Goal: Task Accomplishment & Management: Manage account settings

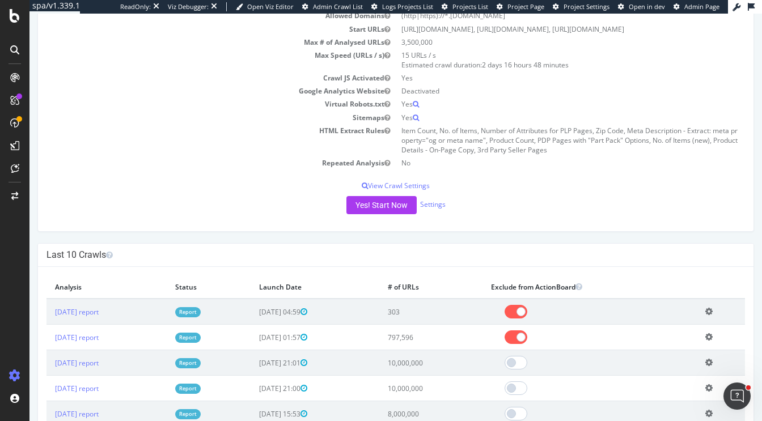
scroll to position [117, 0]
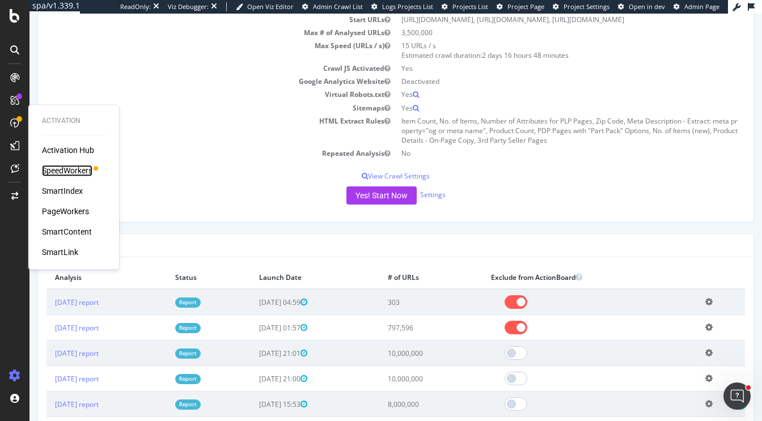
click at [77, 169] on div "SpeedWorkers" at bounding box center [67, 170] width 50 height 11
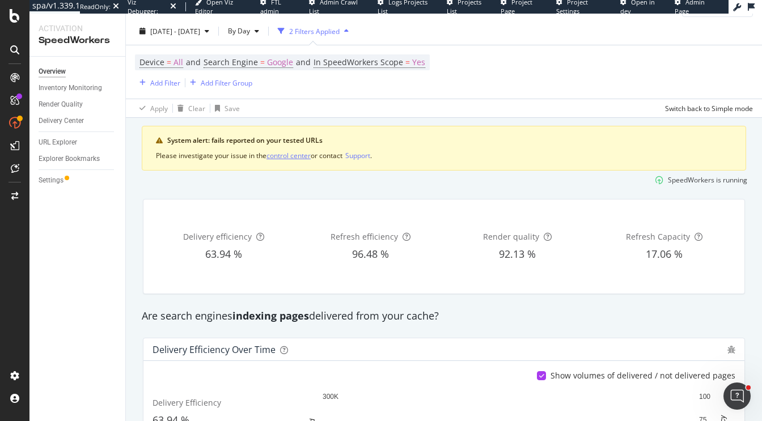
scroll to position [11, 0]
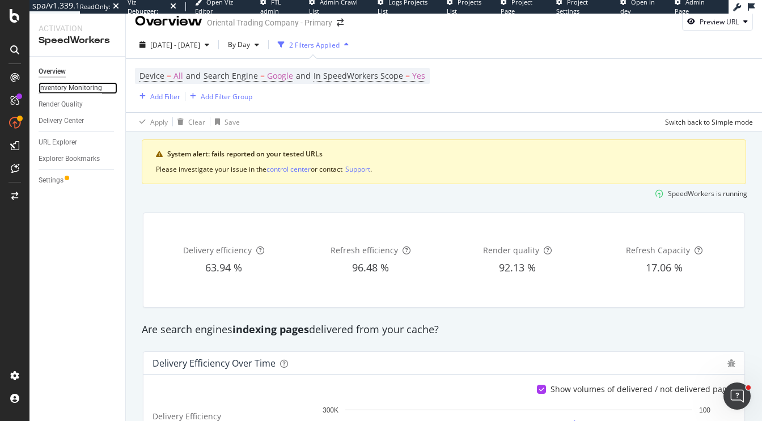
click at [75, 83] on div "Inventory Monitoring" at bounding box center [70, 88] width 63 height 12
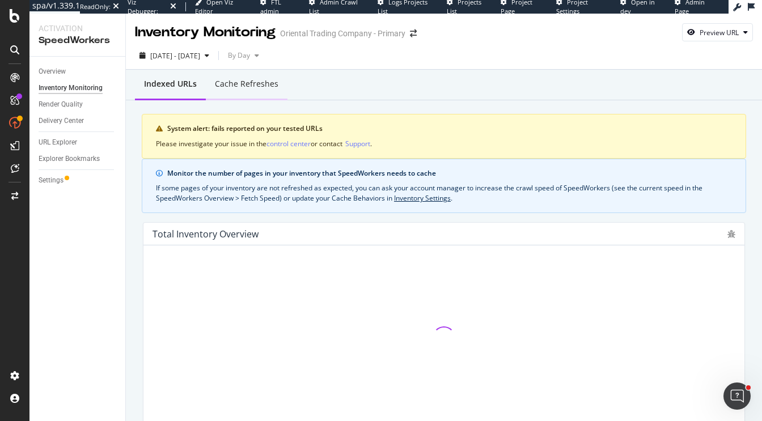
click at [241, 97] on div "Cache refreshes" at bounding box center [247, 84] width 82 height 31
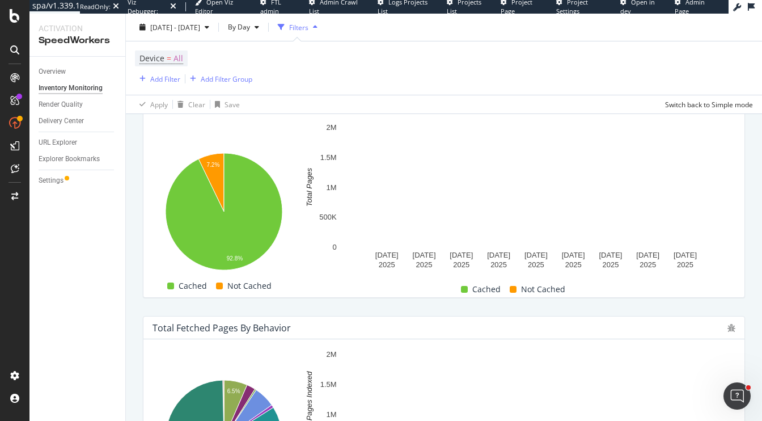
scroll to position [307, 0]
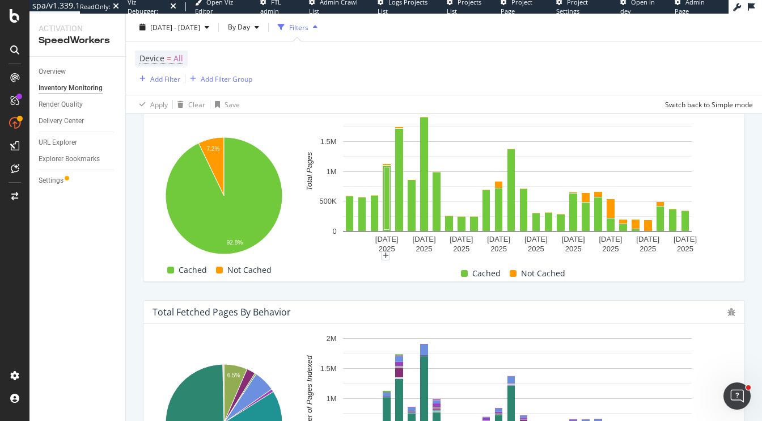
click at [57, 180] on div "Settings" at bounding box center [51, 181] width 25 height 12
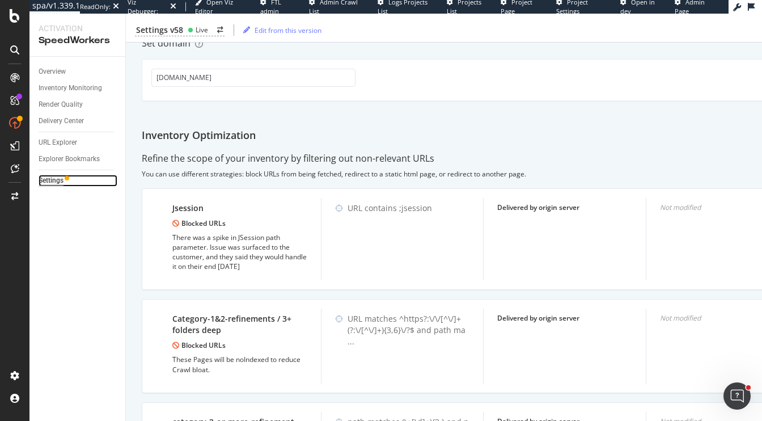
scroll to position [447, 0]
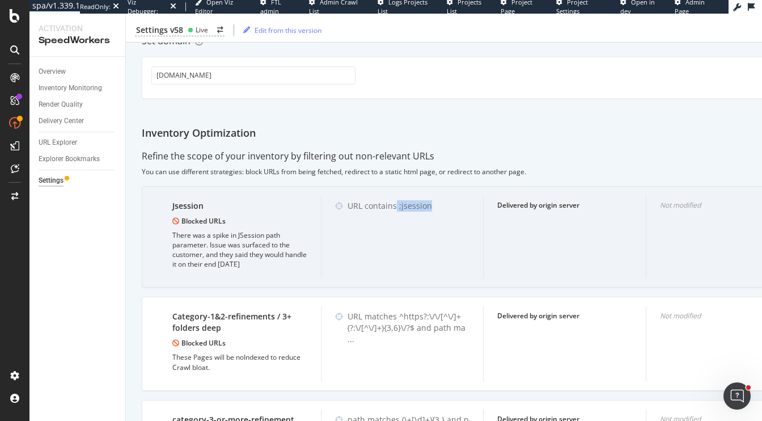
drag, startPoint x: 439, startPoint y: 207, endPoint x: 396, endPoint y: 205, distance: 42.5
click at [396, 206] on div "URL contains ;jsession" at bounding box center [408, 205] width 122 height 11
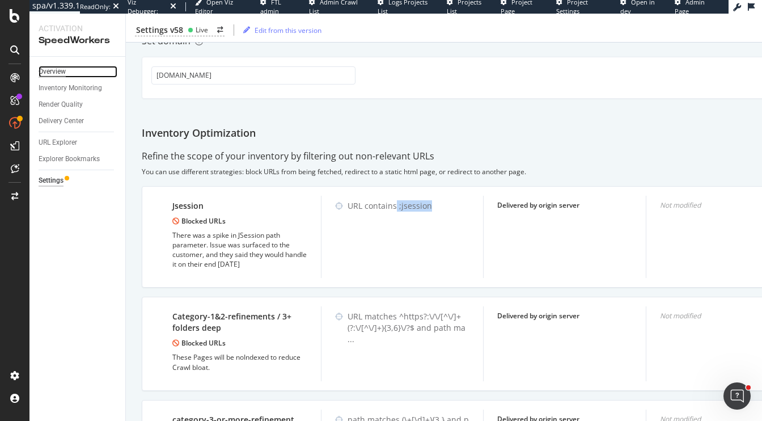
click at [46, 71] on div "Overview" at bounding box center [52, 72] width 27 height 12
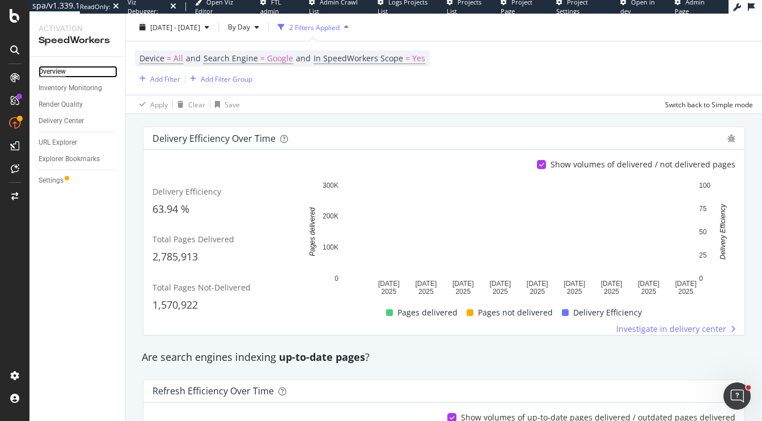
scroll to position [249, 0]
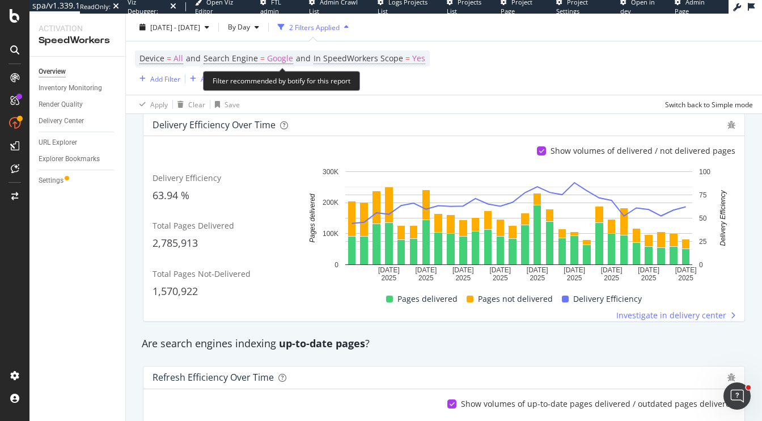
click at [408, 60] on span "=" at bounding box center [407, 58] width 5 height 11
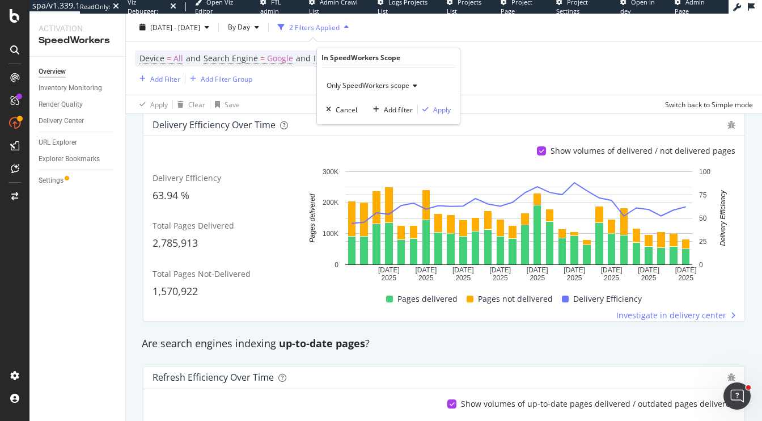
click at [372, 86] on span "Only SpeedWorkers scope" at bounding box center [368, 85] width 83 height 10
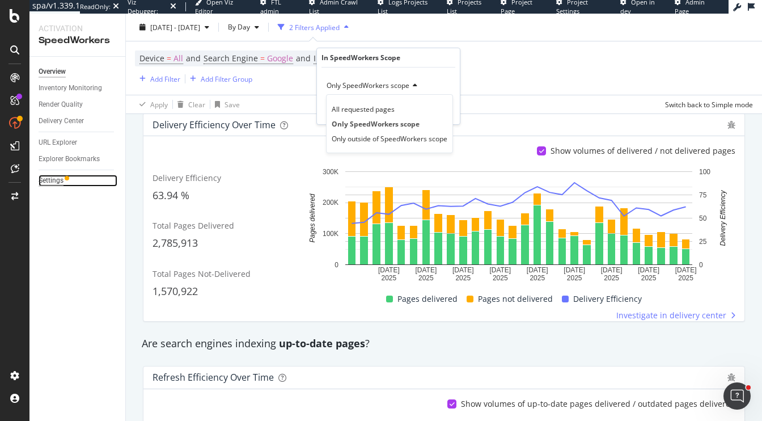
click at [50, 183] on div "Settings" at bounding box center [51, 181] width 25 height 12
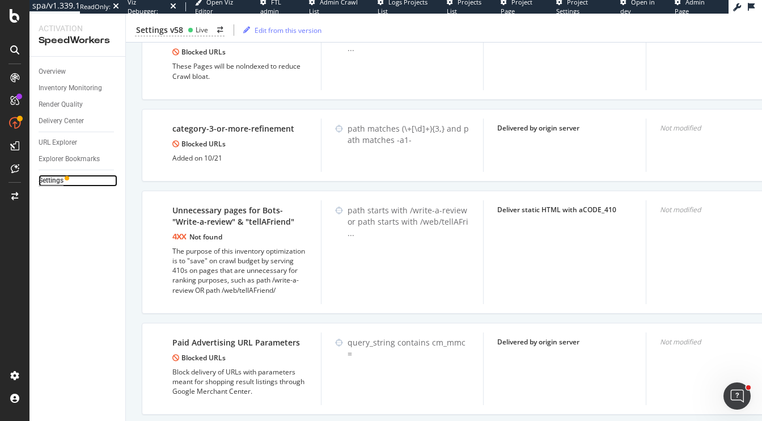
scroll to position [722, 0]
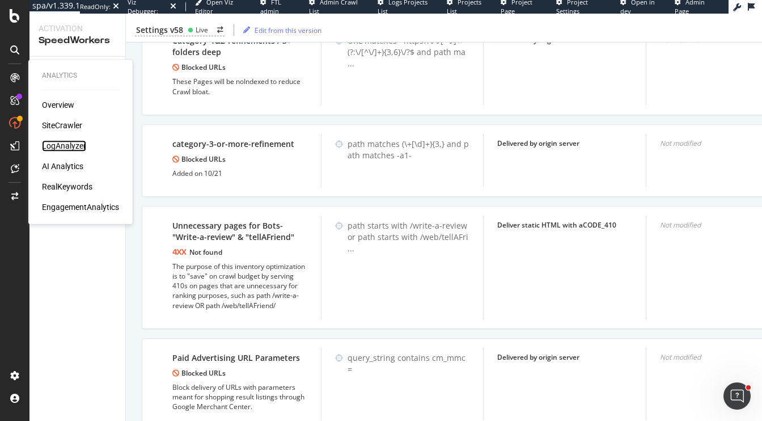
click at [64, 145] on div "LogAnalyzer" at bounding box center [64, 145] width 44 height 11
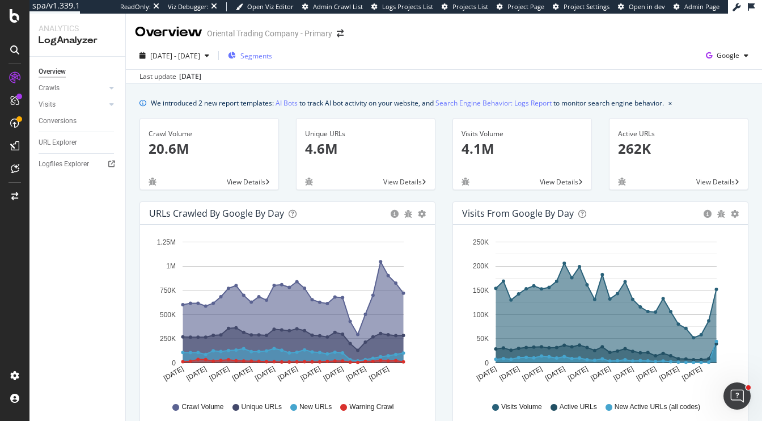
click at [272, 57] on span "Segments" at bounding box center [256, 56] width 32 height 10
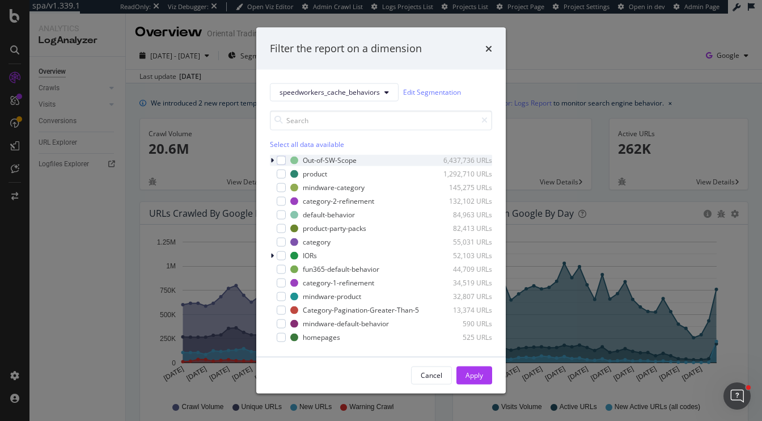
click at [270, 160] on icon "modal" at bounding box center [271, 159] width 3 height 7
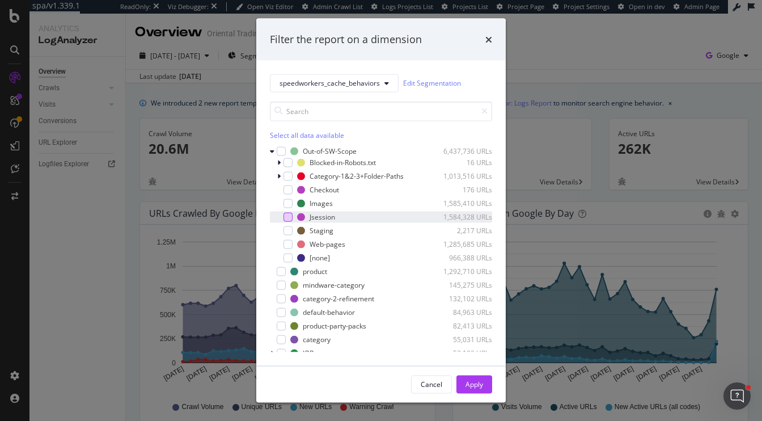
click at [290, 218] on div "modal" at bounding box center [287, 216] width 9 height 9
click at [485, 381] on button "Apply" at bounding box center [474, 384] width 36 height 18
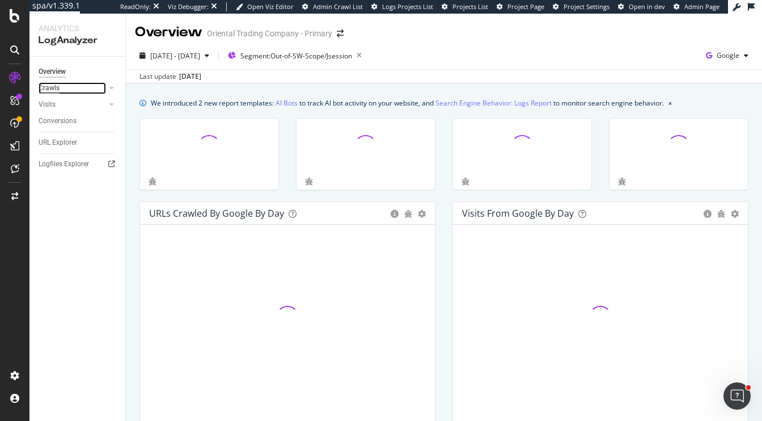
click at [51, 90] on div "Crawls" at bounding box center [49, 88] width 21 height 12
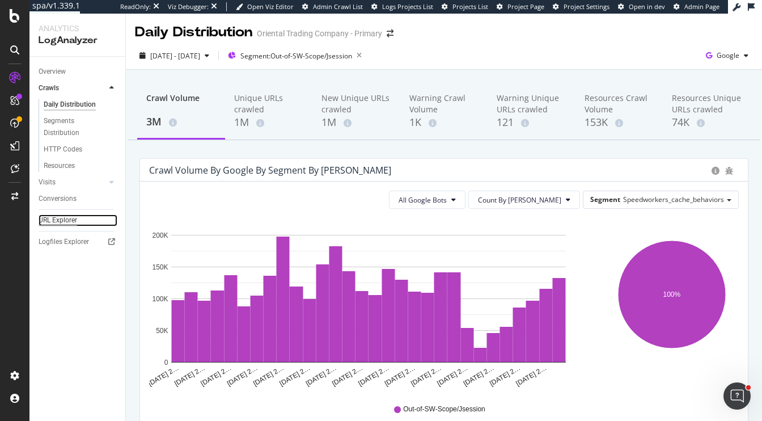
click at [50, 215] on div "URL Explorer" at bounding box center [58, 220] width 39 height 12
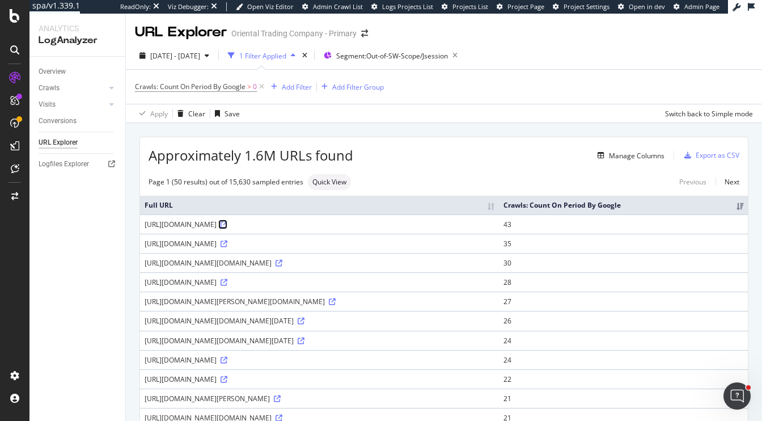
click at [227, 228] on icon at bounding box center [224, 224] width 7 height 7
click at [416, 58] on span "Segment: Out-of-SW-Scope/Jsession" at bounding box center [392, 56] width 112 height 10
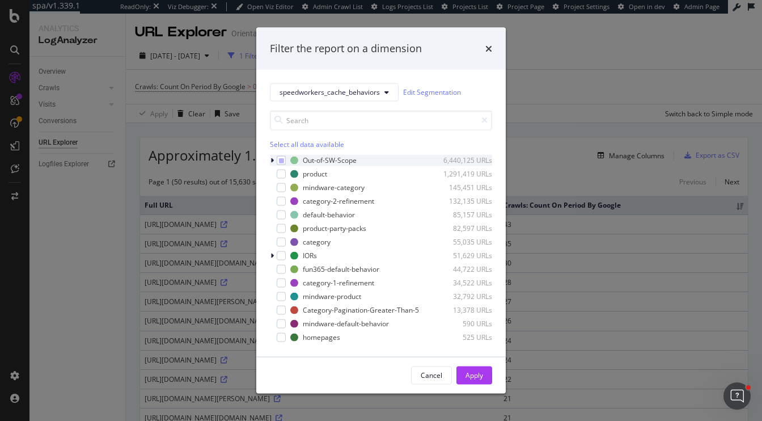
click at [272, 159] on icon "modal" at bounding box center [271, 159] width 3 height 7
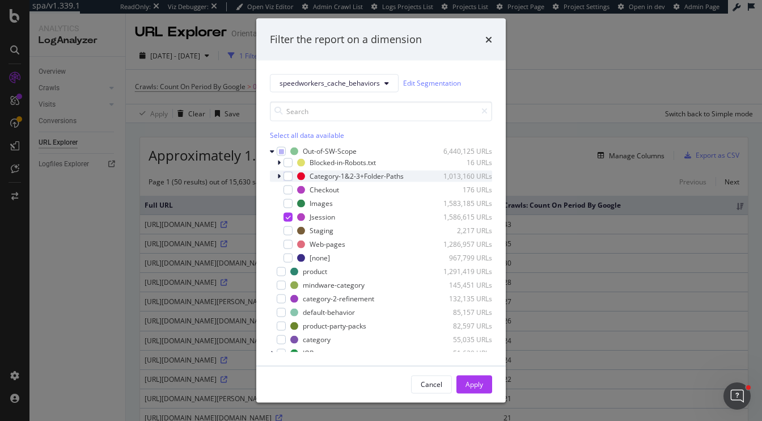
click at [279, 176] on icon "modal" at bounding box center [278, 175] width 3 height 7
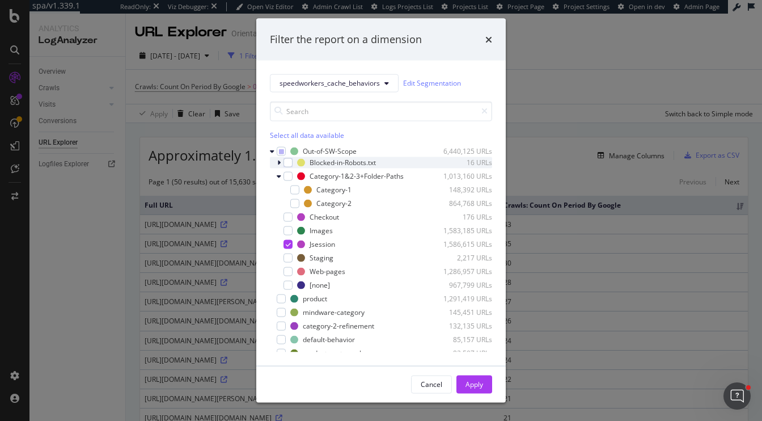
click at [279, 163] on icon "modal" at bounding box center [278, 162] width 3 height 7
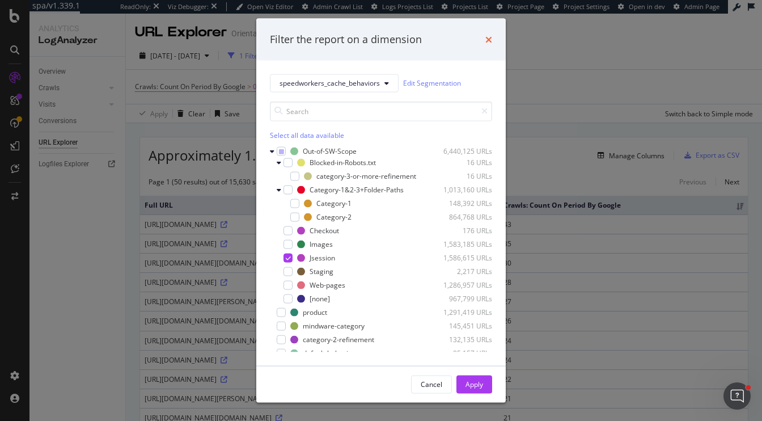
click at [485, 42] on icon "times" at bounding box center [488, 39] width 7 height 9
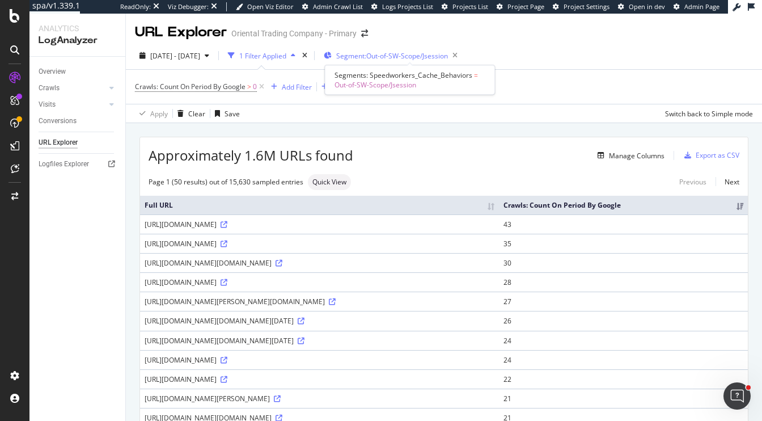
click at [384, 60] on span "Segment: Out-of-SW-Scope/Jsession" at bounding box center [392, 56] width 112 height 10
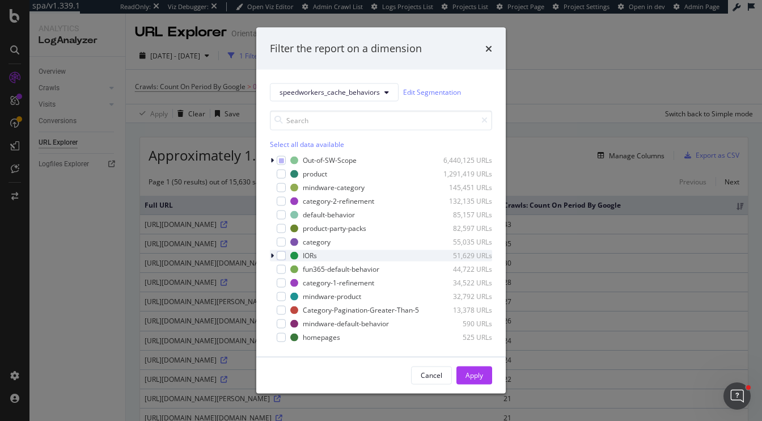
click at [273, 255] on icon "modal" at bounding box center [271, 255] width 3 height 7
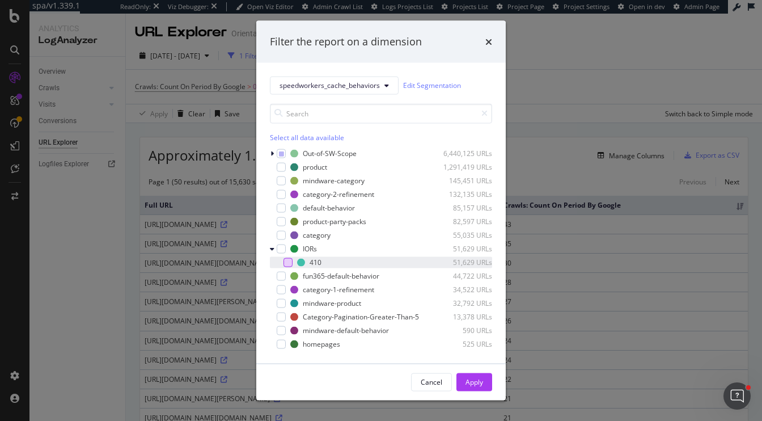
click at [288, 264] on div "modal" at bounding box center [287, 261] width 9 height 9
click at [481, 377] on div "Apply" at bounding box center [474, 382] width 18 height 10
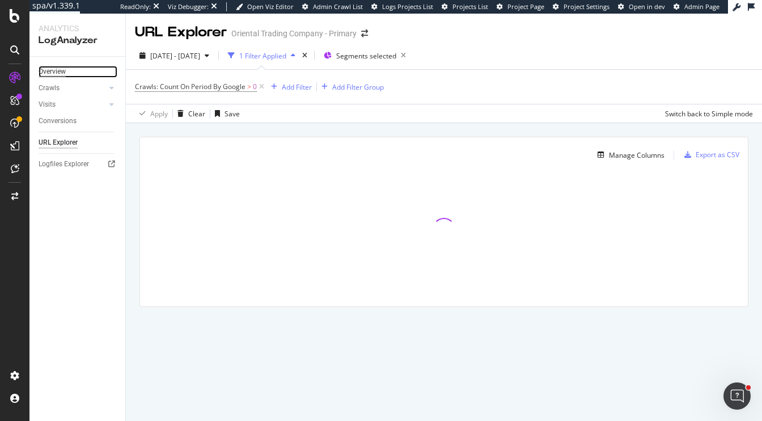
click at [45, 69] on div "Overview" at bounding box center [52, 72] width 27 height 12
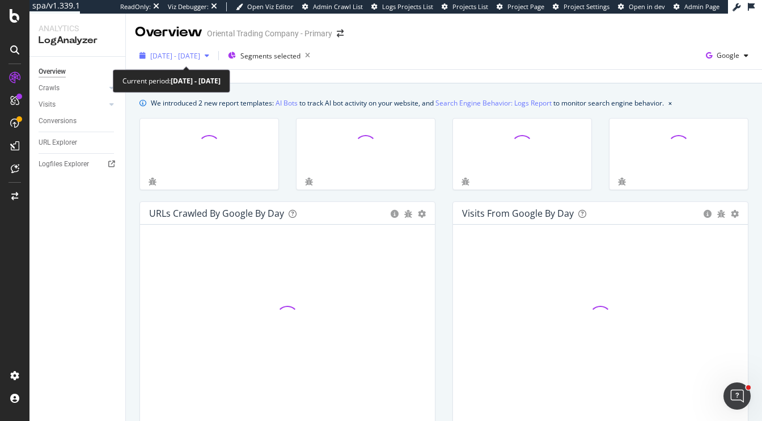
click at [184, 51] on span "2025 Sep. 8th - Oct. 7th" at bounding box center [175, 56] width 50 height 10
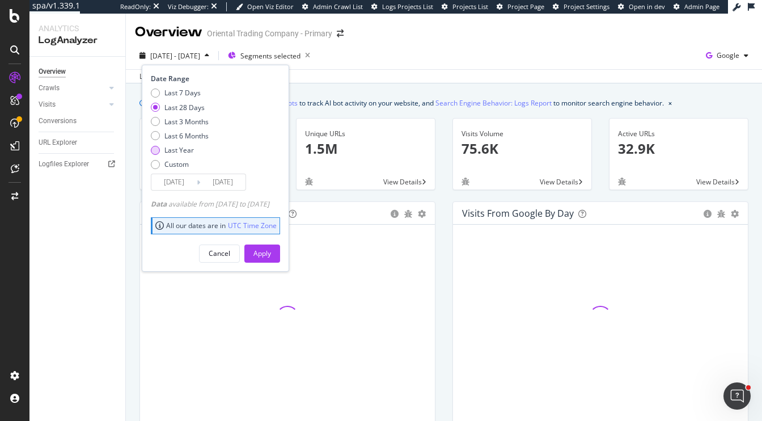
click at [179, 151] on div "Last Year" at bounding box center [178, 150] width 29 height 10
type input "[DATE]"
click at [271, 251] on div "Apply" at bounding box center [262, 253] width 18 height 10
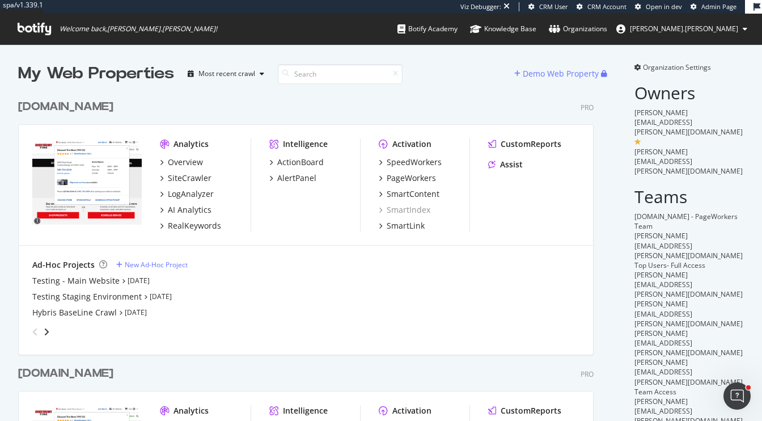
click at [60, 112] on div "discounttire.com" at bounding box center [65, 107] width 95 height 16
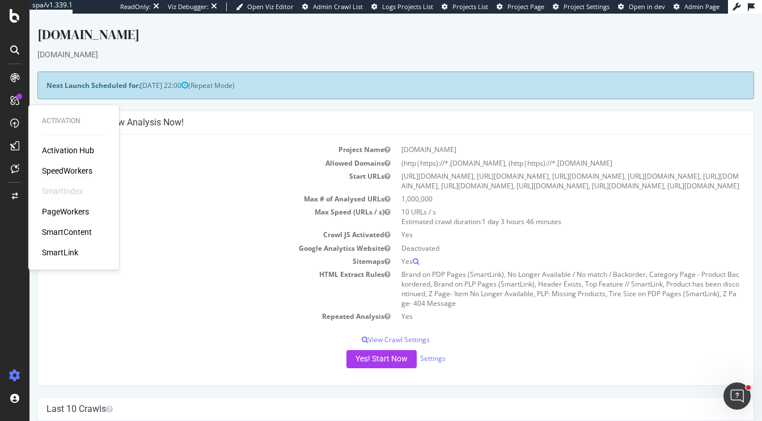
click at [63, 171] on div "SpeedWorkers" at bounding box center [67, 170] width 50 height 11
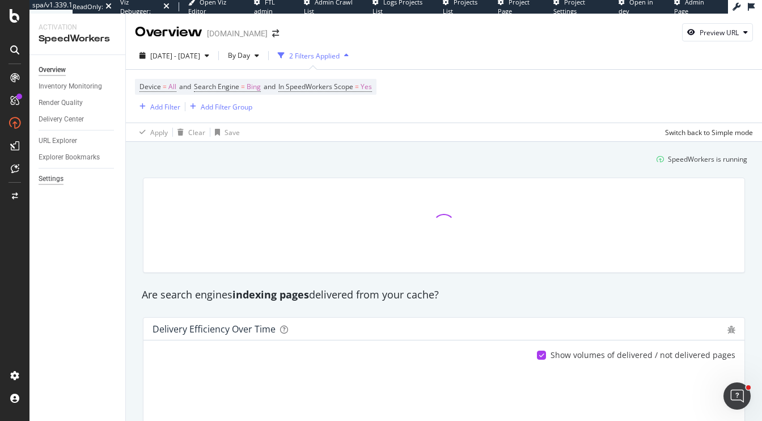
click at [60, 177] on div "Settings" at bounding box center [51, 179] width 25 height 12
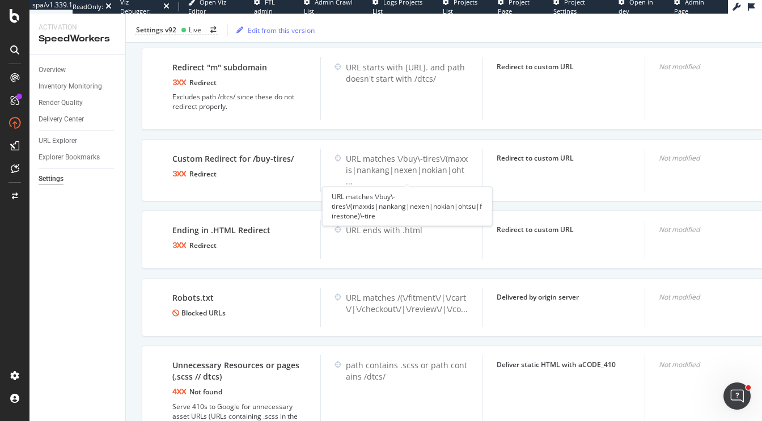
scroll to position [1071, 0]
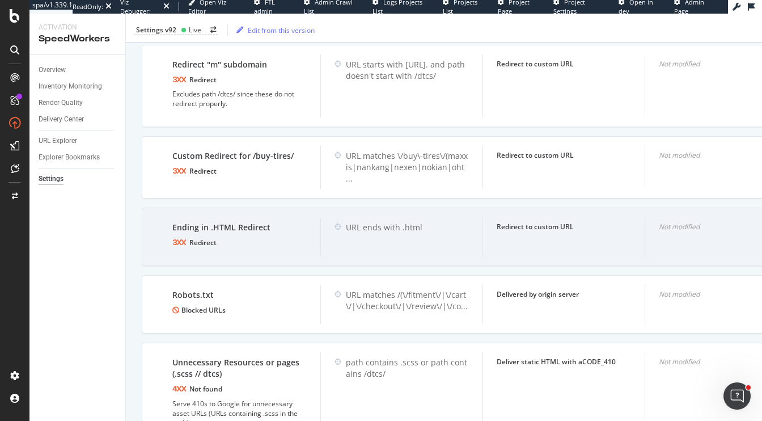
click at [633, 238] on div "Redirect to custom URL" at bounding box center [563, 236] width 162 height 39
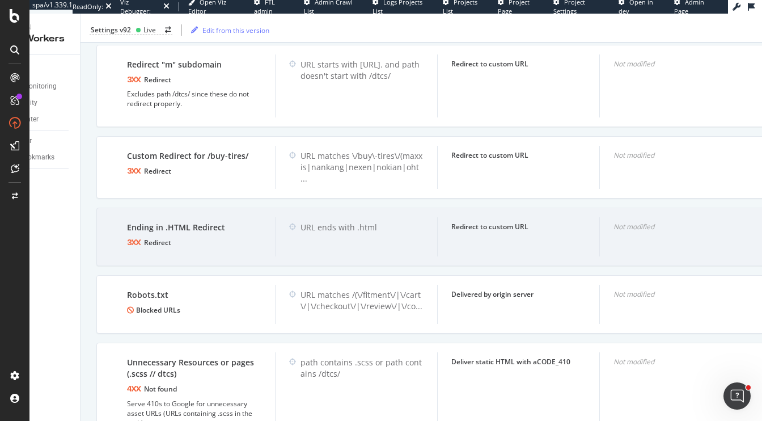
scroll to position [0, 95]
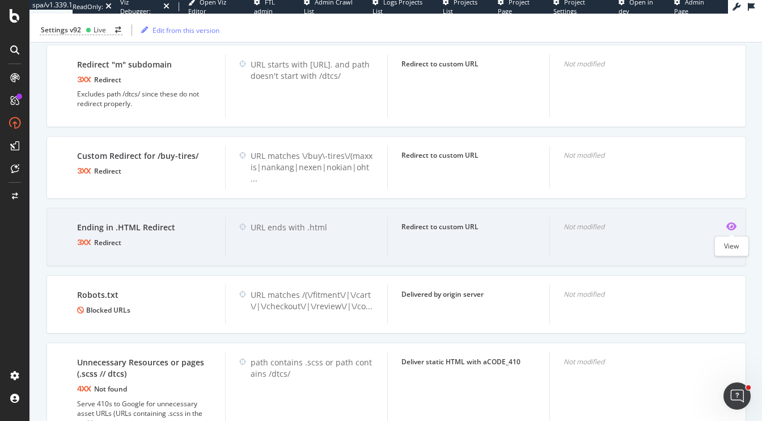
click at [735, 227] on icon "eye" at bounding box center [731, 226] width 10 height 9
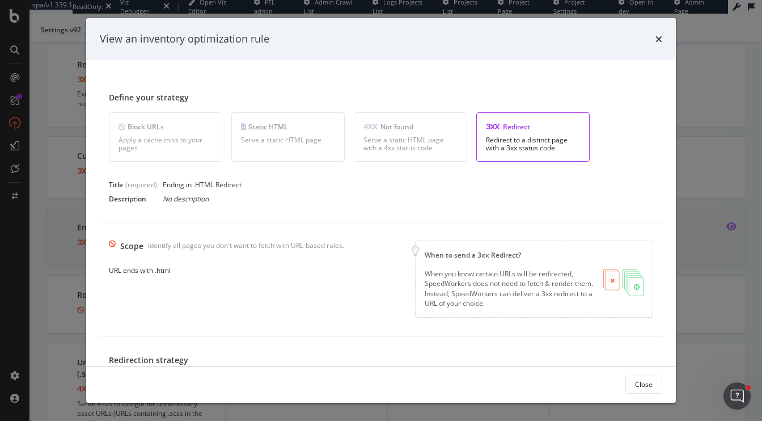
scroll to position [129, 0]
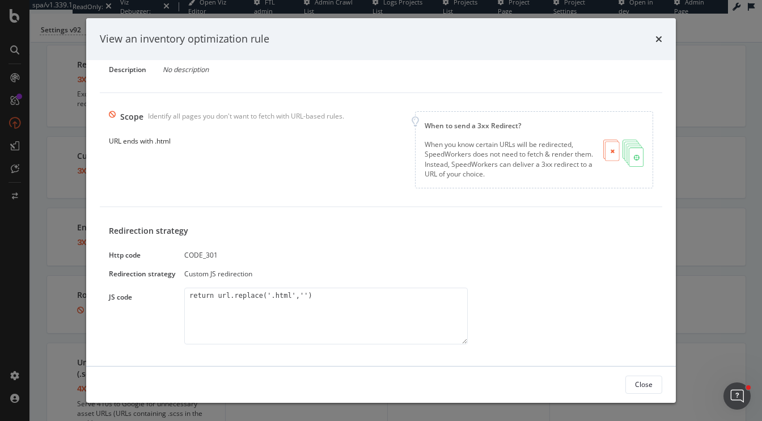
drag, startPoint x: 292, startPoint y: 297, endPoint x: 265, endPoint y: 297, distance: 26.6
click at [265, 297] on textarea "return url.replace('.html','')" at bounding box center [325, 315] width 283 height 57
click at [656, 41] on icon "times" at bounding box center [658, 39] width 7 height 9
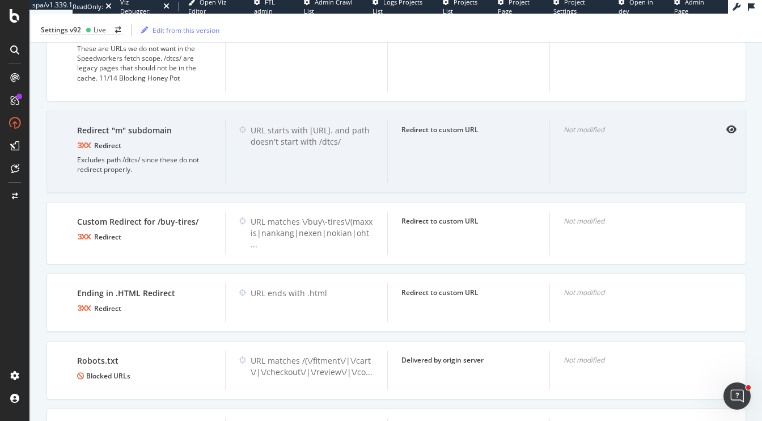
scroll to position [990, 0]
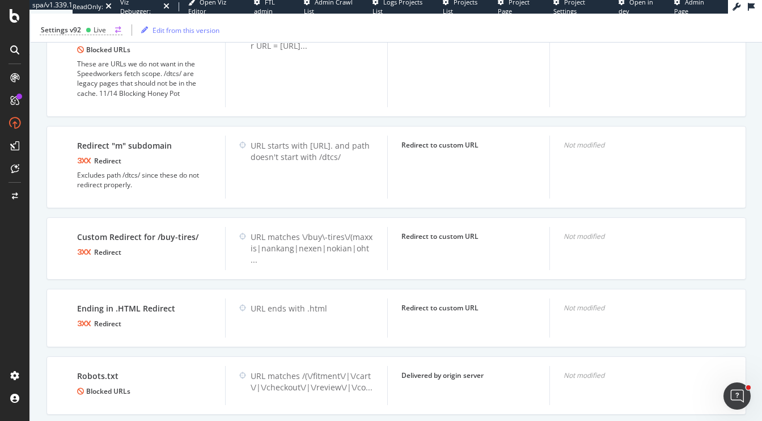
click at [83, 31] on div "Settings v92 Live" at bounding box center [81, 30] width 83 height 10
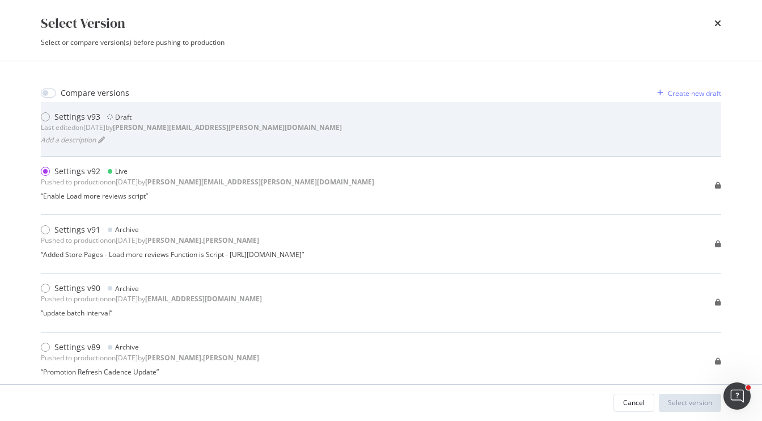
click at [141, 133] on div "Add a description" at bounding box center [191, 140] width 301 height 14
click at [485, 120] on div "Settings v93 Draft Last edited on 2025 Sep 16th by benjamin.bussiere@botify.com…" at bounding box center [381, 128] width 680 height 35
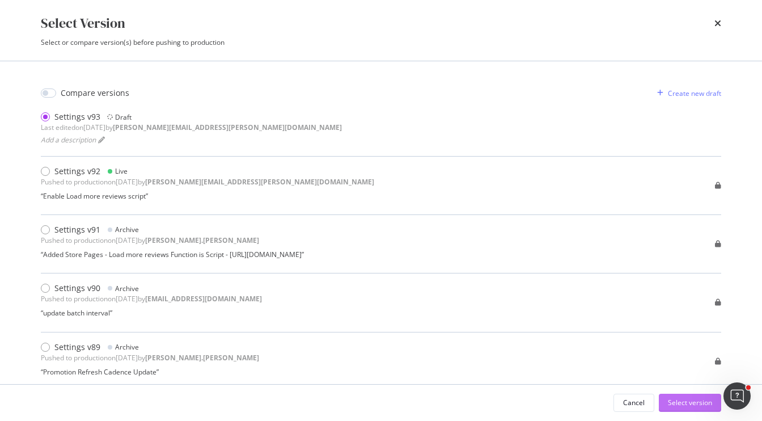
click at [693, 405] on div "Select version" at bounding box center [690, 402] width 44 height 10
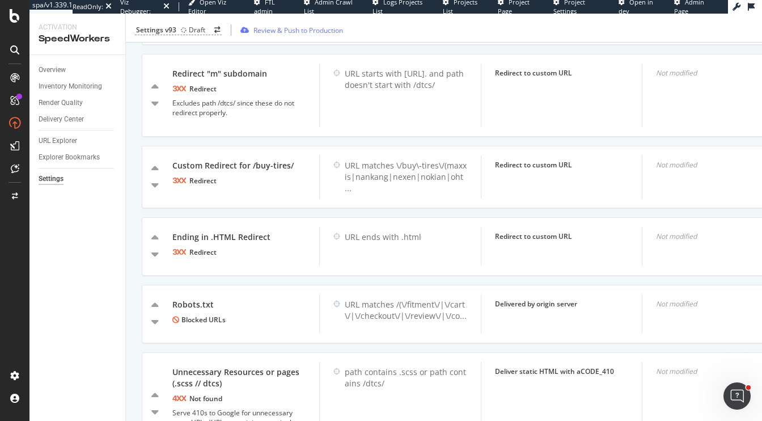
scroll to position [1143, 0]
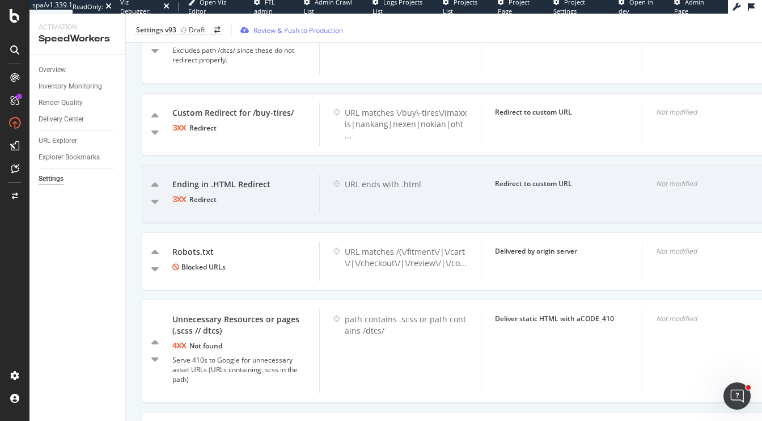
click at [696, 188] on div "Not modified" at bounding box center [722, 184] width 133 height 10
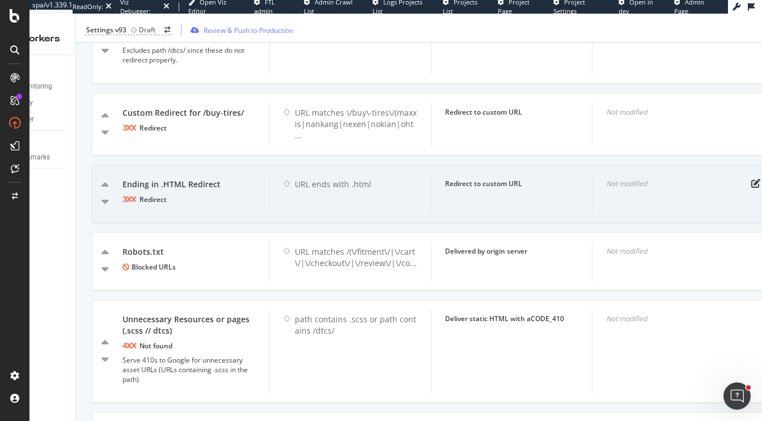
scroll to position [0, 56]
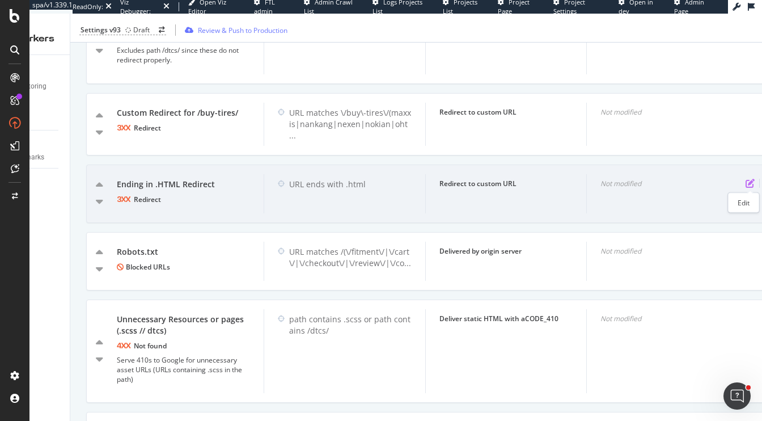
click at [750, 183] on icon "pen-to-square" at bounding box center [749, 183] width 9 height 9
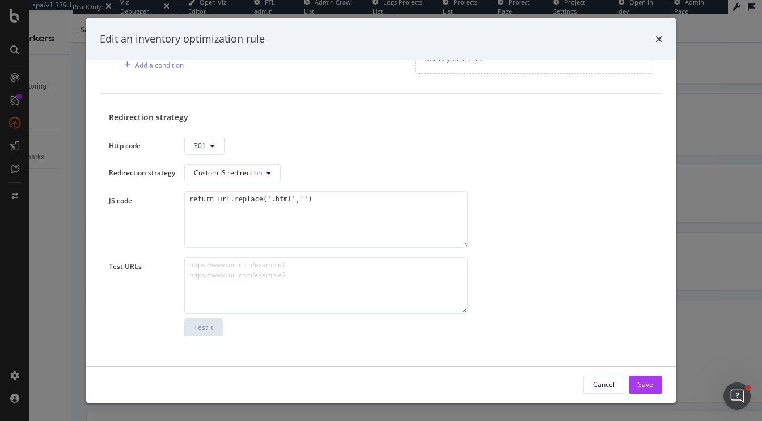
scroll to position [129, 0]
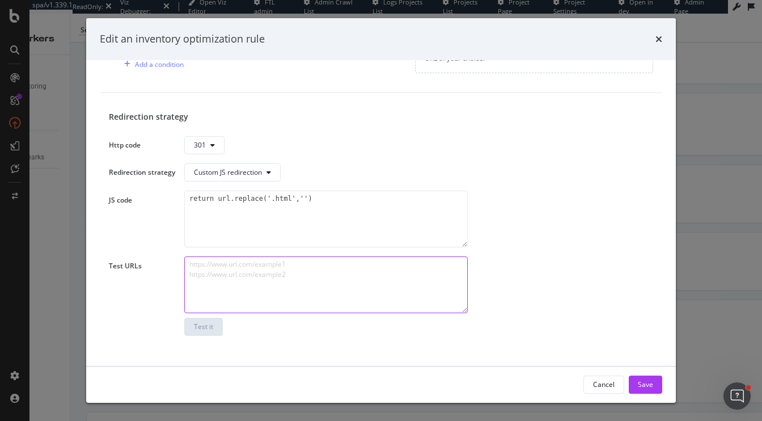
click at [285, 267] on textarea "modal" at bounding box center [325, 284] width 283 height 57
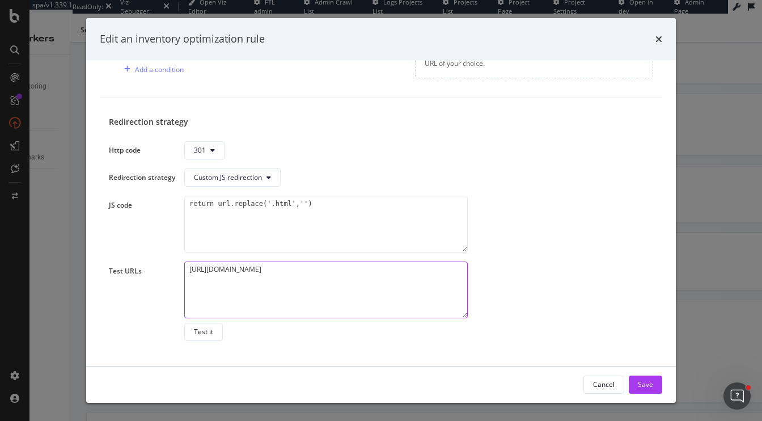
scroll to position [138, 0]
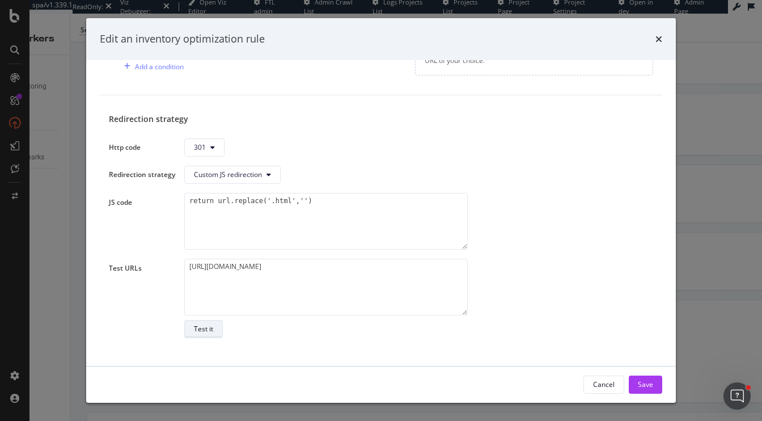
click at [200, 333] on div "Test it" at bounding box center [203, 329] width 19 height 16
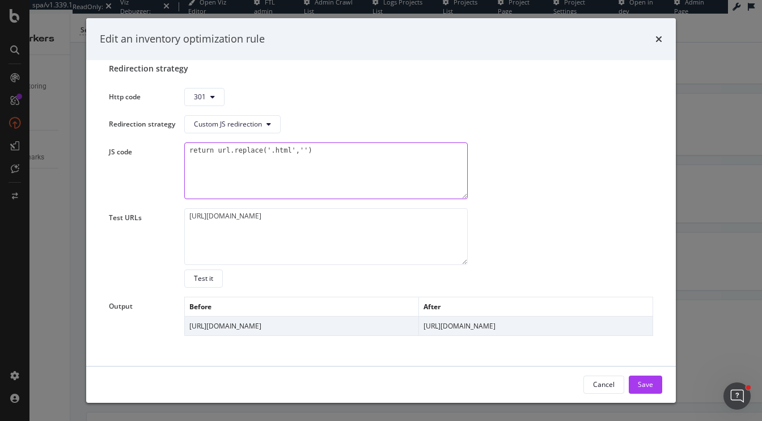
drag, startPoint x: 274, startPoint y: 149, endPoint x: 289, endPoint y: 150, distance: 15.3
click at [289, 150] on textarea "return url.replace('.html','')" at bounding box center [325, 170] width 283 height 57
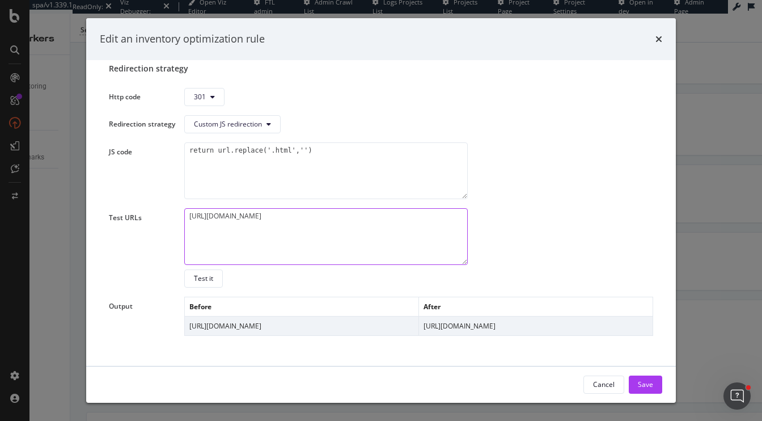
click at [330, 215] on textarea "https://www.discounttire.com/hello.html" at bounding box center [325, 236] width 283 height 57
type textarea "https://www.discounttire.com/hello.htmldfghj"
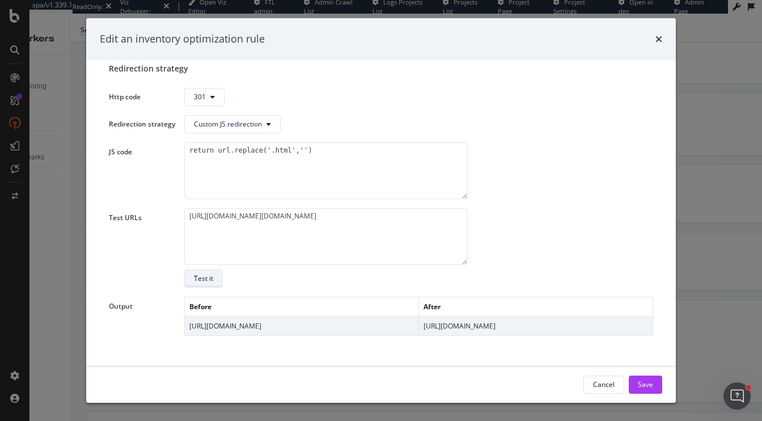
click at [209, 277] on div "Test it" at bounding box center [203, 278] width 19 height 10
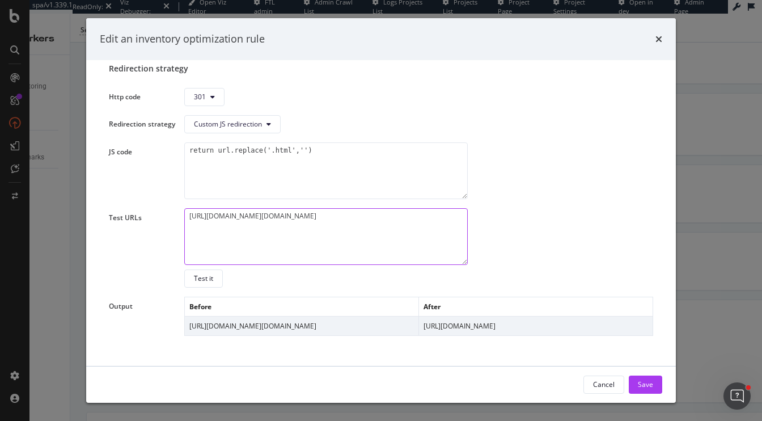
click at [346, 217] on textarea "https://www.discounttire.com/hello.htmldfghj" at bounding box center [325, 236] width 283 height 57
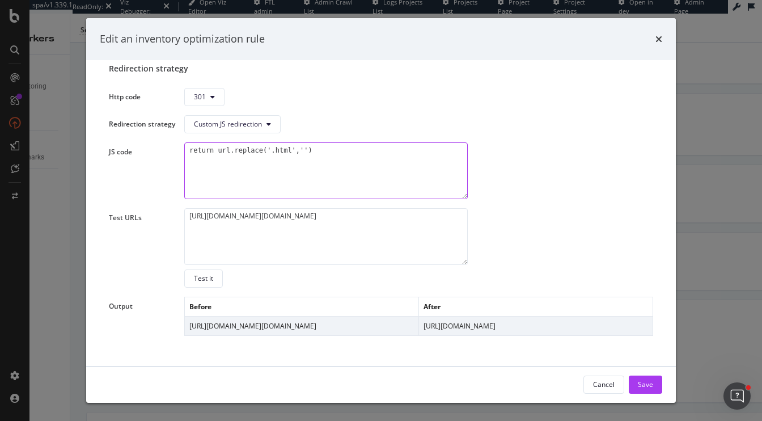
click at [282, 150] on textarea "return url.replace('.html','')" at bounding box center [325, 170] width 283 height 57
type textarea "return url.replace(';jsession','')"
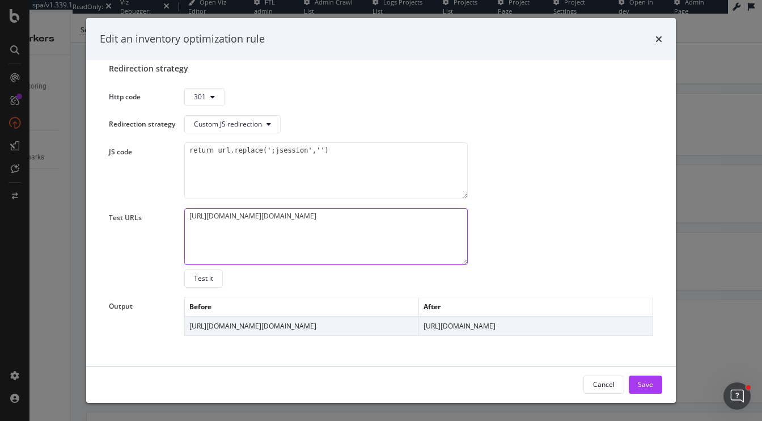
drag, startPoint x: 356, startPoint y: 217, endPoint x: 304, endPoint y: 216, distance: 52.2
click at [304, 216] on textarea "https://www.discounttire.com/hello.htmldfghj" at bounding box center [325, 236] width 283 height 57
type textarea "https://www.discounttire.com/hello;jession"
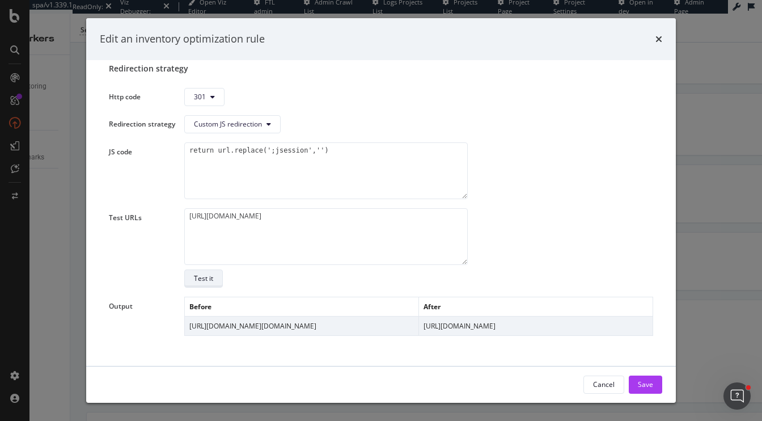
click at [204, 273] on div "Test it" at bounding box center [203, 278] width 19 height 10
click at [207, 278] on div "Test it" at bounding box center [203, 278] width 19 height 10
click at [198, 278] on div "Test it" at bounding box center [203, 278] width 19 height 10
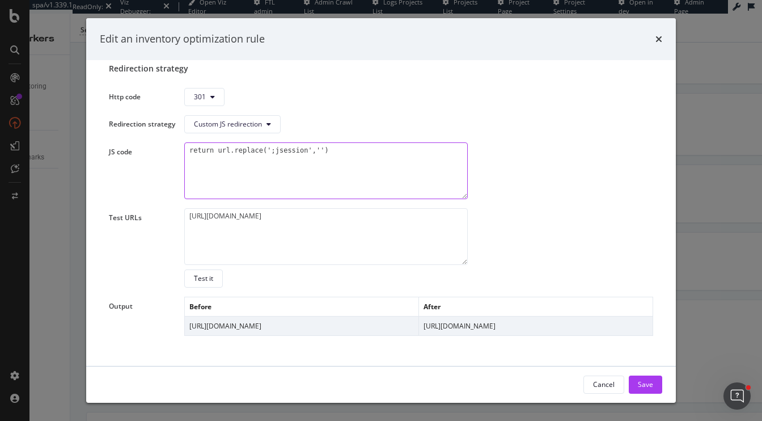
click at [277, 152] on textarea "return url.replace(';jsession','')" at bounding box center [325, 170] width 283 height 57
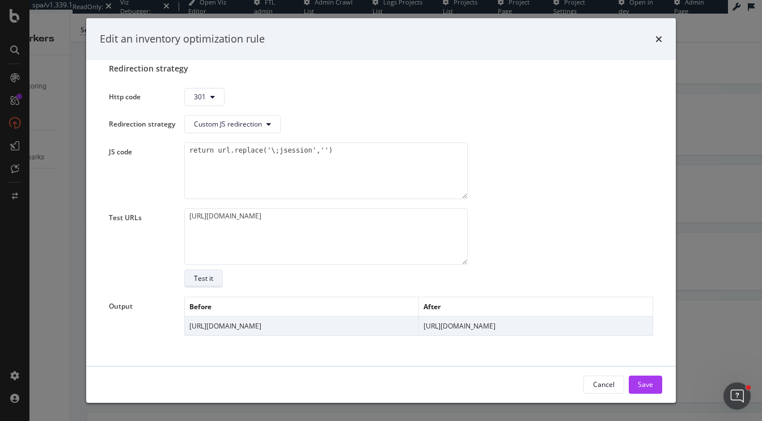
click at [202, 273] on div "Test it" at bounding box center [203, 278] width 19 height 10
click at [210, 277] on div "Test it" at bounding box center [203, 278] width 19 height 10
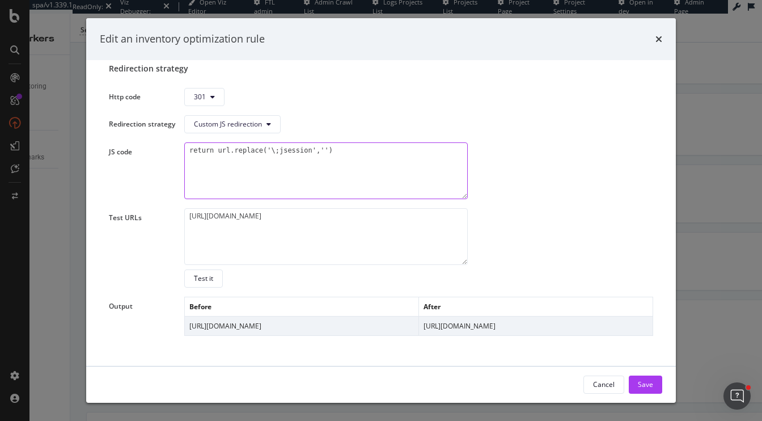
click at [274, 151] on textarea "return url.replace('\;jsession','')" at bounding box center [325, 170] width 283 height 57
type textarea "return url.replace(';jsession','')"
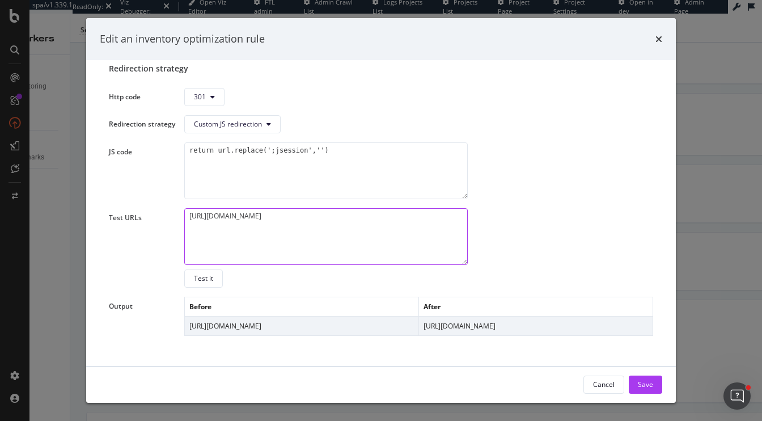
click at [383, 226] on textarea "https://www.discounttire.com/hello;jession" at bounding box center [325, 236] width 283 height 57
drag, startPoint x: 302, startPoint y: 217, endPoint x: 330, endPoint y: 219, distance: 28.4
click at [330, 219] on textarea "https://www.discounttire.com/hello;jession" at bounding box center [325, 236] width 283 height 57
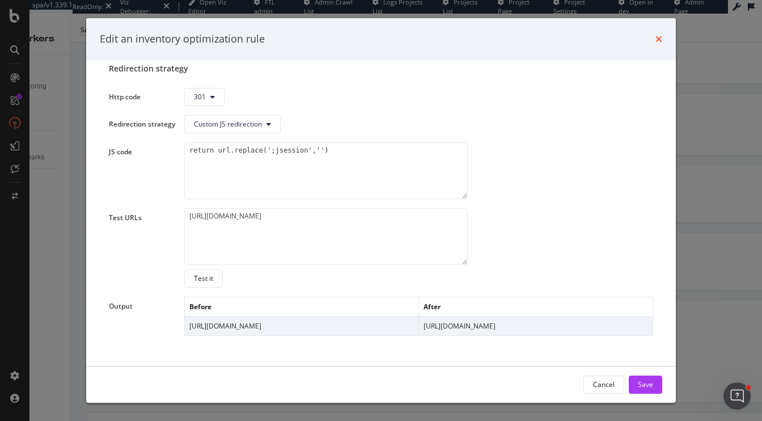
click at [656, 38] on icon "times" at bounding box center [658, 39] width 7 height 9
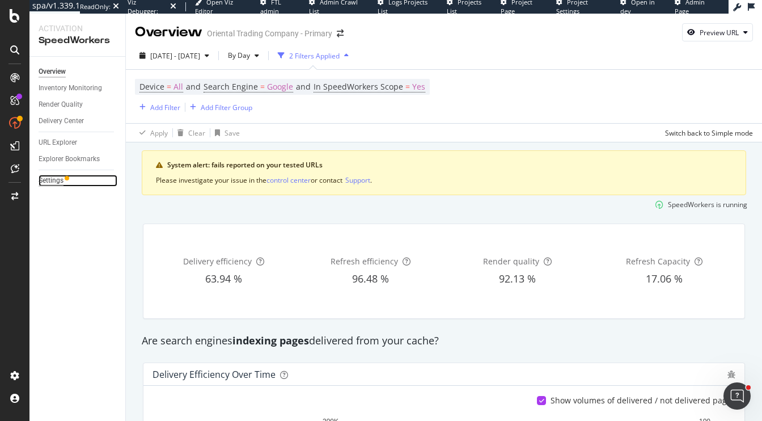
click at [43, 180] on div "Settings" at bounding box center [51, 181] width 25 height 12
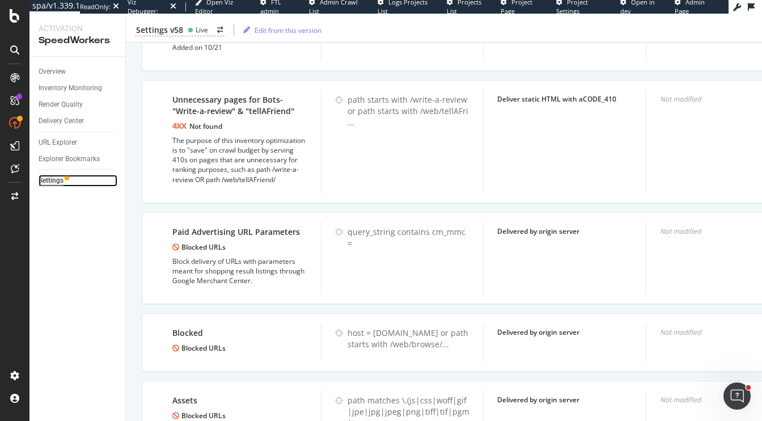
scroll to position [843, 0]
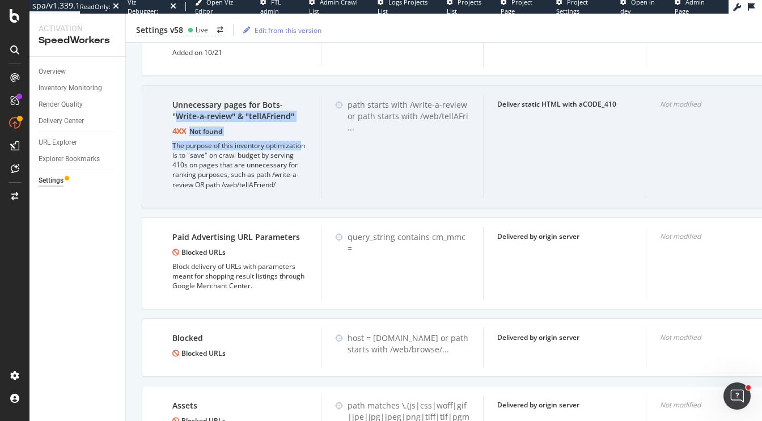
drag, startPoint x: 175, startPoint y: 112, endPoint x: 304, endPoint y: 137, distance: 131.2
click at [304, 138] on div "Unnecessary pages for Bots- "Write-a-review" & "tellAFriend" Not found The purp…" at bounding box center [240, 147] width 162 height 104
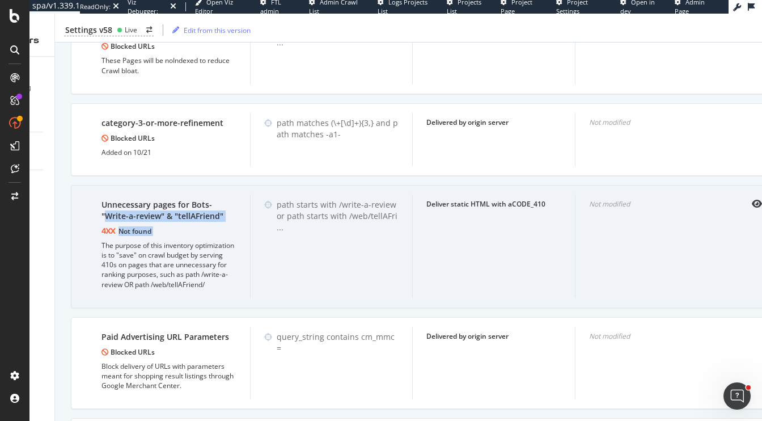
scroll to position [0, 85]
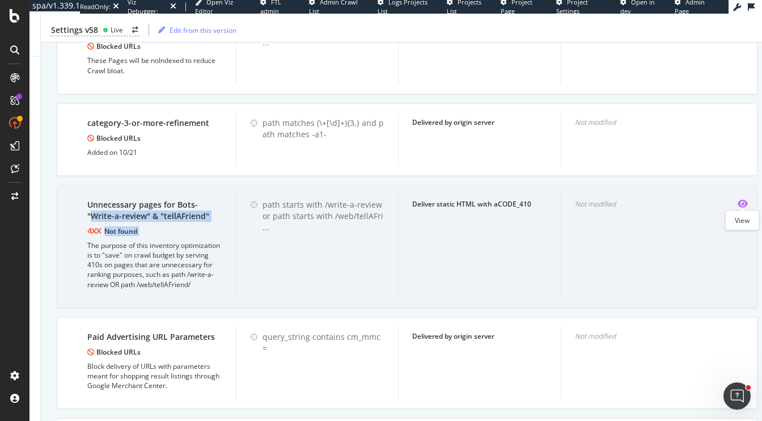
click at [745, 202] on icon "eye" at bounding box center [742, 203] width 10 height 9
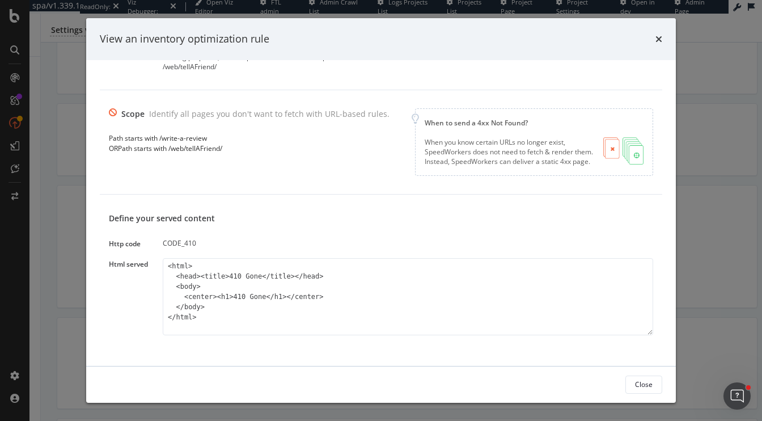
scroll to position [0, 0]
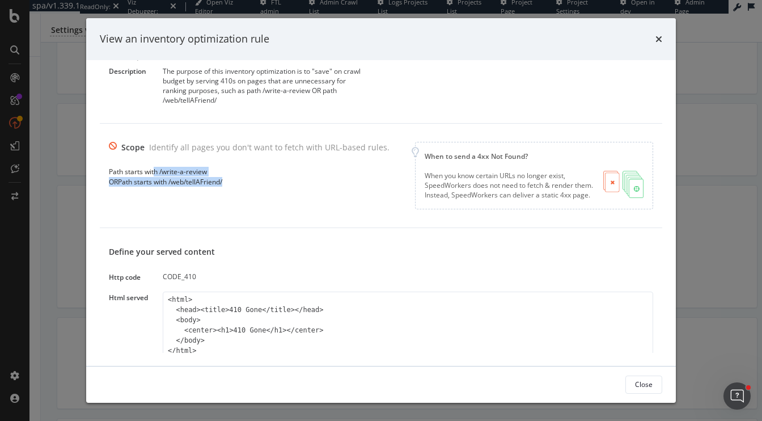
drag, startPoint x: 233, startPoint y: 178, endPoint x: 156, endPoint y: 169, distance: 77.0
click at [156, 169] on div "Path starts with /write-a-review OR Path starts with /web/tellAFriend/" at bounding box center [249, 176] width 281 height 19
click at [215, 190] on div "Scope Identify all pages you don't want to fetch with URL-based rules. Path sta…" at bounding box center [381, 175] width 544 height 67
drag, startPoint x: 212, startPoint y: 173, endPoint x: 160, endPoint y: 173, distance: 52.2
click at [160, 174] on div "Path starts with /write-a-review" at bounding box center [249, 172] width 281 height 10
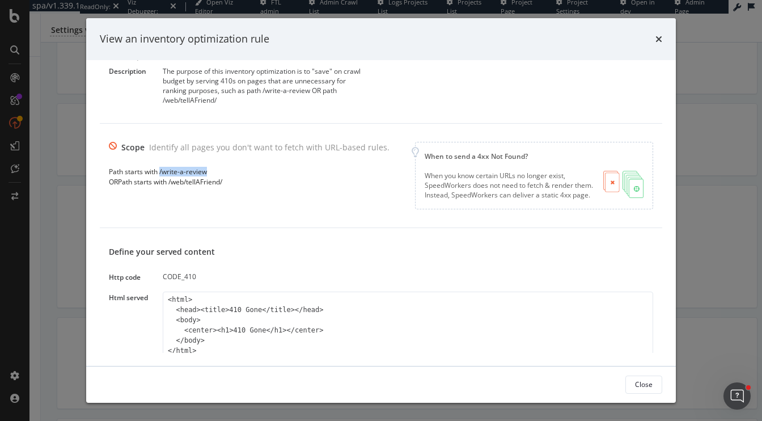
copy div "/write-a-review"
click at [658, 37] on icon "times" at bounding box center [658, 39] width 7 height 9
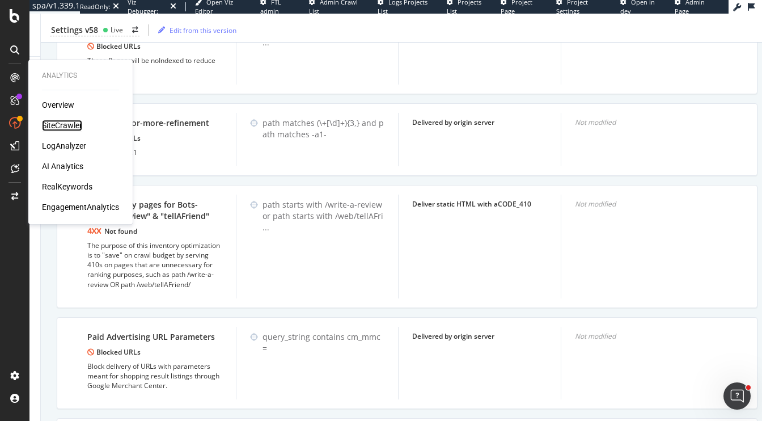
click at [69, 126] on div "SiteCrawler" at bounding box center [62, 125] width 40 height 11
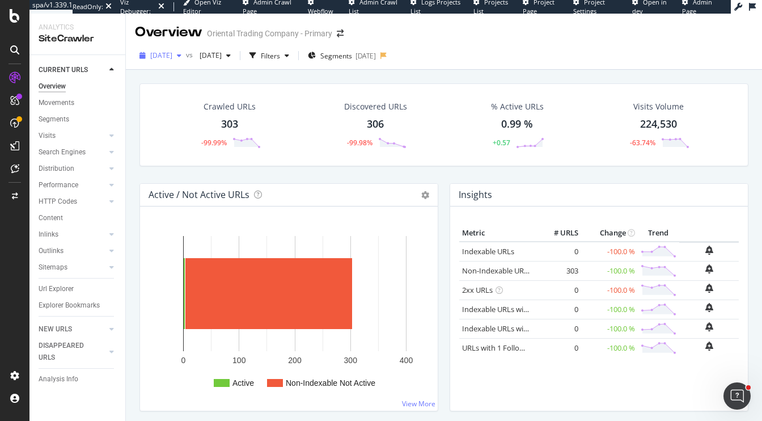
click at [172, 60] on span "2025 Oct. 1st" at bounding box center [161, 55] width 22 height 10
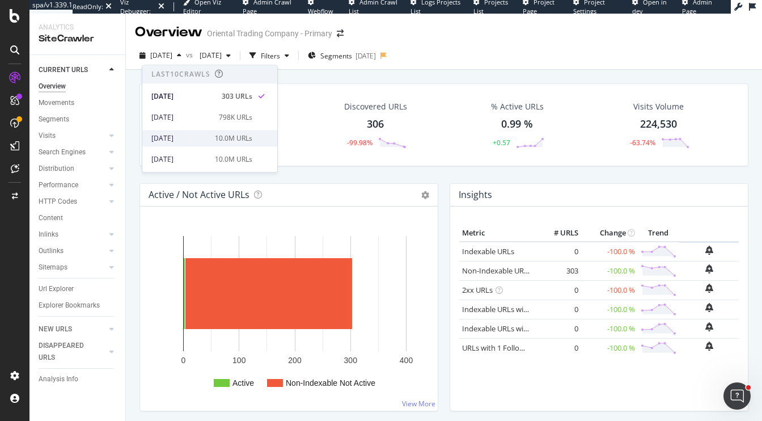
click at [204, 144] on div "2025 Sep. 19th 10.0M URLs" at bounding box center [209, 138] width 135 height 16
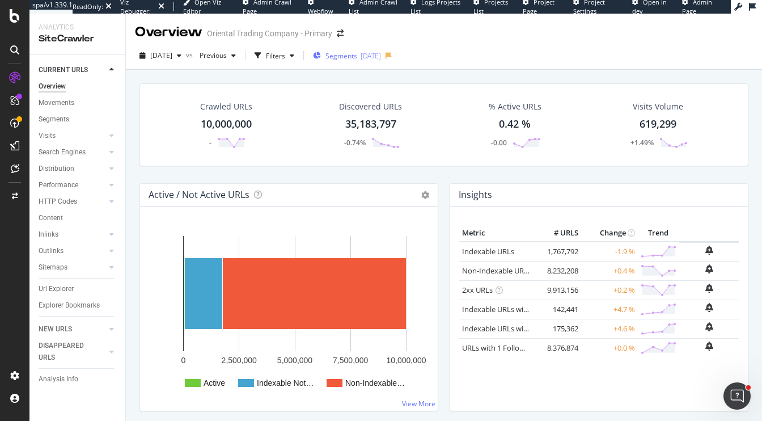
click at [357, 60] on span "Segments" at bounding box center [341, 56] width 32 height 10
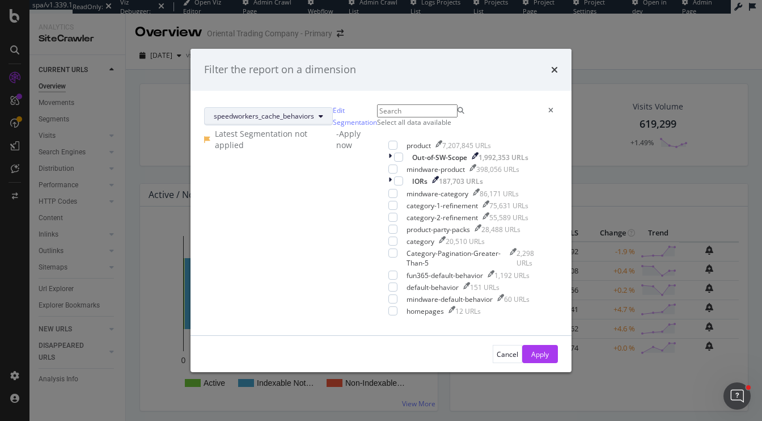
click at [314, 111] on span "speedworkers_cache_behaviors" at bounding box center [264, 116] width 100 height 10
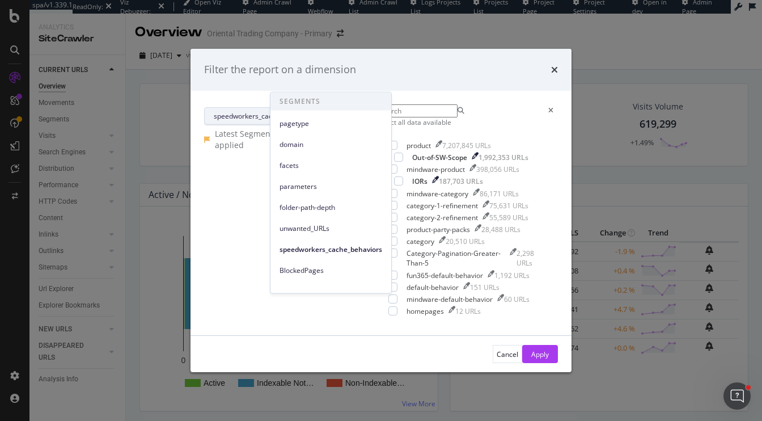
click at [314, 111] on span "speedworkers_cache_behaviors" at bounding box center [264, 116] width 100 height 10
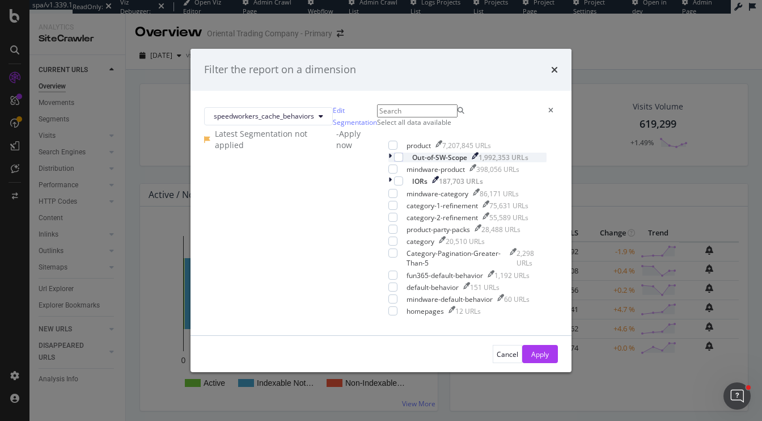
click at [388, 162] on icon "modal" at bounding box center [389, 157] width 3 height 10
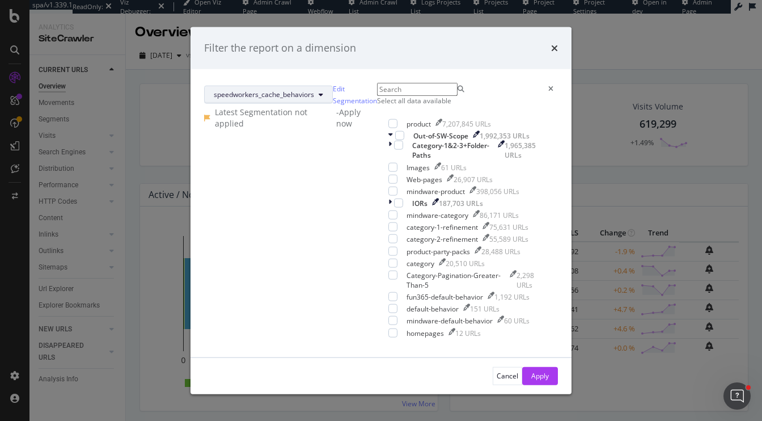
click at [314, 90] on span "speedworkers_cache_behaviors" at bounding box center [264, 95] width 100 height 10
click at [192, 177] on div "Filter the report on a dimension speedworkers_cache_behaviors Edit Segmentation…" at bounding box center [381, 210] width 762 height 421
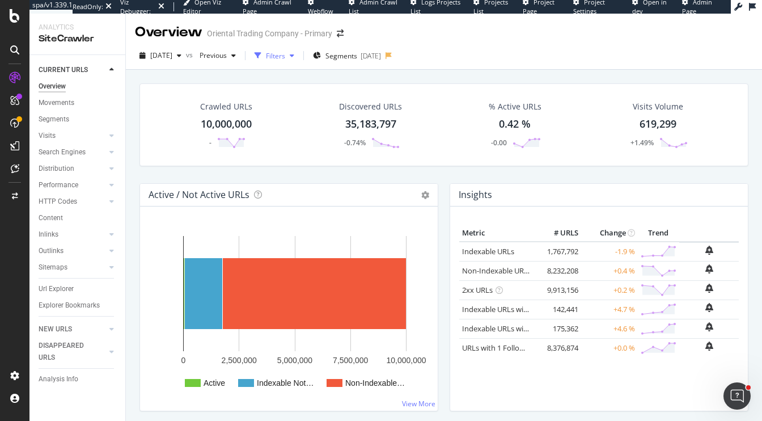
click at [285, 54] on div "Filters" at bounding box center [275, 56] width 19 height 10
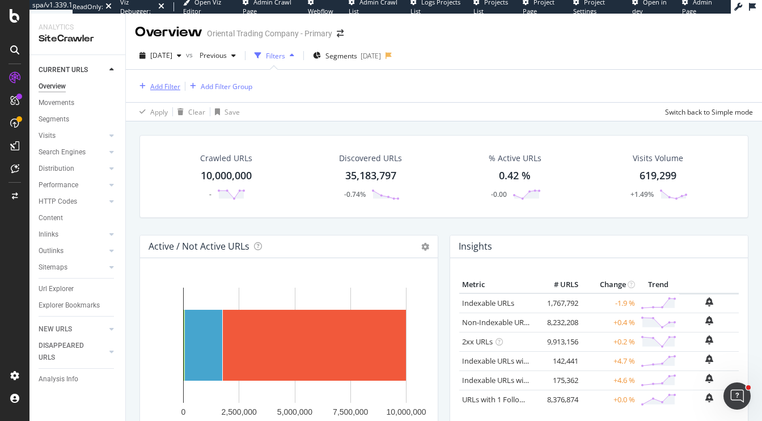
click at [167, 86] on div "Add Filter" at bounding box center [165, 87] width 30 height 10
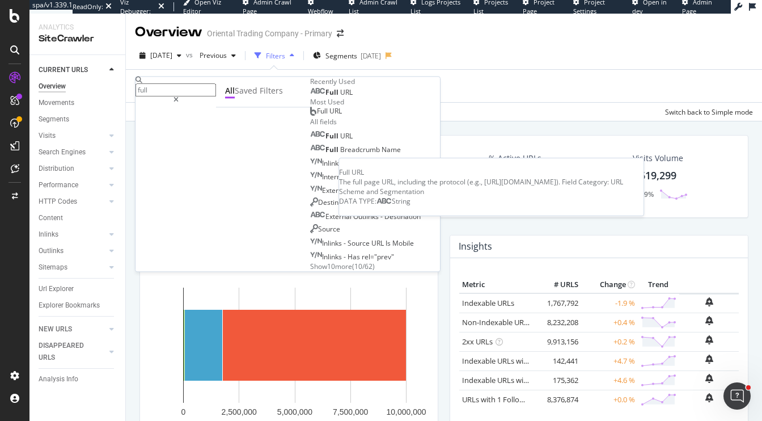
type input "full"
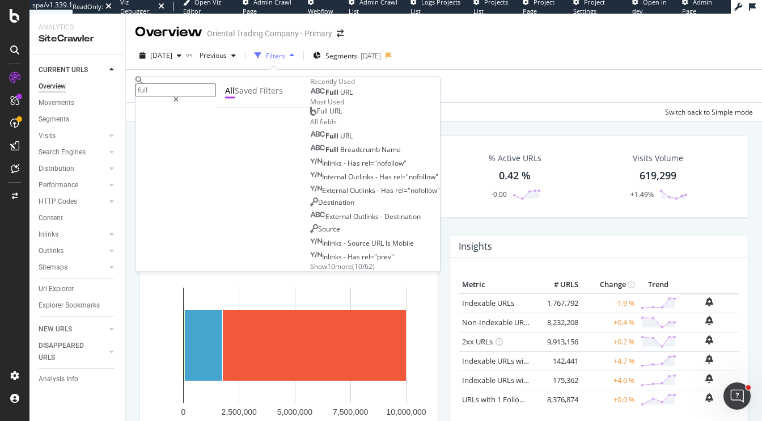
click at [340, 97] on span "URL" at bounding box center [346, 93] width 12 height 10
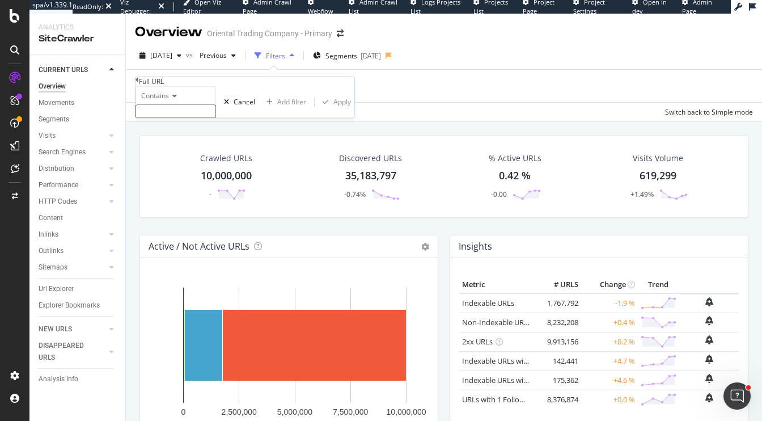
click at [188, 118] on input "text" at bounding box center [175, 111] width 80 height 13
type input "jsession"
drag, startPoint x: 259, startPoint y: 158, endPoint x: 345, endPoint y: 11, distance: 170.2
click at [333, 111] on div "Apply" at bounding box center [342, 106] width 18 height 10
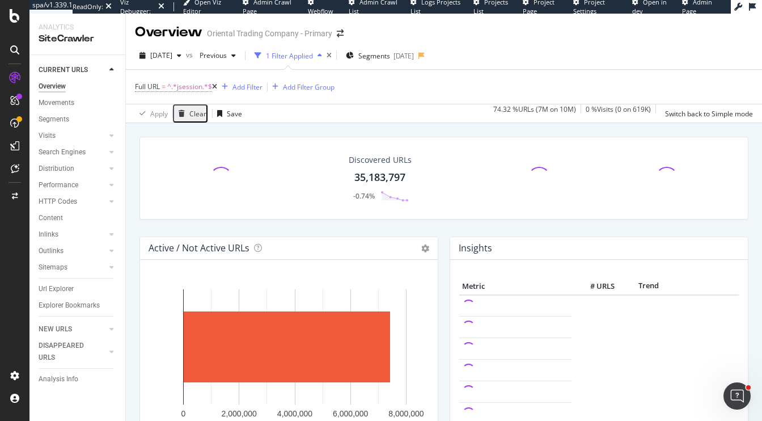
click at [164, 86] on span "=" at bounding box center [164, 87] width 4 height 10
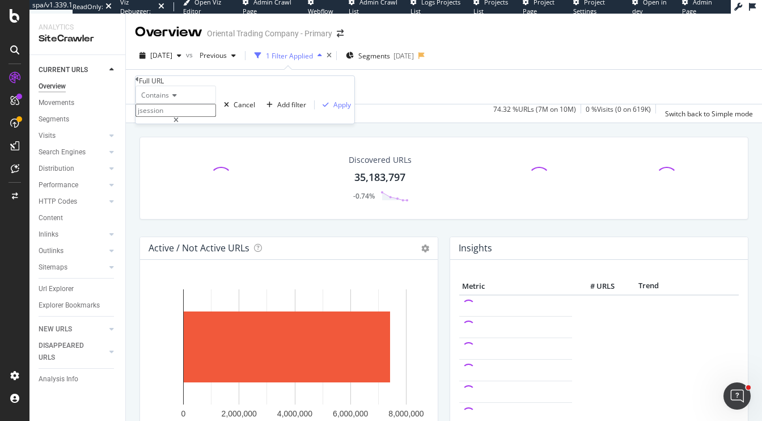
click at [130, 176] on div "Discovered URLs 35,183,797 -0.74% Active / Not Active URLs Chart (by Value) Cha…" at bounding box center [444, 326] width 636 height 407
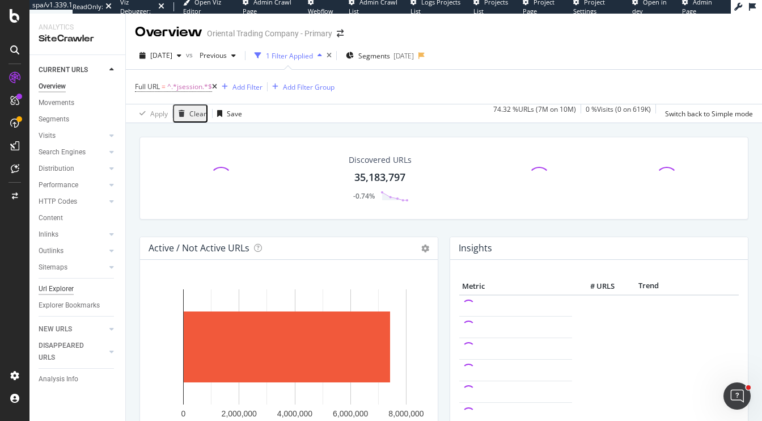
click at [61, 283] on div "Url Explorer" at bounding box center [56, 289] width 35 height 12
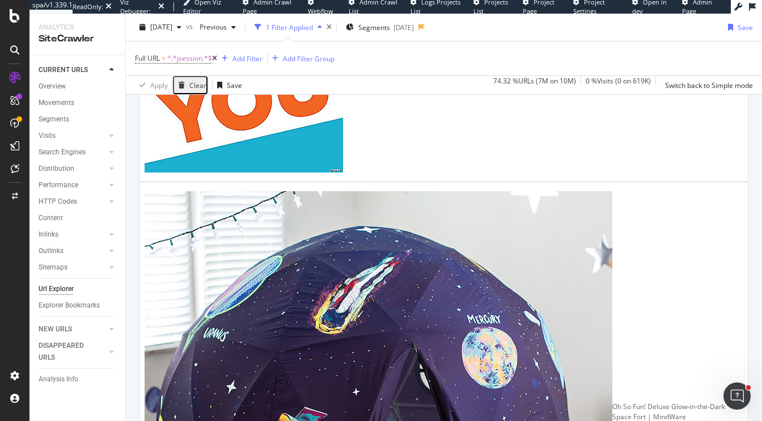
scroll to position [451, 0]
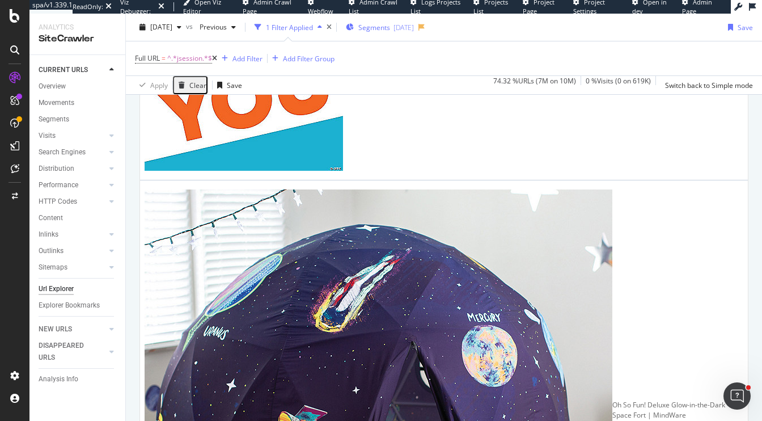
click at [390, 27] on span "Segments" at bounding box center [374, 27] width 32 height 10
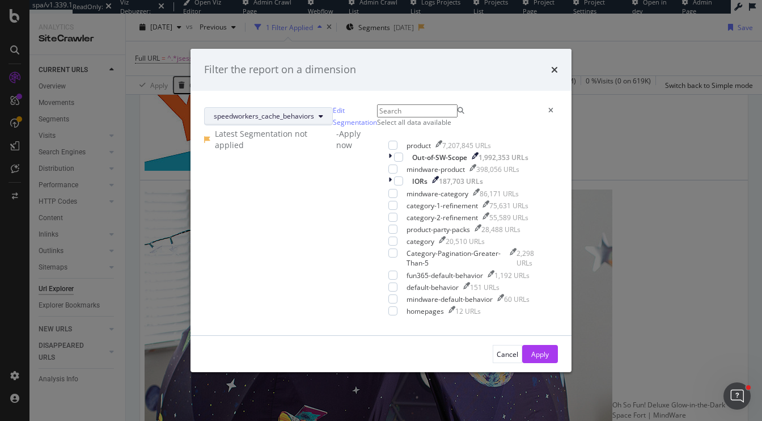
click at [301, 111] on span "speedworkers_cache_behaviors" at bounding box center [264, 116] width 100 height 10
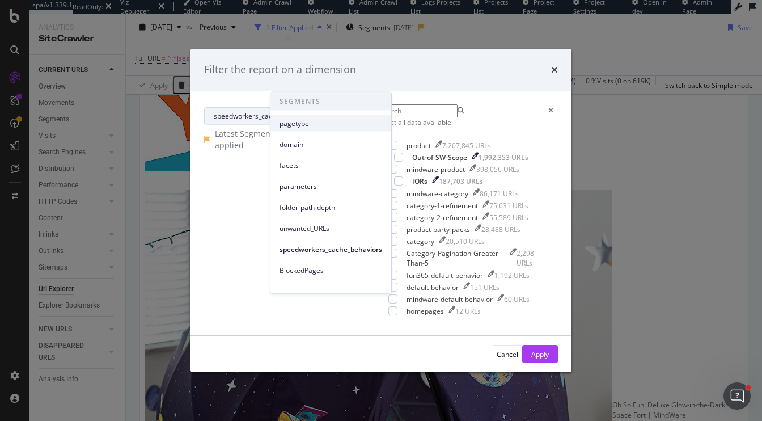
click at [298, 126] on span "pagetype" at bounding box center [330, 123] width 103 height 10
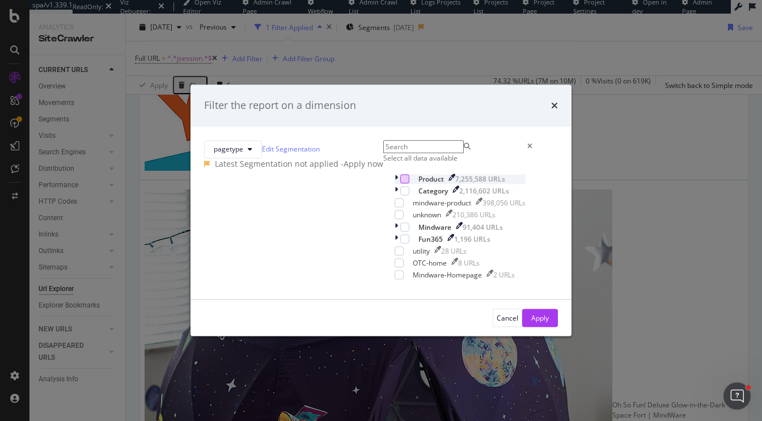
click at [400, 183] on div "modal" at bounding box center [404, 178] width 9 height 9
click at [531, 323] on div "Apply" at bounding box center [540, 318] width 18 height 10
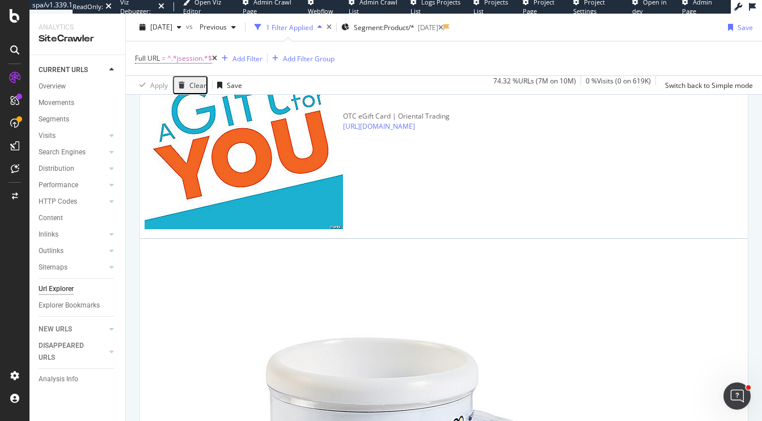
scroll to position [395, 0]
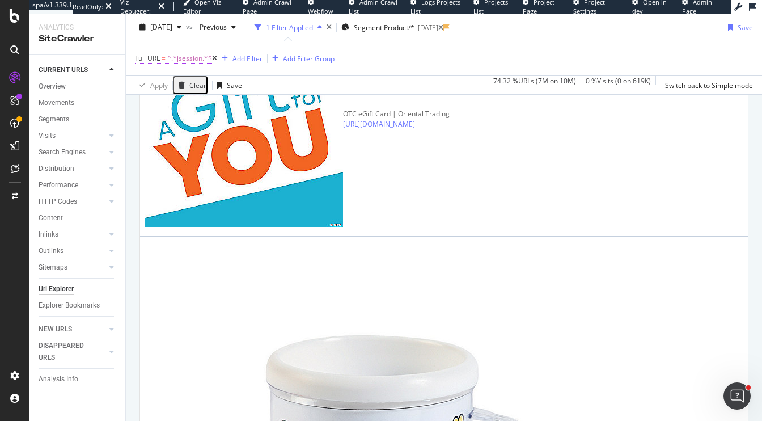
click at [192, 61] on span "^.*jsession.*$" at bounding box center [189, 58] width 45 height 16
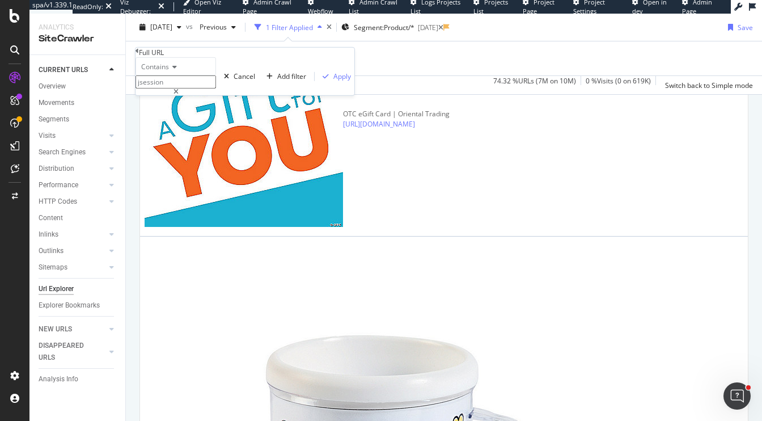
click at [198, 88] on input "jsession" at bounding box center [175, 81] width 80 height 13
click at [160, 71] on span "Contains" at bounding box center [155, 67] width 28 height 10
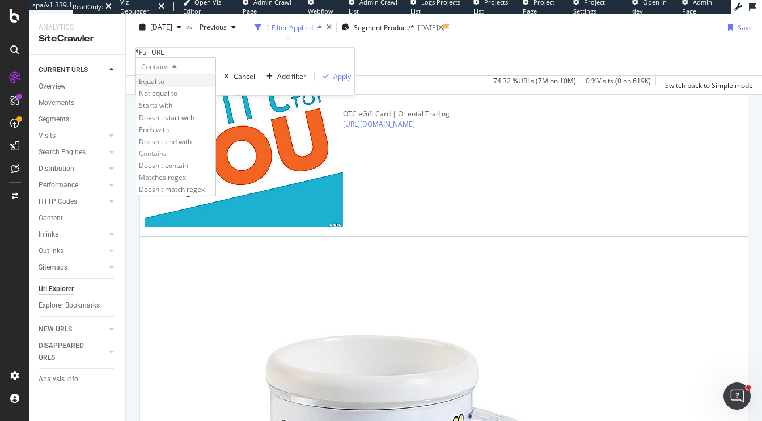
click at [164, 86] on span "Equal to" at bounding box center [152, 82] width 26 height 10
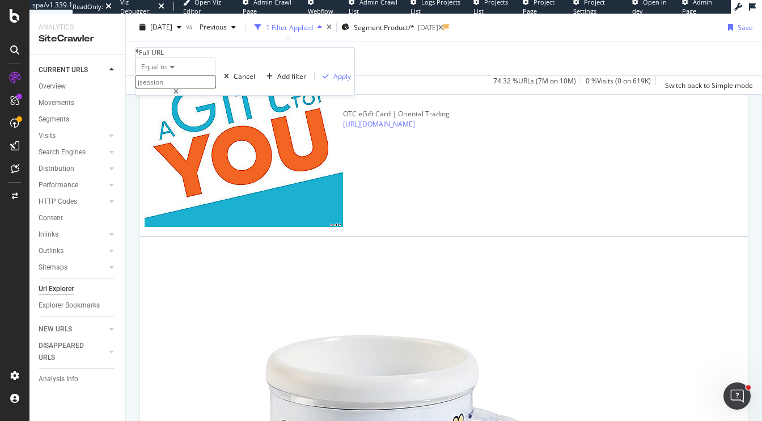
click at [171, 88] on input "jsession" at bounding box center [175, 81] width 80 height 13
paste input "https://www.orientaltrading.com/long-stem-rose-craft-kit-makes-12-a2-13962595.f…"
type input "https://www.orientaltrading.com/long-stem-rose-craft-kit-makes-12-a2-13962595.f…"
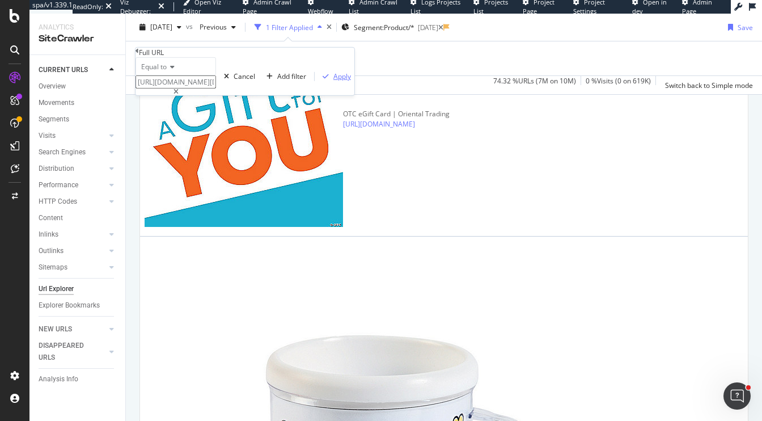
click at [333, 81] on div "Apply" at bounding box center [342, 76] width 18 height 10
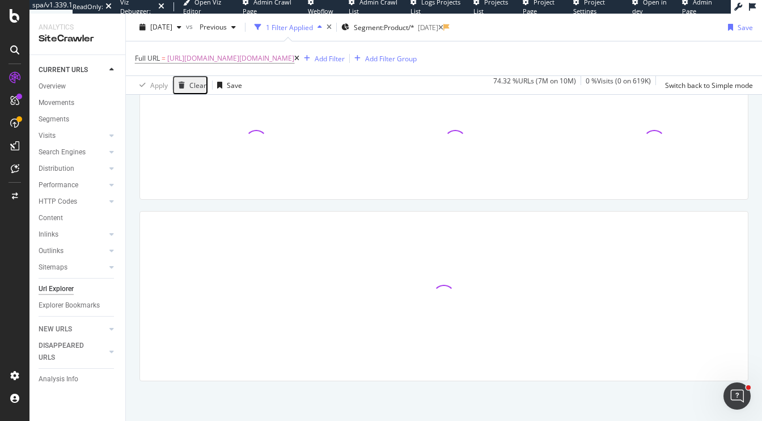
scroll to position [158, 0]
click at [273, 61] on span "https://www.orientaltrading.com/long-stem-rose-craft-kit-makes-12-a2-13962595.f…" at bounding box center [230, 58] width 127 height 16
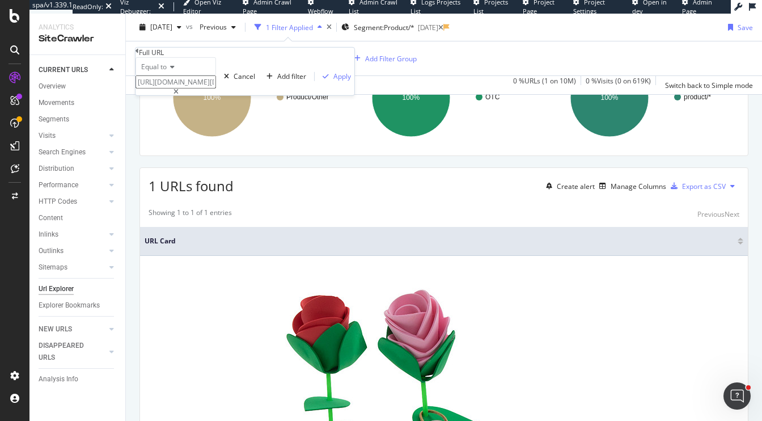
click at [216, 88] on input "https://www.orientaltrading.com/long-stem-rose-craft-kit-makes-12-a2-13962595.f…" at bounding box center [175, 81] width 80 height 13
click at [210, 88] on input "https://www.orientaltrading.com/long-stem-rose-craft-kit-makes-12-a2-13962595.f…" at bounding box center [175, 81] width 80 height 13
type input "https://www.orientaltrading.com/long-stem-rose-craft-kit-makes-12-a2-13962595.f…"
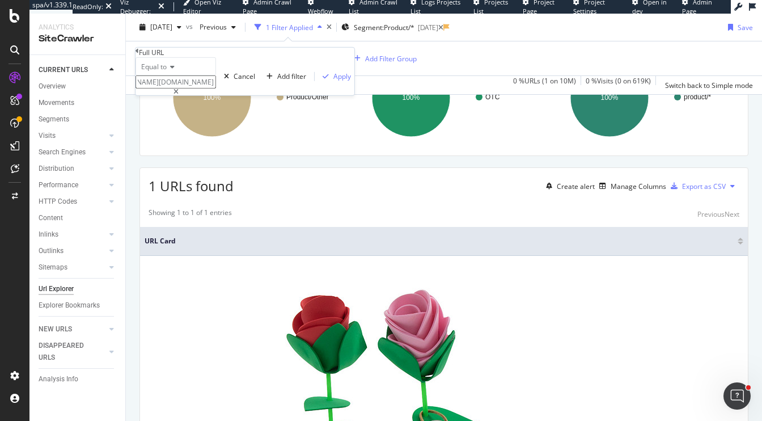
scroll to position [0, 0]
click at [167, 71] on span "Equal to" at bounding box center [154, 67] width 26 height 10
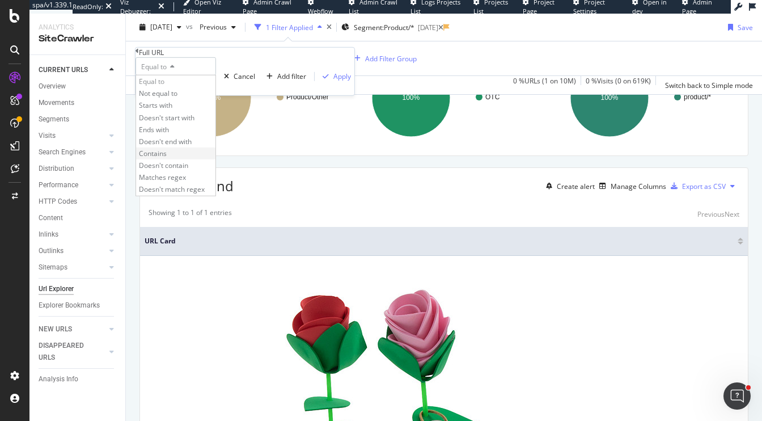
click at [167, 158] on span "Contains" at bounding box center [153, 154] width 28 height 10
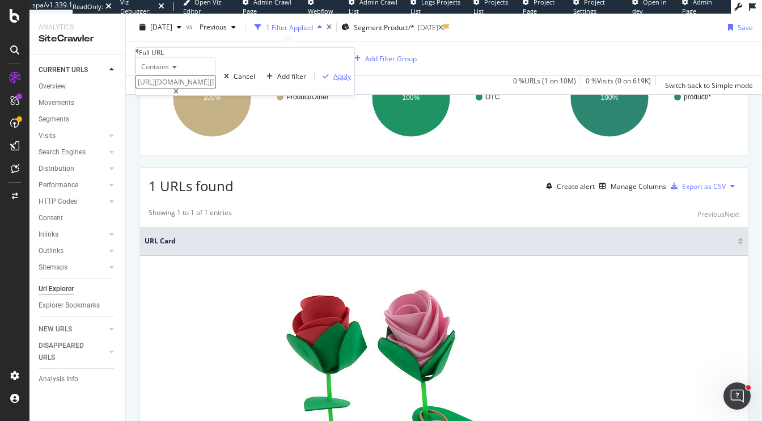
click at [333, 81] on div "Apply" at bounding box center [342, 76] width 18 height 10
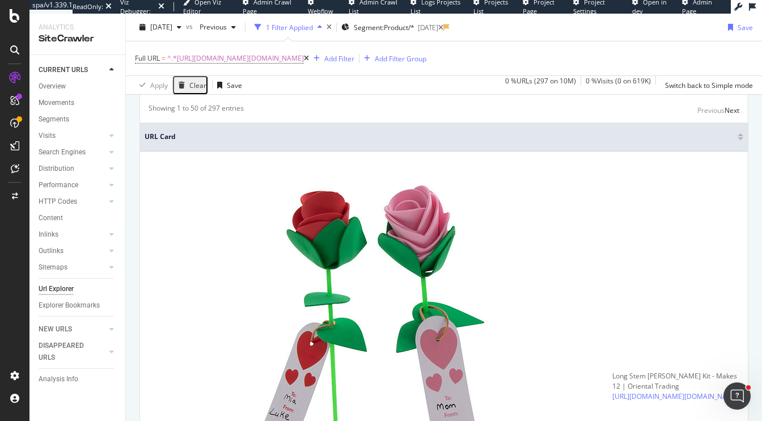
scroll to position [264, 0]
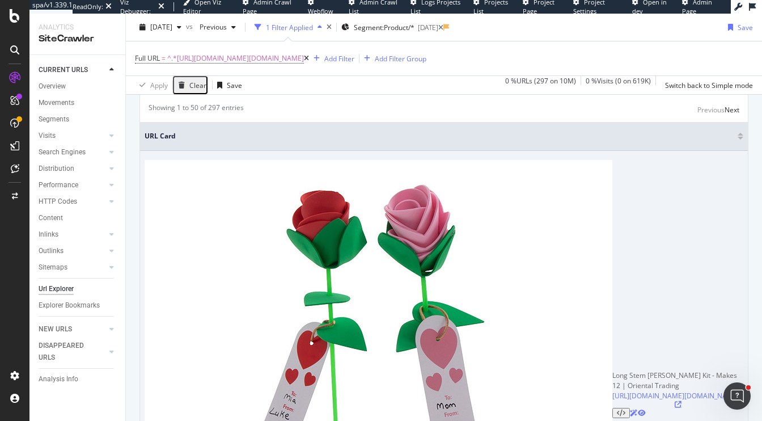
click at [681, 401] on icon at bounding box center [678, 404] width 7 height 7
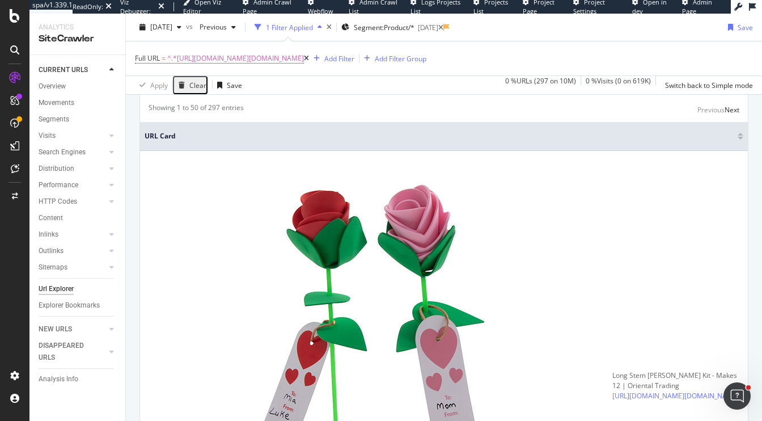
click at [304, 54] on span "^.*https://www.orientaltrading.com/long-stem-rose-craft-kit-makes-12-a2-1396259…" at bounding box center [235, 58] width 137 height 16
click at [185, 88] on input "https://www.orientaltrading.com/long-stem-rose-craft-kit-makes-12-a2-13962595.f…" at bounding box center [175, 81] width 80 height 13
paste input ";jsessionid=06DDE2C056E2E73549035F79CB60528D?categoryId=550055%2B1229&rl=BROWSE…"
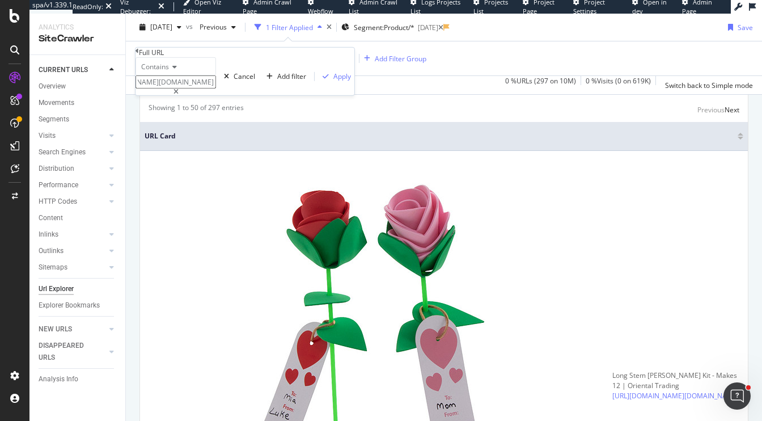
type input "https://www.orientaltrading.com/long-stem-rose-craft-kit-makes-12-a2-13962595.f…"
click at [159, 71] on span "Contains" at bounding box center [155, 67] width 28 height 10
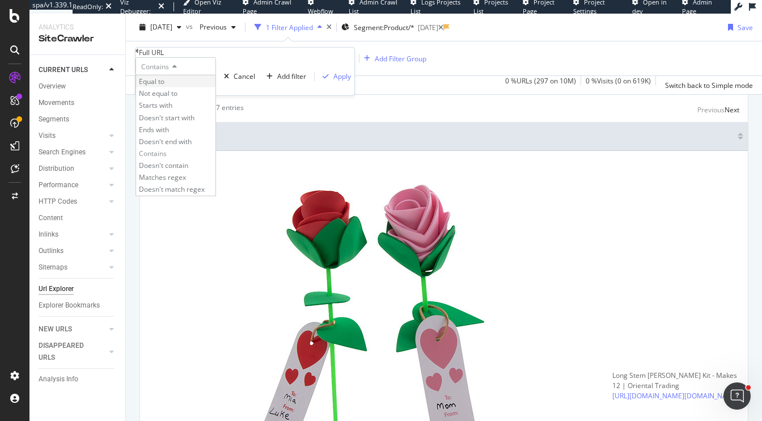
click at [164, 86] on span "Equal to" at bounding box center [152, 82] width 26 height 10
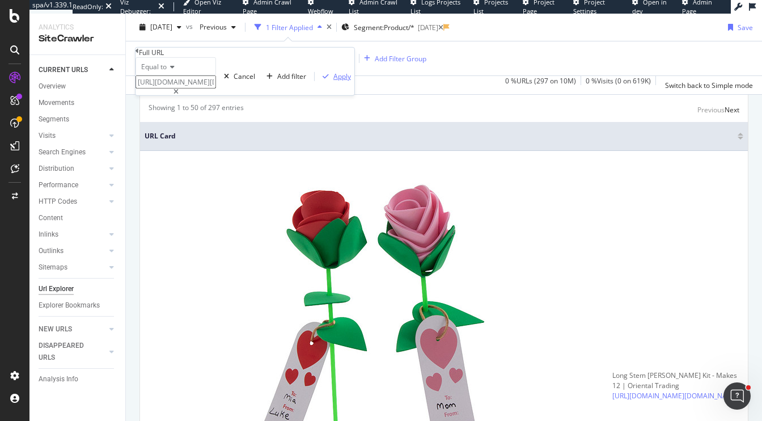
click at [333, 81] on div "Apply" at bounding box center [342, 76] width 18 height 10
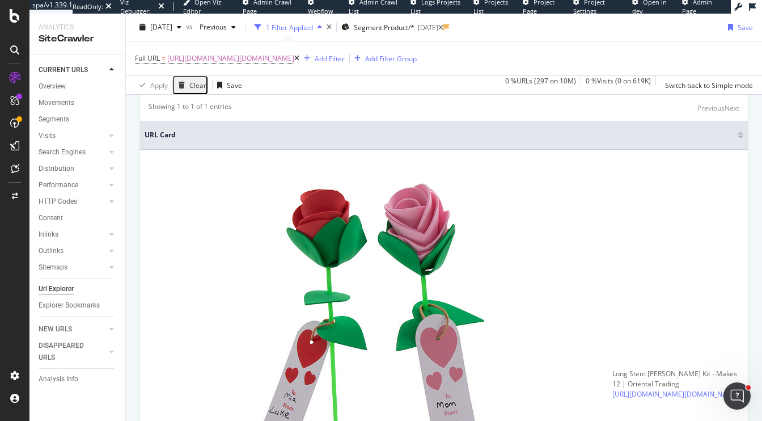
scroll to position [158, 0]
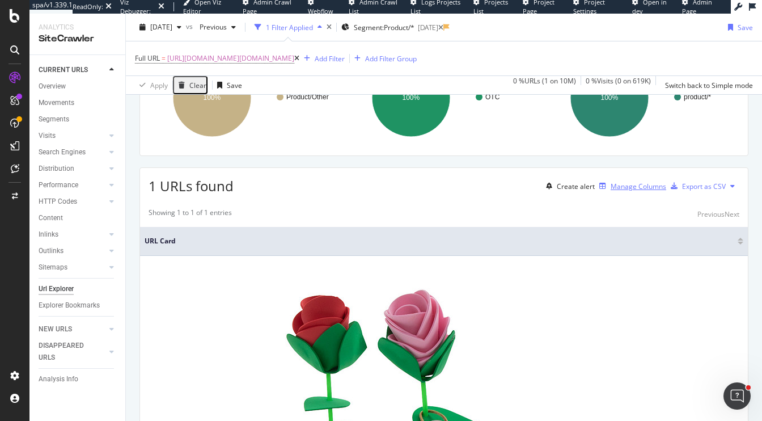
click at [633, 191] on div "Manage Columns" at bounding box center [639, 186] width 56 height 10
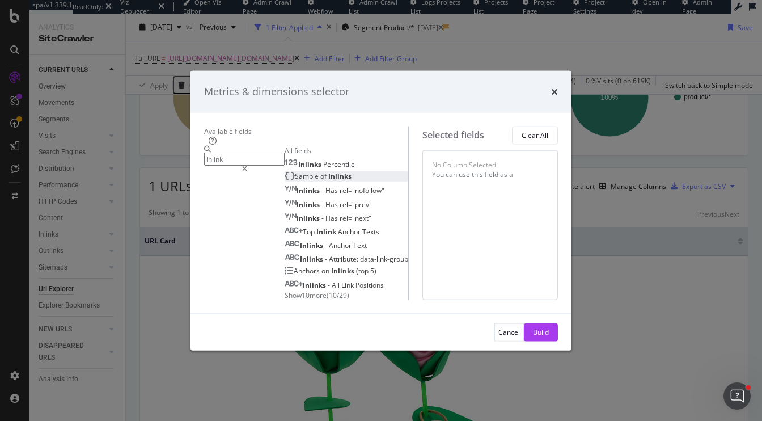
click at [285, 171] on div "Sample of Inlinks" at bounding box center [318, 176] width 67 height 10
click at [285, 290] on span "Show 10 more" at bounding box center [306, 295] width 42 height 10
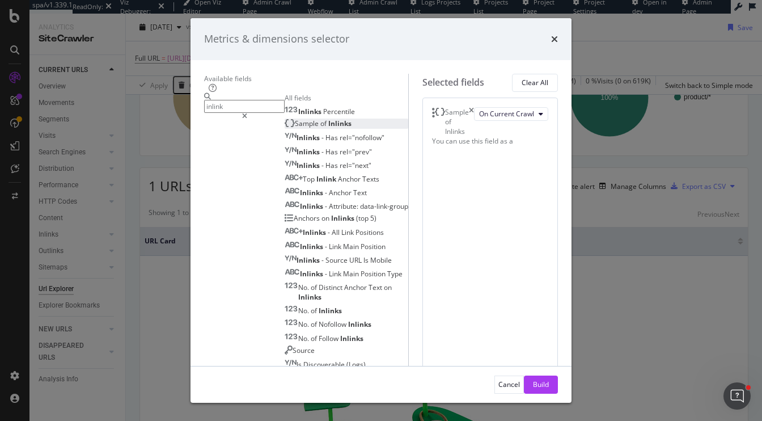
click at [204, 107] on input "inlink" at bounding box center [244, 106] width 80 height 13
click at [285, 315] on div "No. of Inlinks" at bounding box center [313, 311] width 57 height 10
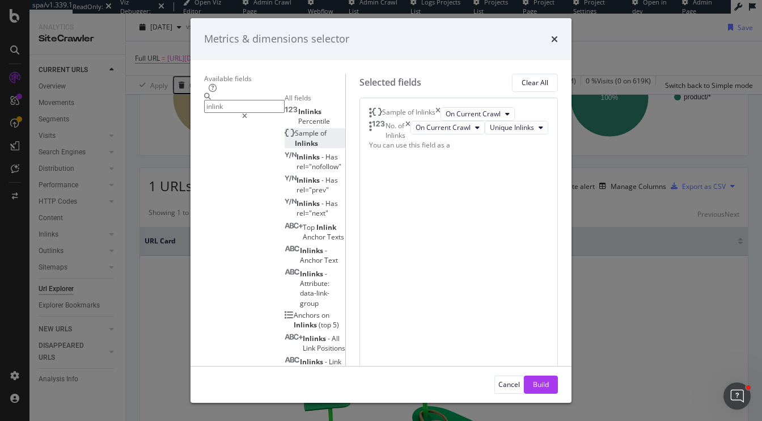
click at [207, 101] on input "inlink" at bounding box center [244, 106] width 80 height 13
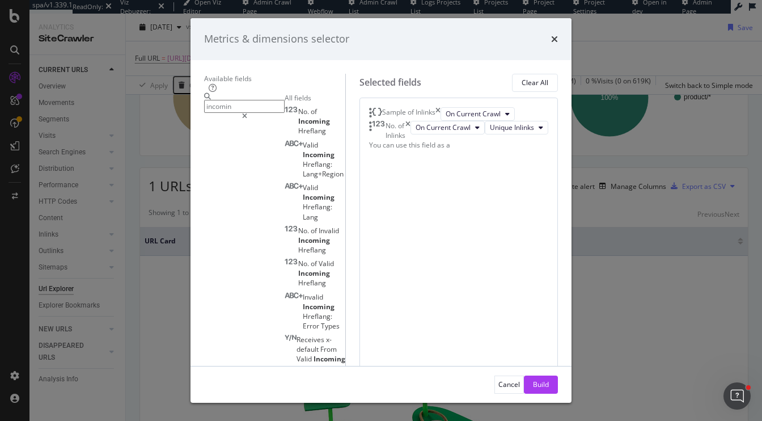
type input "incomin"
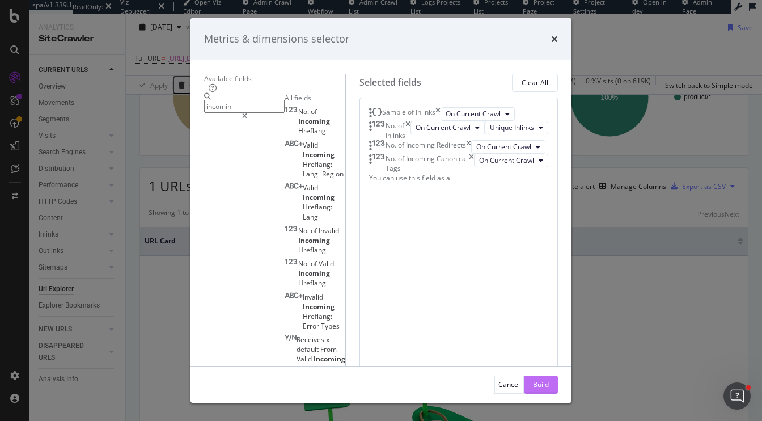
click at [549, 382] on div "Build" at bounding box center [541, 384] width 16 height 10
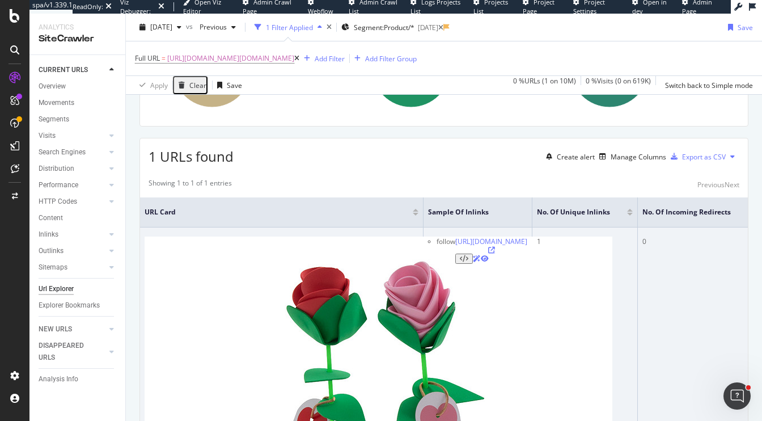
click at [495, 253] on icon at bounding box center [491, 250] width 7 height 7
click at [468, 262] on icon at bounding box center [464, 258] width 9 height 7
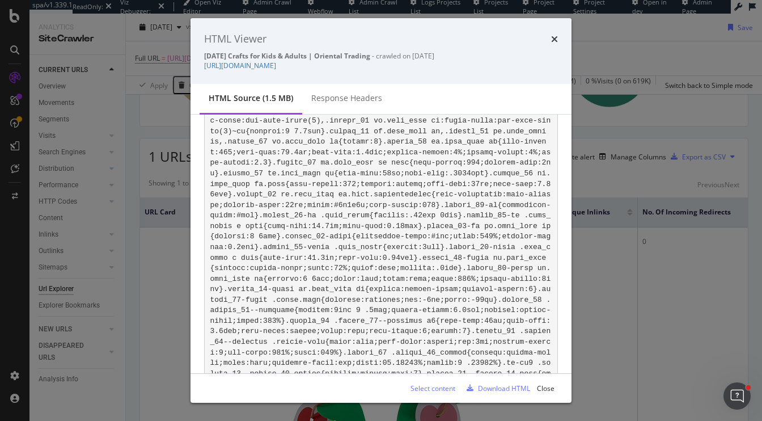
scroll to position [229436, 0]
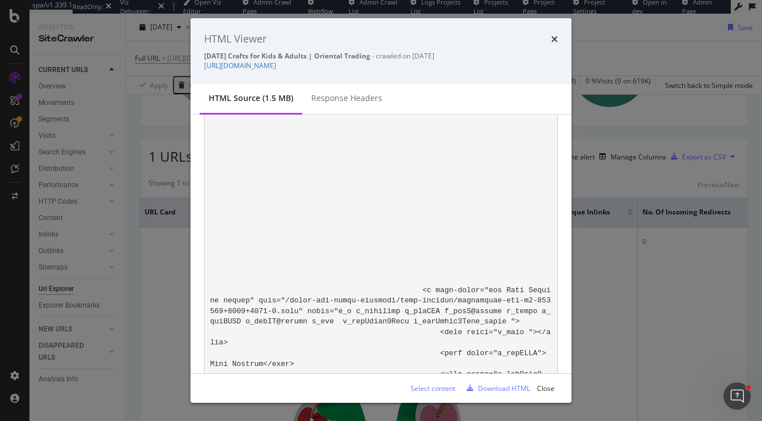
drag, startPoint x: 242, startPoint y: 230, endPoint x: 490, endPoint y: 231, distance: 248.3
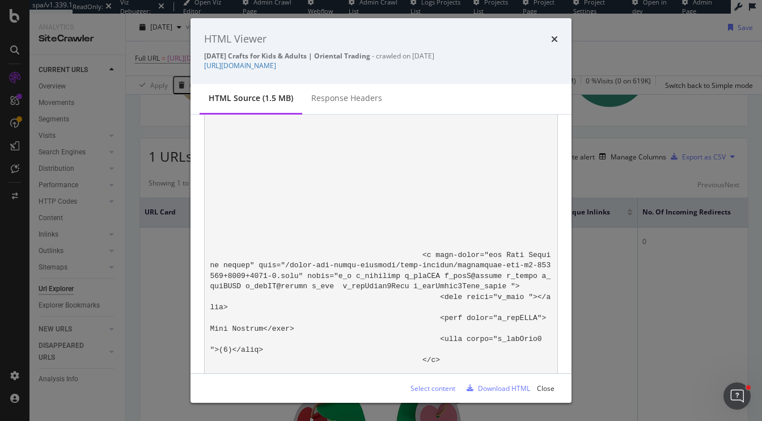
scroll to position [229473, 0]
drag, startPoint x: 285, startPoint y: 193, endPoint x: 333, endPoint y: 205, distance: 49.6
copy code "/4-1-4-8-oz--color-your-own-jesus-warms-the-heart-reusable-bpa-free-plastic-mug…"
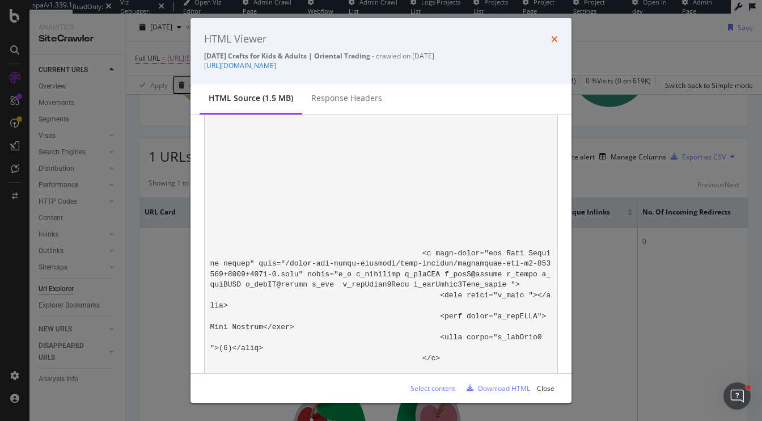
click at [558, 39] on icon "times" at bounding box center [554, 39] width 7 height 9
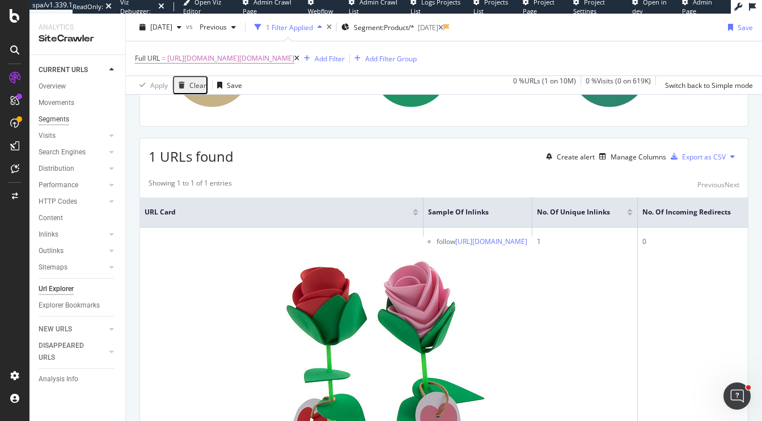
click at [50, 116] on div "Segments" at bounding box center [54, 119] width 31 height 12
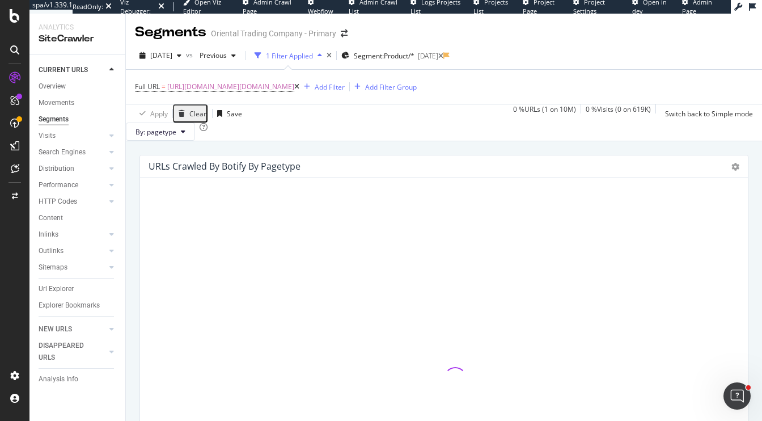
click at [187, 112] on div "button" at bounding box center [181, 113] width 15 height 7
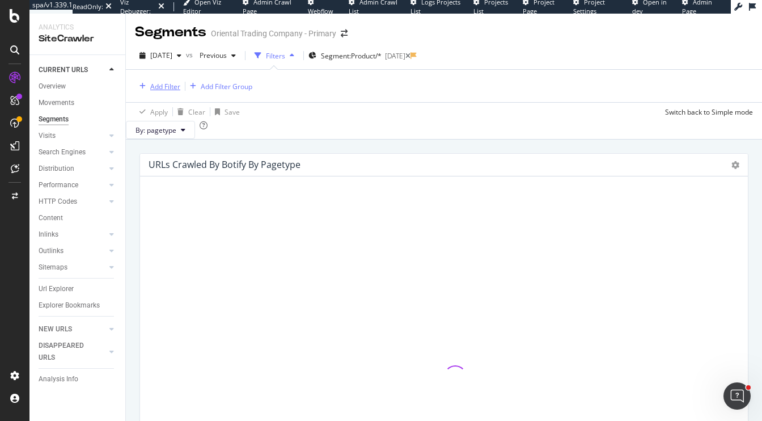
click at [160, 87] on div "Add Filter" at bounding box center [165, 87] width 30 height 10
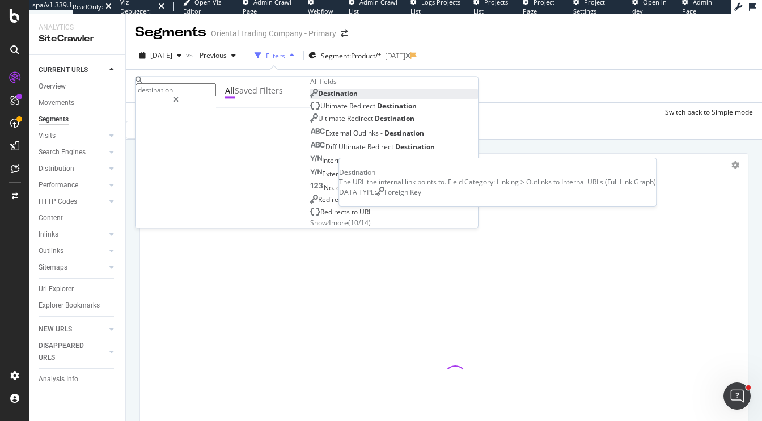
type input "destination"
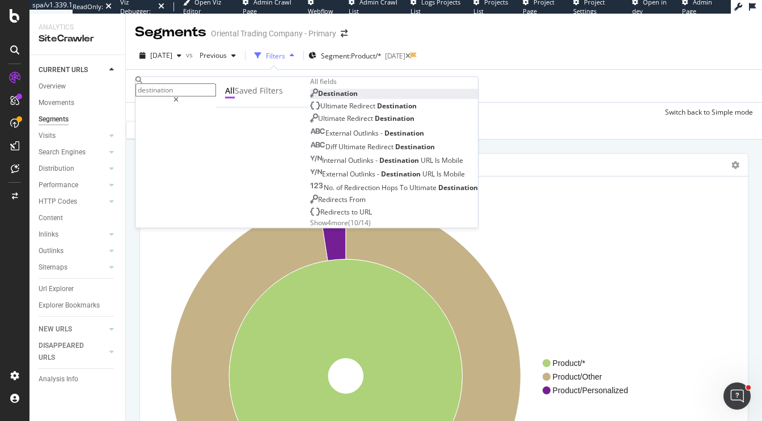
click at [318, 99] on span "Destination" at bounding box center [338, 94] width 40 height 10
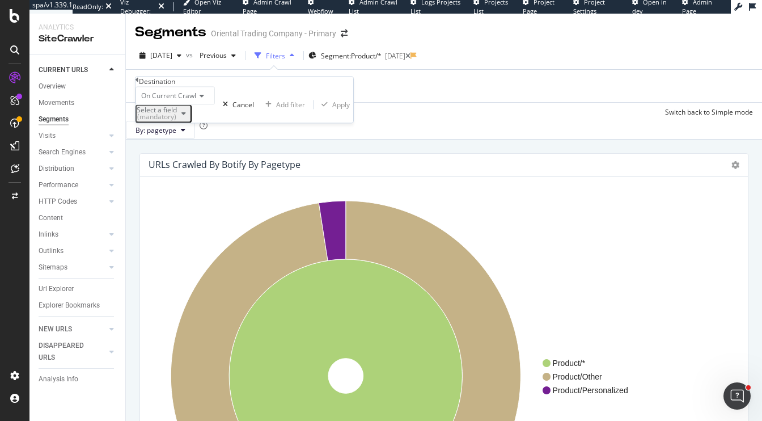
click at [177, 121] on div "(mandatory)" at bounding box center [157, 117] width 40 height 7
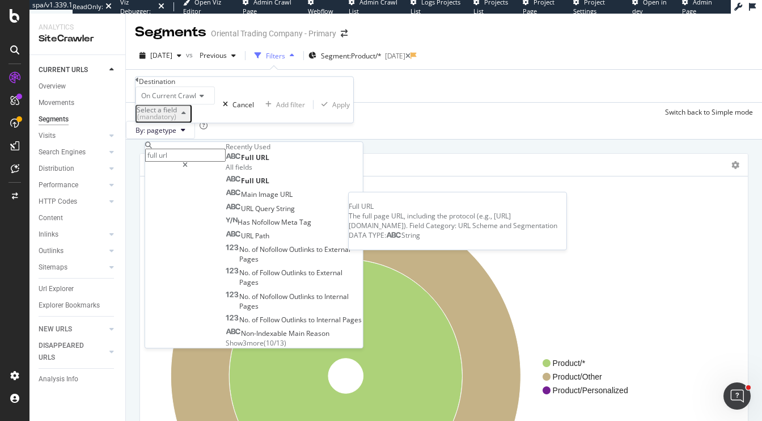
type input "full url"
click at [256, 162] on span "URL" at bounding box center [263, 157] width 14 height 10
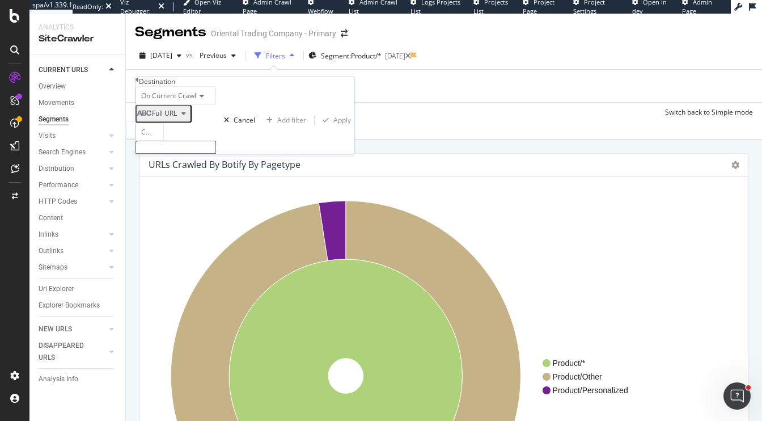
click at [169, 154] on input "text" at bounding box center [175, 147] width 80 height 13
type input "jsession"
click at [333, 129] on div "Apply" at bounding box center [342, 124] width 18 height 10
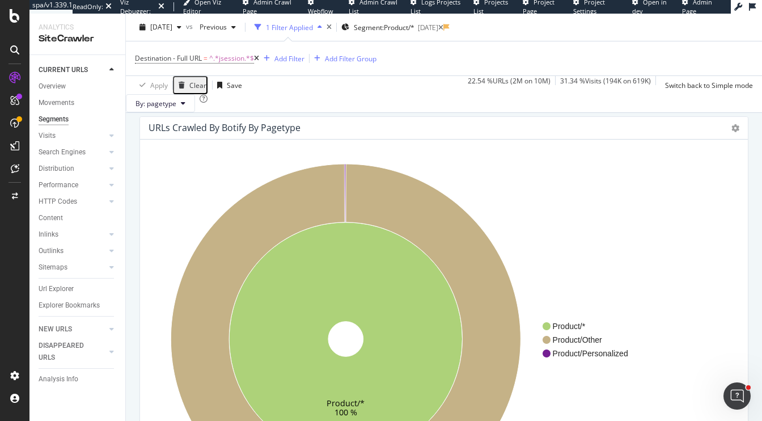
scroll to position [85, 0]
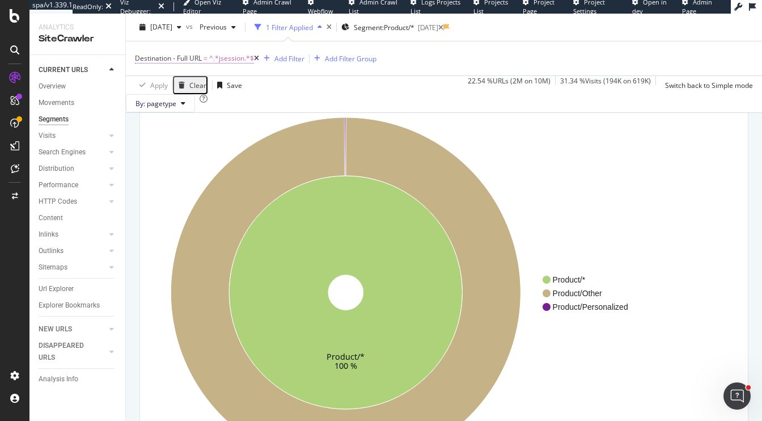
click at [225, 60] on span "^.*jsession.*$" at bounding box center [231, 58] width 45 height 16
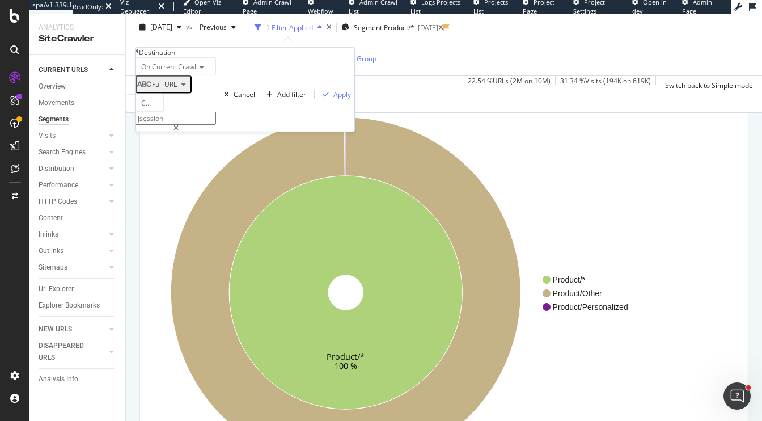
click at [137, 230] on div "URLs Crawled By Botify By pagetype Sunburst Treemap Table Expand Export as CSV …" at bounding box center [444, 283] width 620 height 426
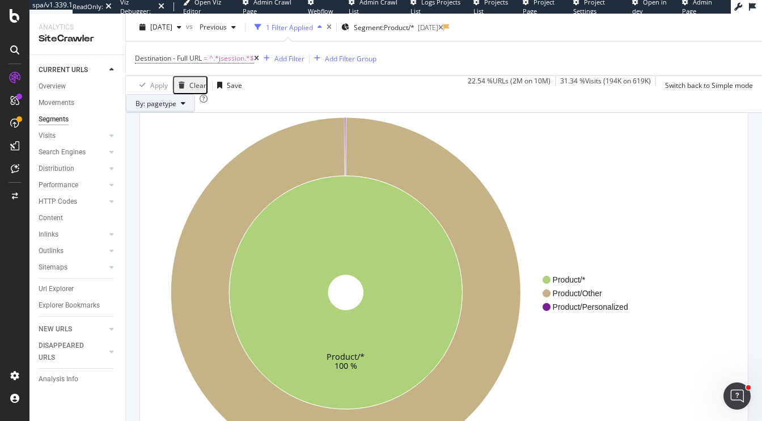
click at [195, 112] on button "By: pagetype" at bounding box center [160, 103] width 69 height 18
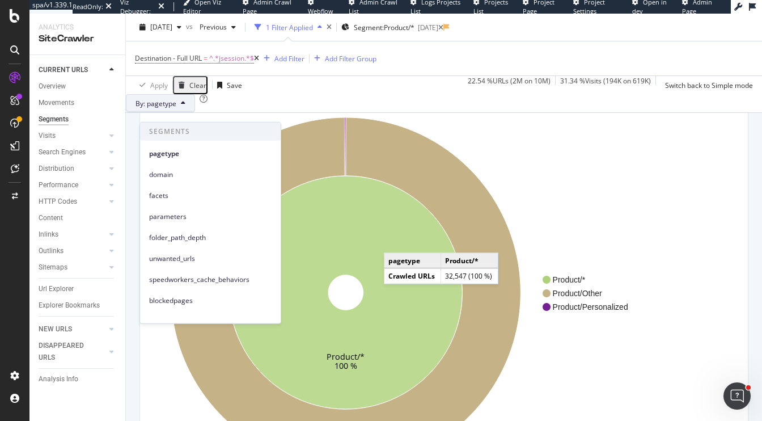
click at [395, 260] on icon at bounding box center [345, 292] width 233 height 233
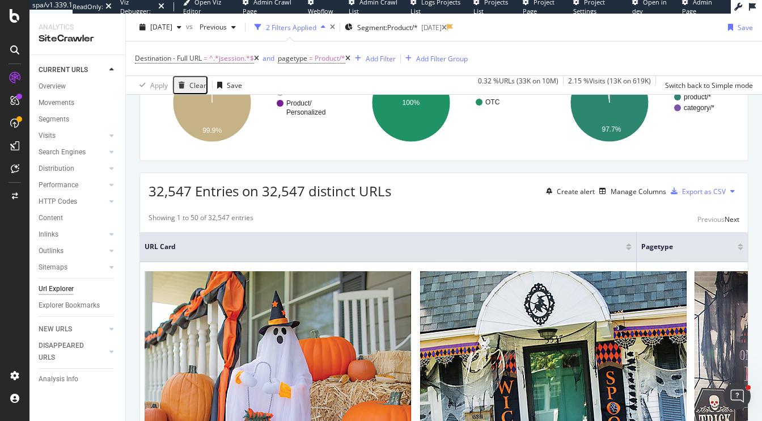
scroll to position [186, 0]
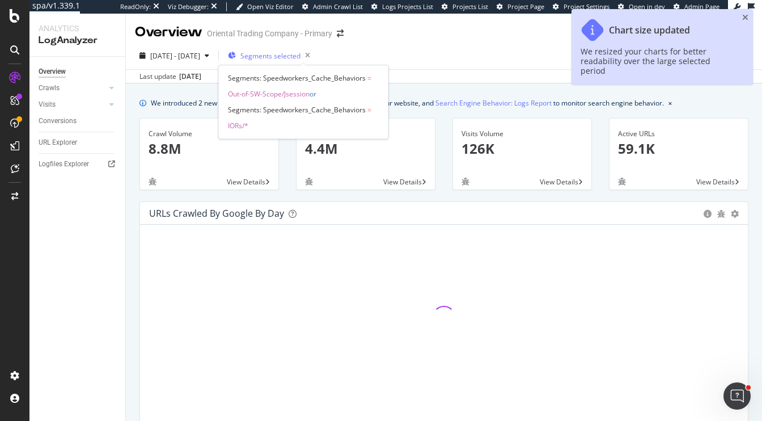
click at [300, 57] on span "Segments selected" at bounding box center [270, 56] width 60 height 10
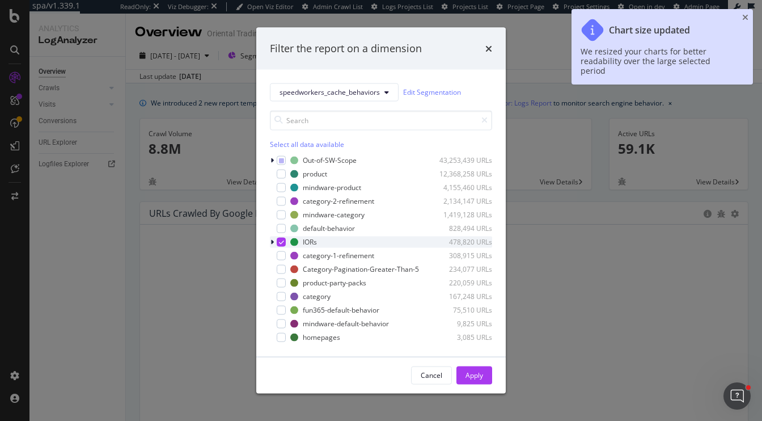
click at [273, 243] on icon "modal" at bounding box center [271, 241] width 3 height 7
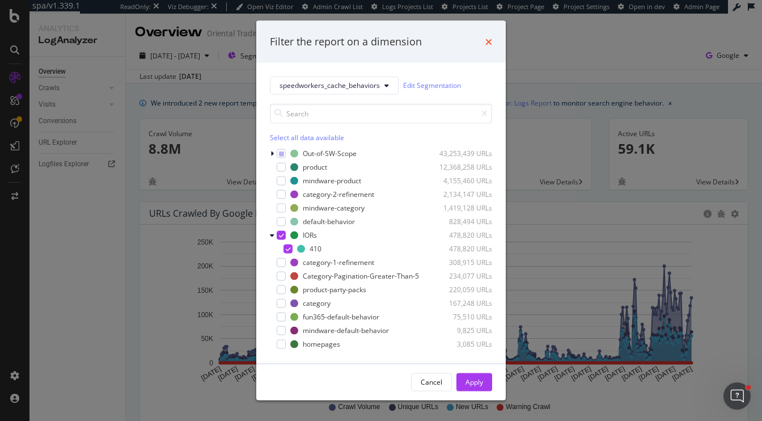
click at [489, 39] on icon "times" at bounding box center [488, 41] width 7 height 9
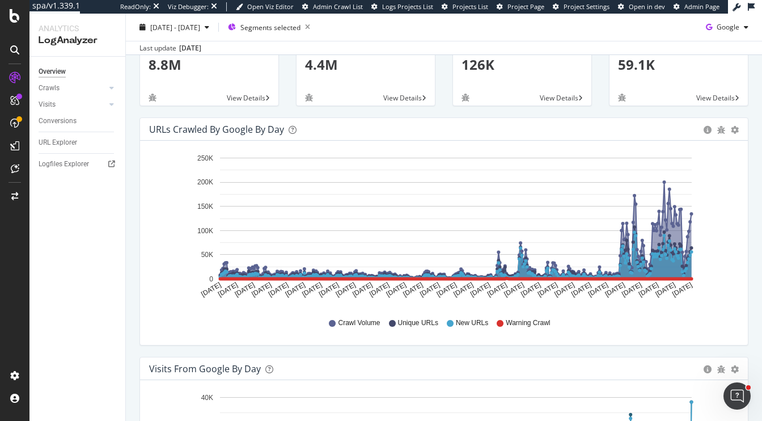
scroll to position [83, 0]
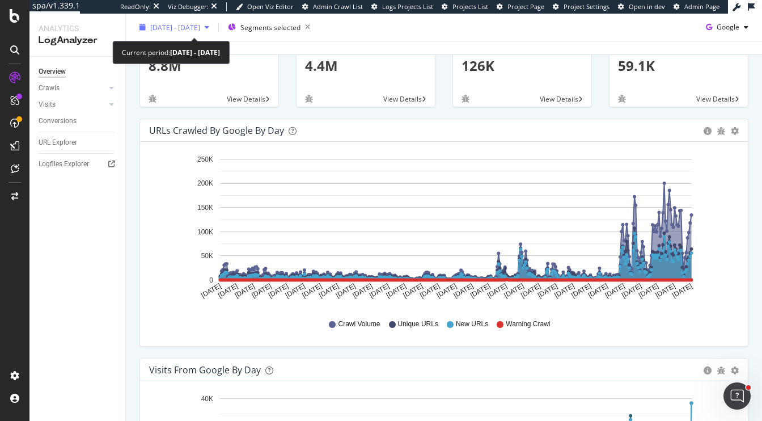
click at [184, 26] on span "[DATE] - [DATE]" at bounding box center [175, 27] width 50 height 10
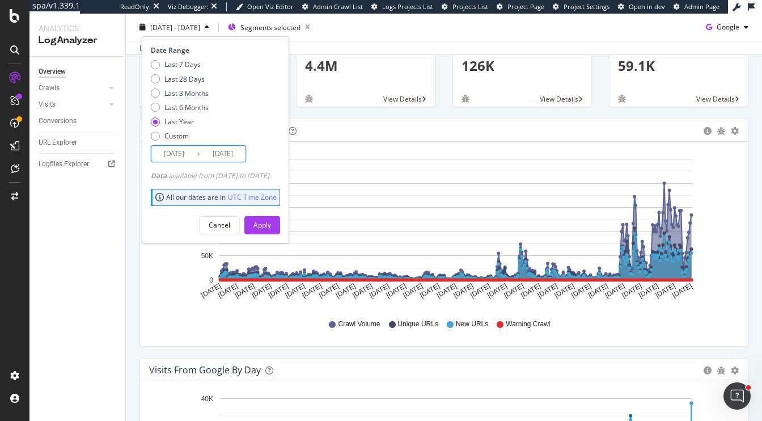
click at [170, 156] on input "2024/10/08" at bounding box center [173, 154] width 45 height 16
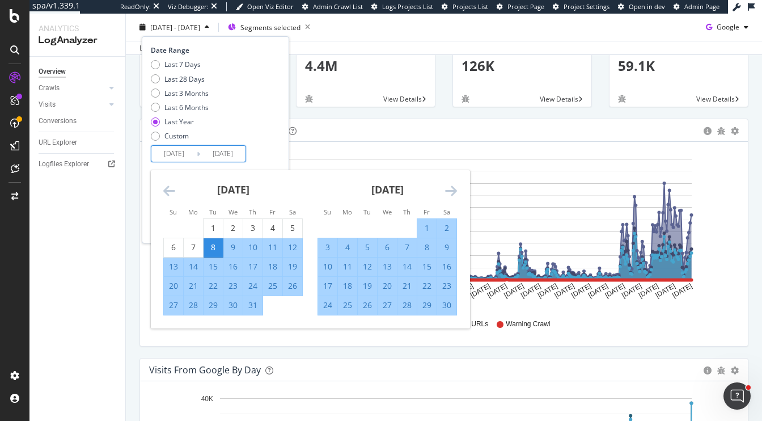
click at [171, 190] on icon "Move backward to switch to the previous month." at bounding box center [169, 191] width 12 height 14
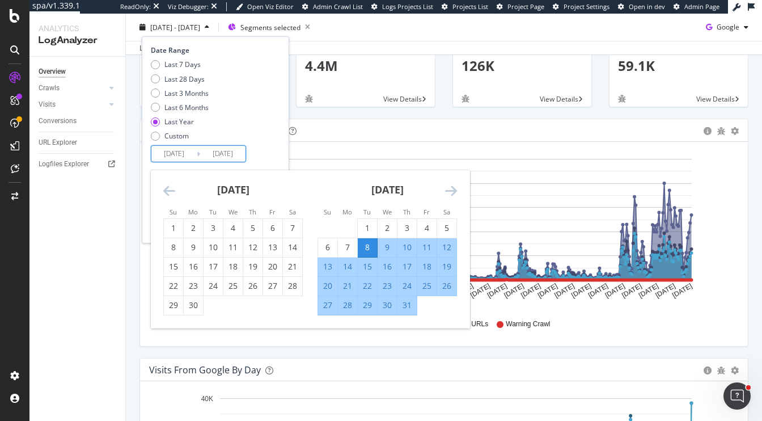
click at [171, 190] on icon "Move backward to switch to the previous month." at bounding box center [169, 191] width 12 height 14
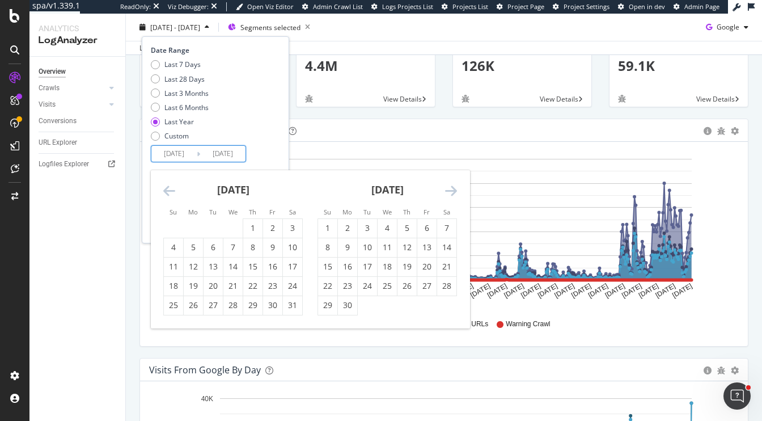
click at [171, 190] on icon "Move backward to switch to the previous month." at bounding box center [169, 191] width 12 height 14
click at [189, 228] on div "1" at bounding box center [193, 227] width 19 height 11
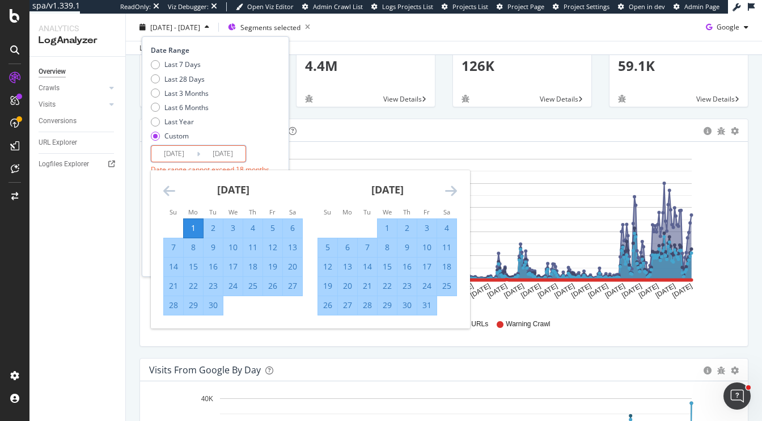
type input "2024/04/01"
click at [230, 152] on input "2025/10/07" at bounding box center [222, 154] width 45 height 16
click at [454, 186] on icon "Move forward to switch to the next month." at bounding box center [451, 191] width 12 height 14
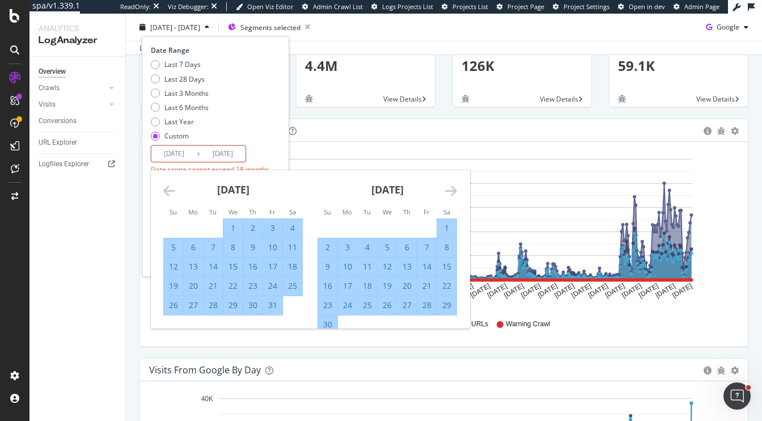
click at [454, 186] on icon "Move forward to switch to the next month." at bounding box center [451, 191] width 12 height 14
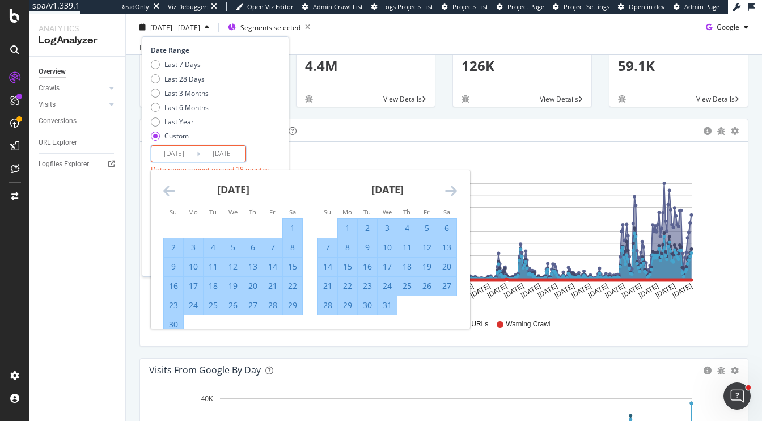
click at [454, 186] on icon "Move forward to switch to the next month." at bounding box center [451, 191] width 12 height 14
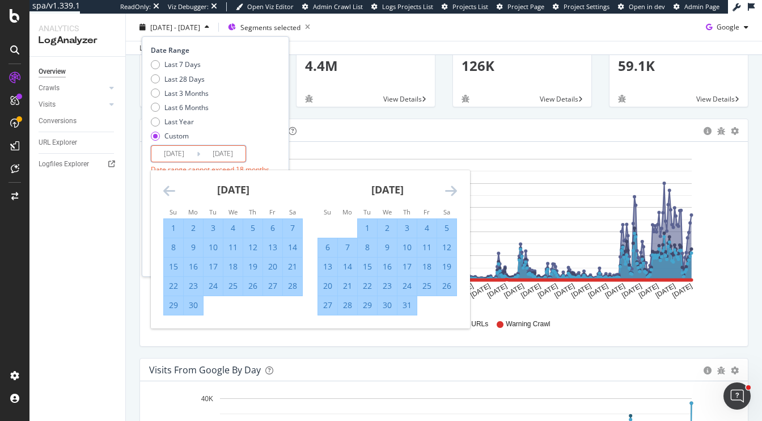
click at [454, 186] on icon "Move forward to switch to the next month." at bounding box center [451, 191] width 12 height 14
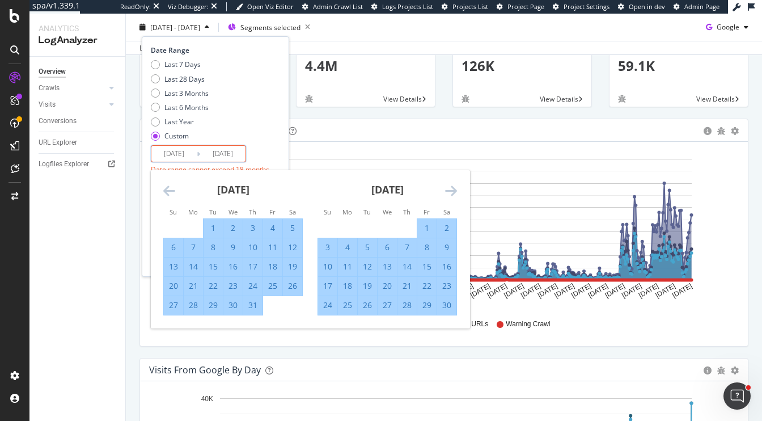
click at [454, 186] on icon "Move forward to switch to the next month." at bounding box center [451, 191] width 12 height 14
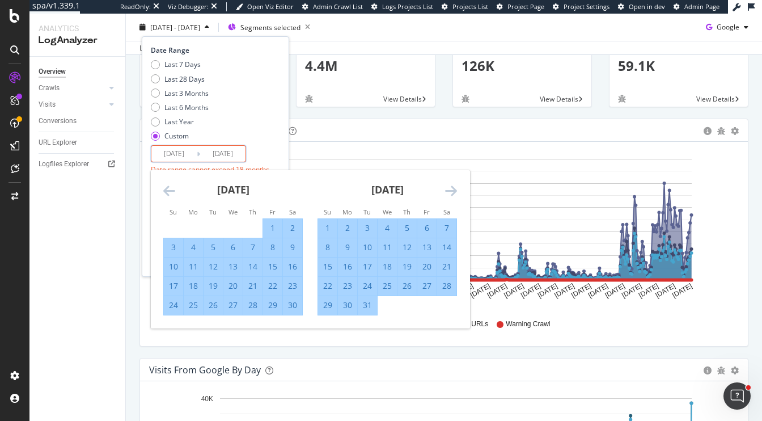
click at [454, 186] on icon "Move forward to switch to the next month." at bounding box center [451, 191] width 12 height 14
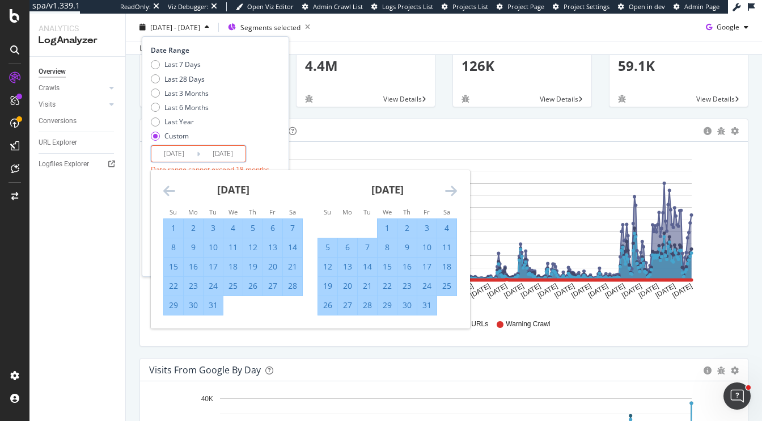
click at [423, 308] on div "31" at bounding box center [426, 304] width 19 height 11
type input "2025/01/31"
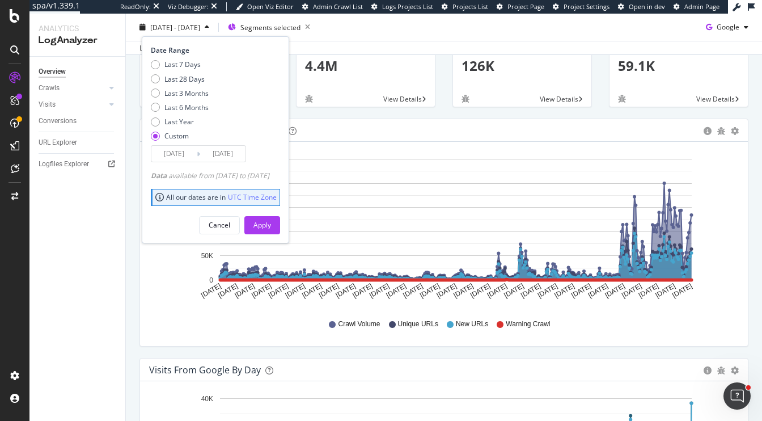
click at [183, 158] on input "2024/04/01" at bounding box center [173, 154] width 45 height 16
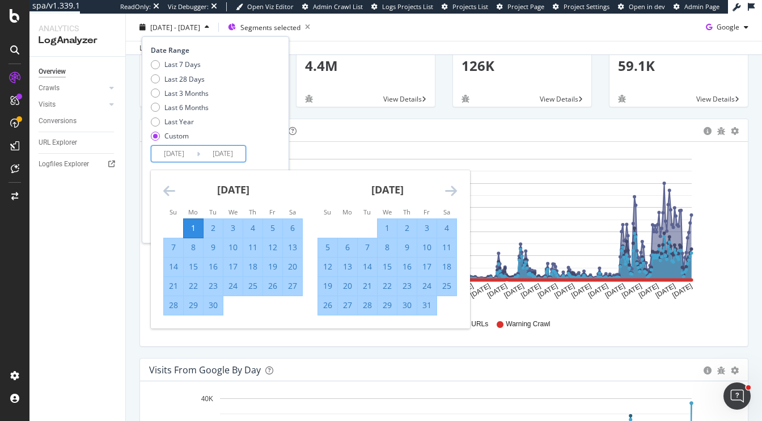
click at [164, 189] on icon "Move backward to switch to the previous month." at bounding box center [169, 191] width 12 height 14
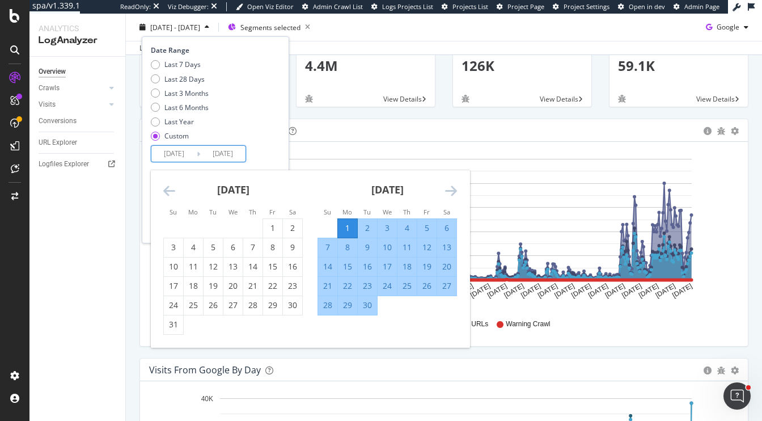
click at [164, 189] on icon "Move backward to switch to the previous month." at bounding box center [169, 191] width 12 height 14
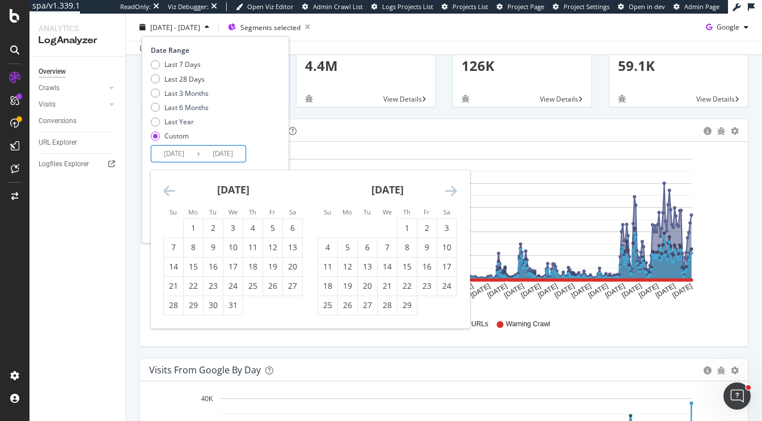
click at [164, 189] on icon "Move backward to switch to the previous month." at bounding box center [169, 191] width 12 height 14
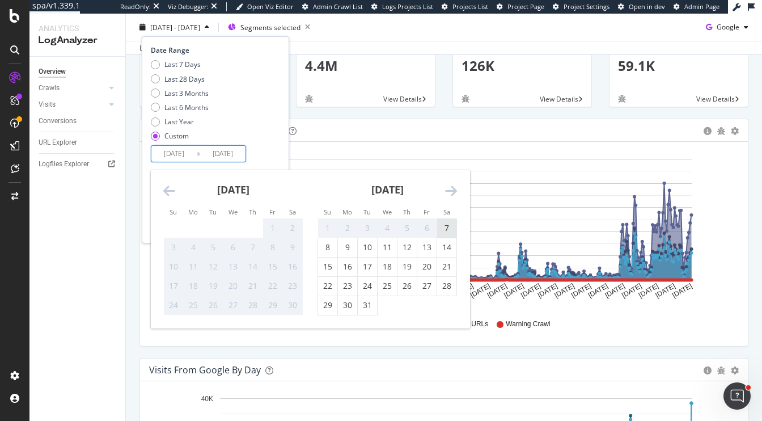
click at [447, 228] on div "7" at bounding box center [446, 227] width 19 height 11
type input "2023/10/07"
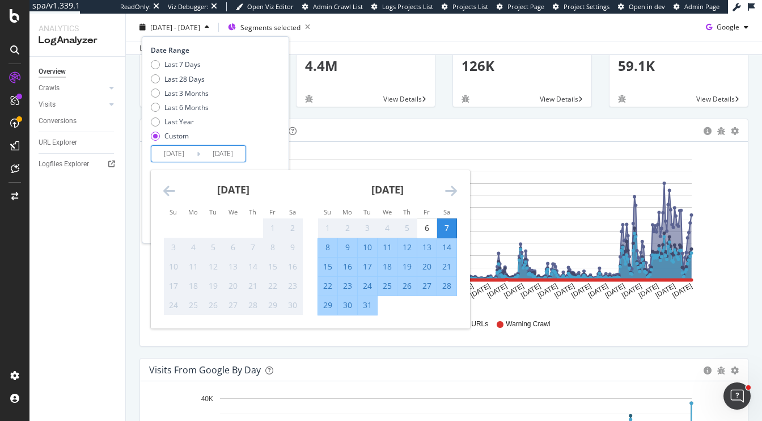
click at [277, 145] on div "Date Range Last 7 Days Last 28 Days Last 3 Months Last 6 Months Last Year Custo…" at bounding box center [214, 103] width 126 height 117
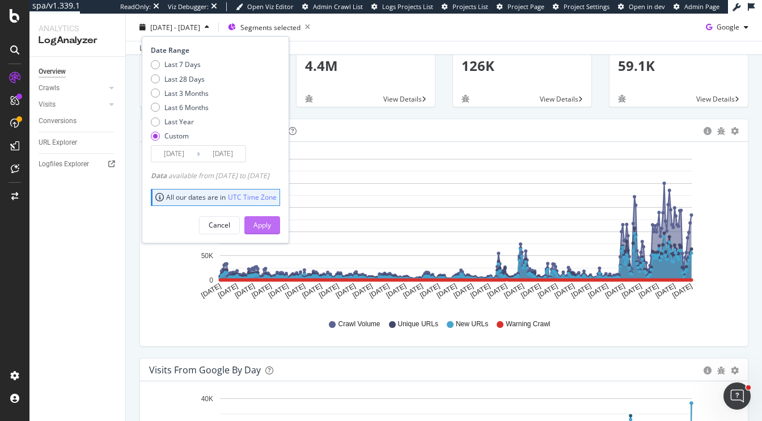
click at [271, 220] on div "Apply" at bounding box center [262, 225] width 18 height 10
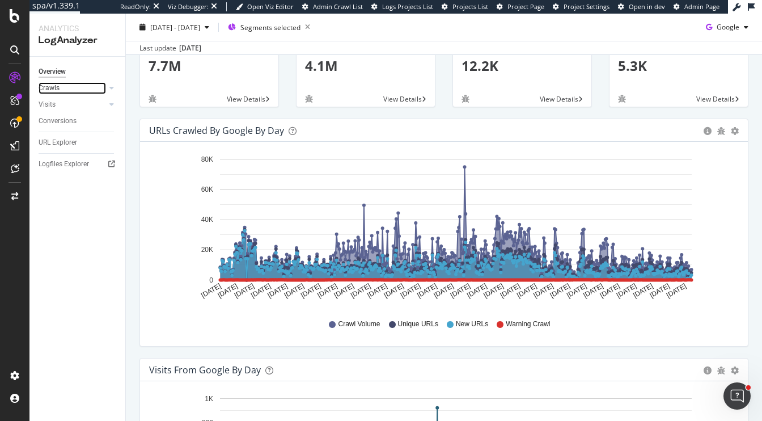
click at [102, 84] on div at bounding box center [100, 87] width 11 height 11
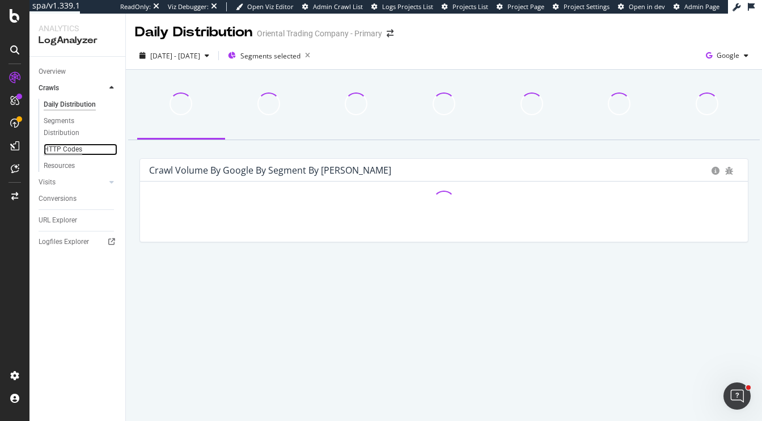
click at [71, 149] on div "HTTP Codes" at bounding box center [63, 149] width 39 height 12
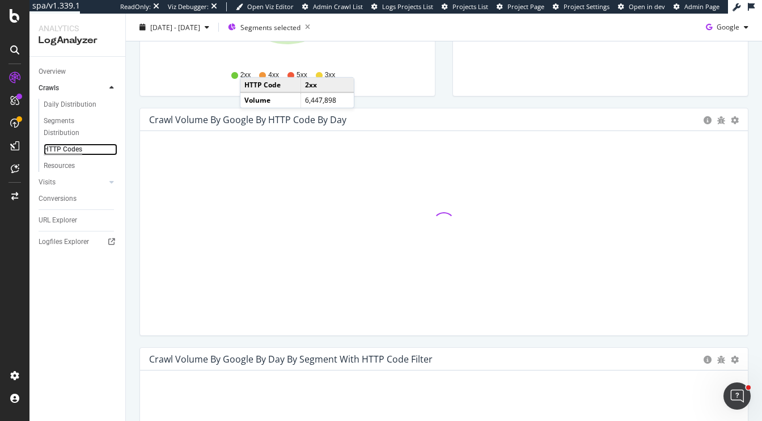
scroll to position [300, 0]
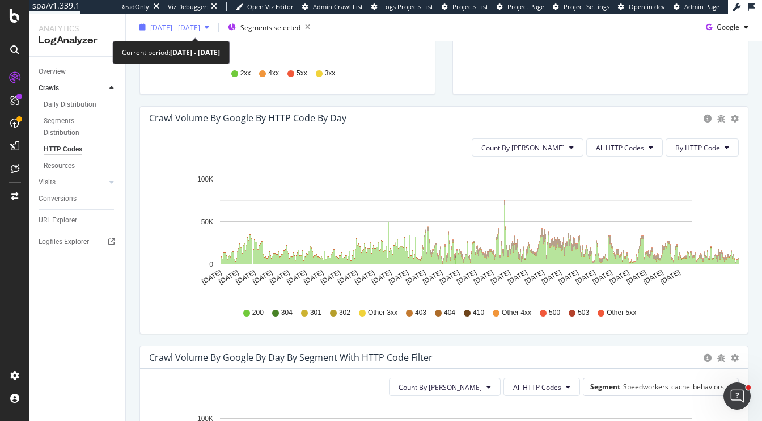
click at [177, 29] on span "2023 Oct. 7th - 2025 Jan. 31st" at bounding box center [175, 27] width 50 height 10
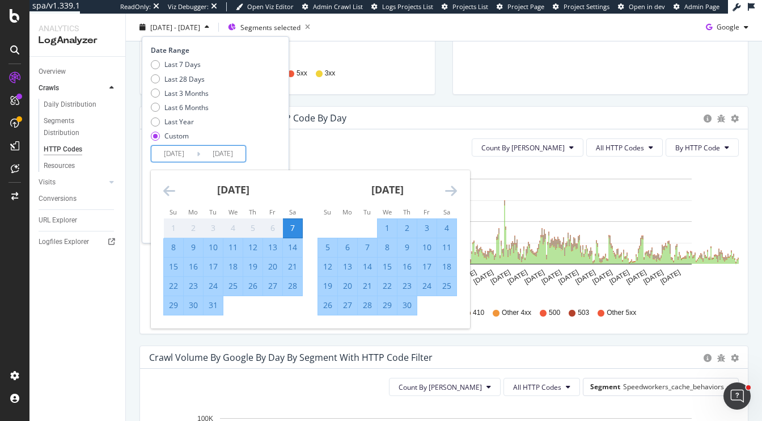
click at [237, 156] on input "2025/01/31" at bounding box center [222, 154] width 45 height 16
click at [180, 118] on div "Last Year" at bounding box center [178, 122] width 29 height 10
type input "2024/10/08"
type input "2025/10/07"
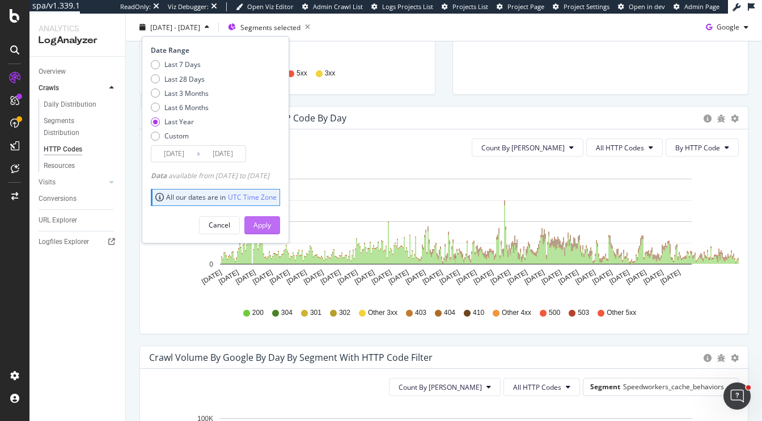
click at [271, 223] on div "Apply" at bounding box center [262, 225] width 18 height 10
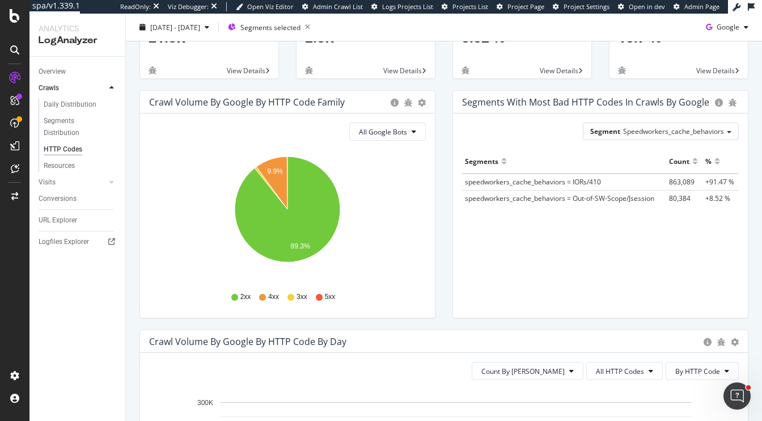
scroll to position [75, 0]
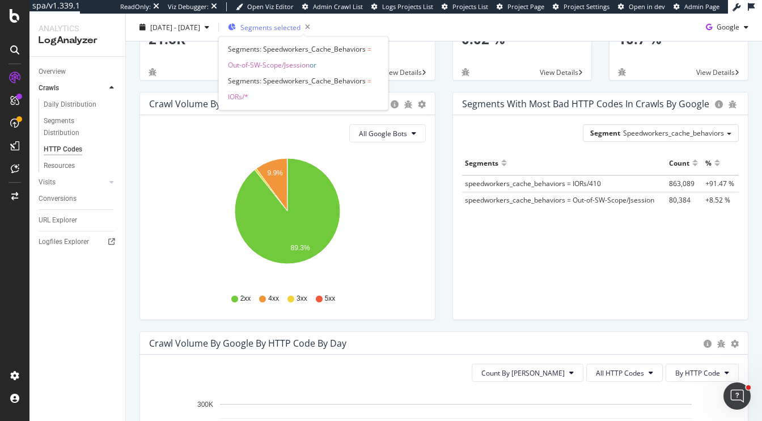
click at [300, 29] on span "Segments selected" at bounding box center [270, 27] width 60 height 10
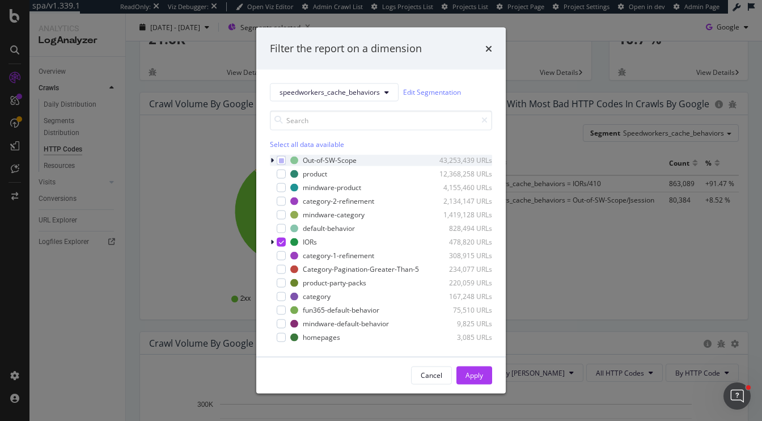
click at [274, 159] on div "modal" at bounding box center [273, 159] width 7 height 11
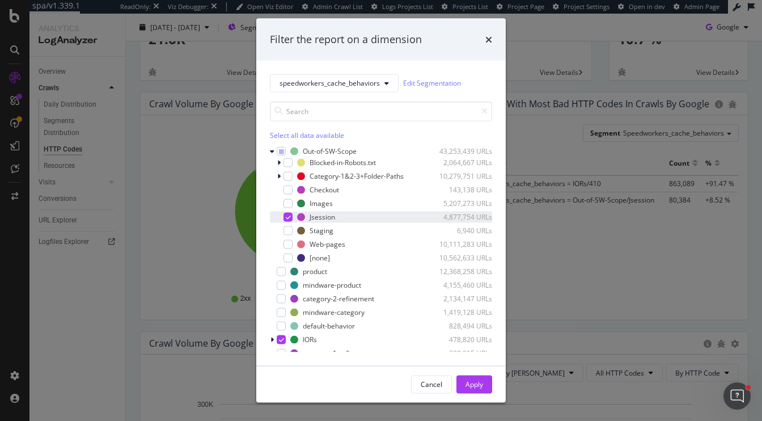
click at [286, 217] on icon "modal" at bounding box center [288, 217] width 5 height 6
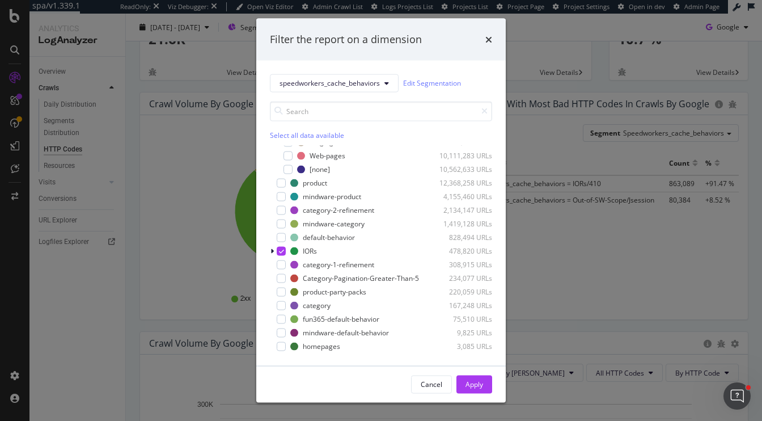
drag, startPoint x: 486, startPoint y: 382, endPoint x: 511, endPoint y: 297, distance: 88.6
click at [486, 382] on button "Apply" at bounding box center [474, 384] width 36 height 18
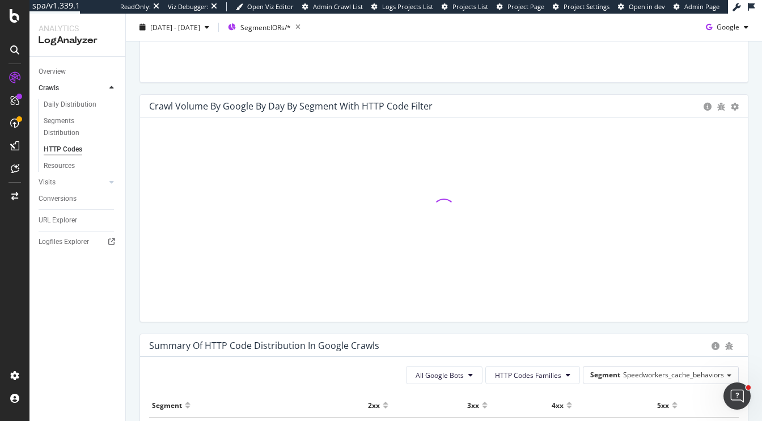
scroll to position [549, 0]
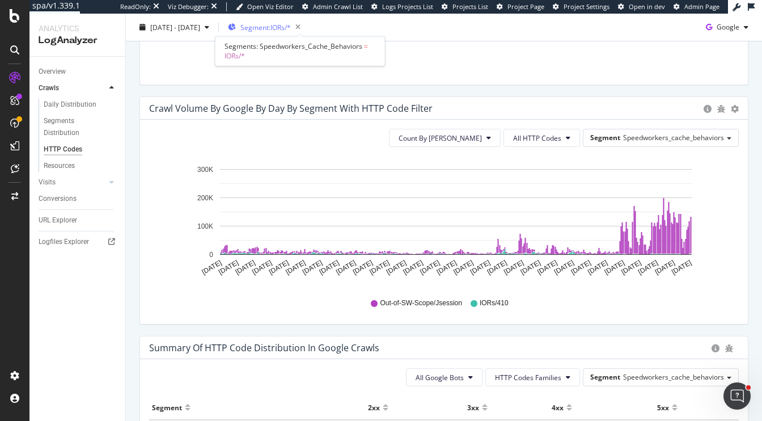
click at [291, 25] on span "Segment: IORs/*" at bounding box center [265, 27] width 50 height 10
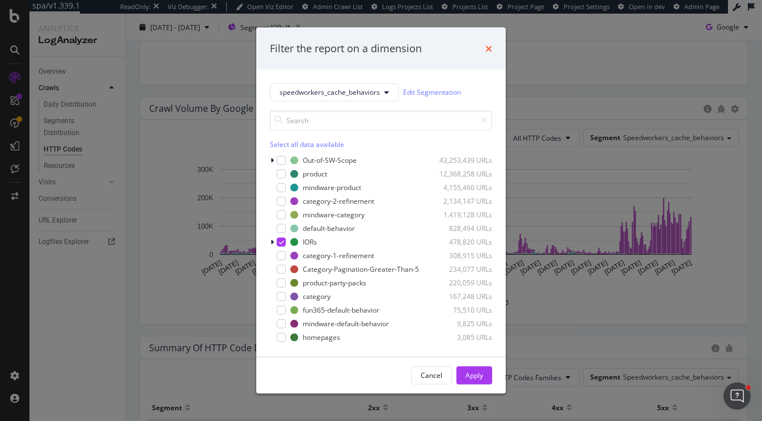
click at [489, 50] on icon "times" at bounding box center [488, 48] width 7 height 9
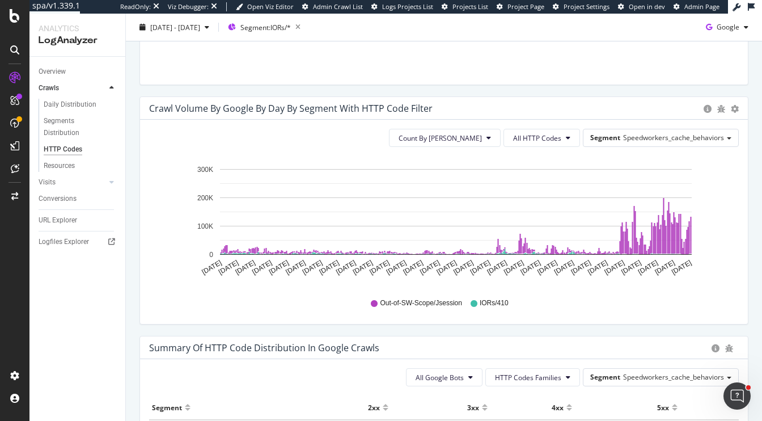
drag, startPoint x: 384, startPoint y: 294, endPoint x: 430, endPoint y: 296, distance: 46.5
click at [430, 296] on div "Out-of-SW-Scope/Jsession IORs/410" at bounding box center [444, 303] width 578 height 26
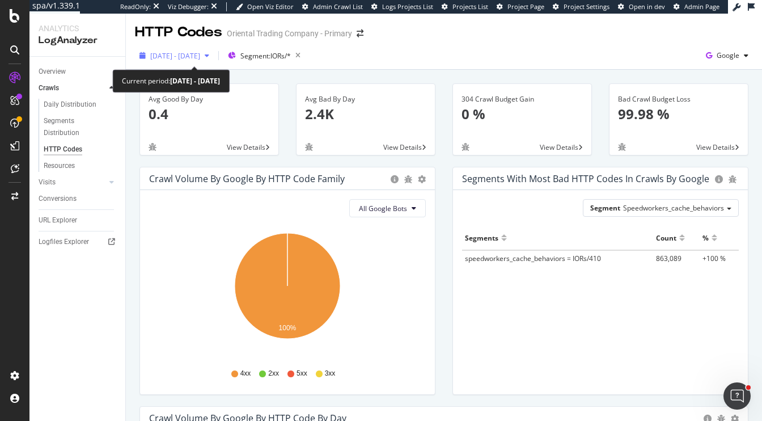
click at [197, 54] on span "[DATE] - [DATE]" at bounding box center [175, 56] width 50 height 10
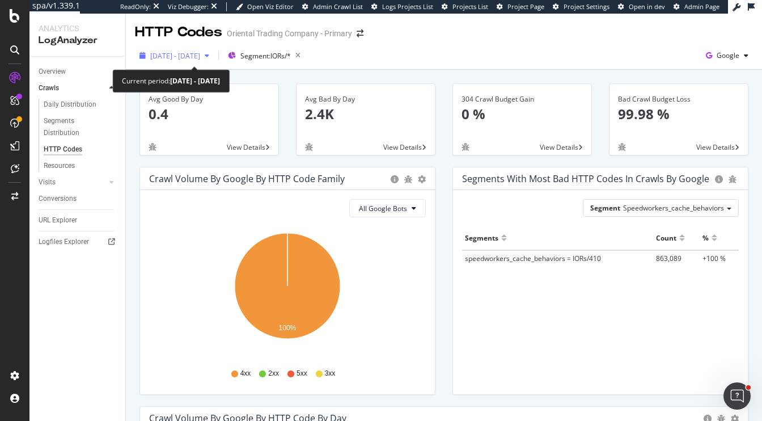
click at [200, 60] on div "[DATE] - [DATE]" at bounding box center [175, 56] width 50 height 10
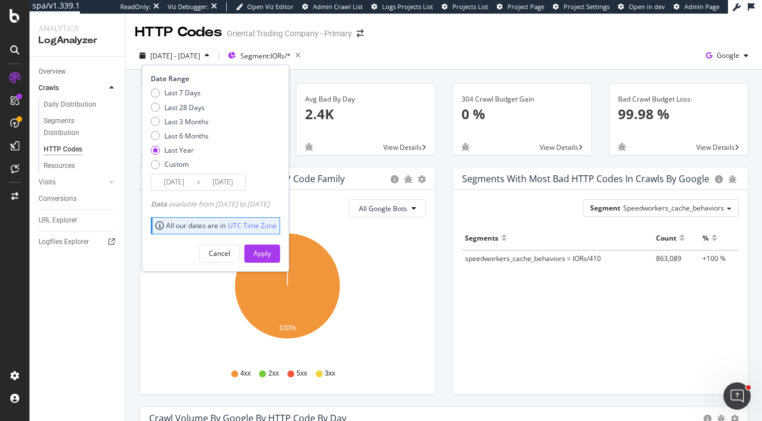
click at [175, 181] on input "[DATE]" at bounding box center [173, 182] width 45 height 16
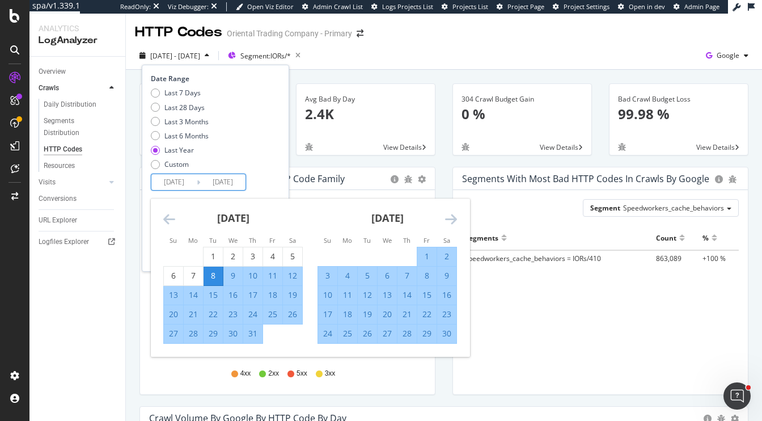
click at [168, 221] on icon "Move backward to switch to the previous month." at bounding box center [169, 219] width 12 height 14
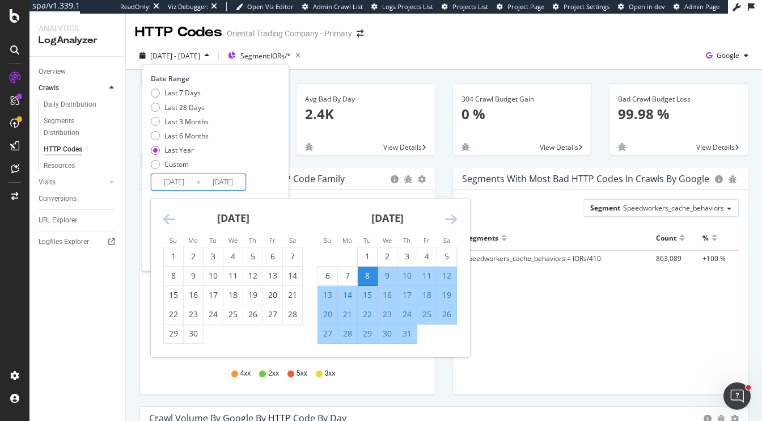
click at [168, 221] on icon "Move backward to switch to the previous month." at bounding box center [169, 219] width 12 height 14
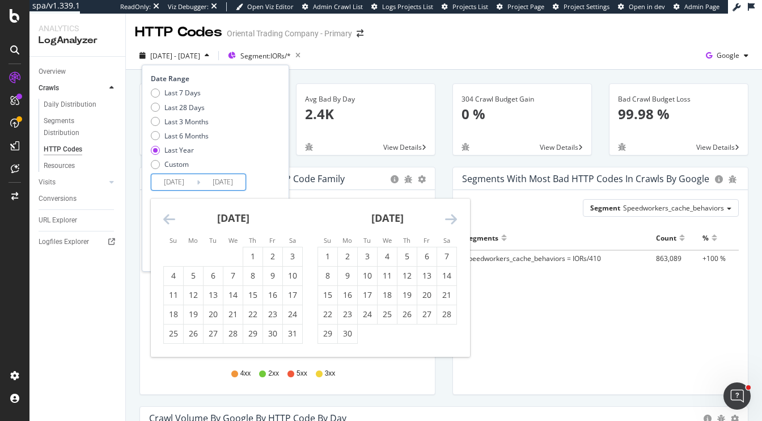
click at [168, 221] on icon "Move backward to switch to the previous month." at bounding box center [169, 219] width 12 height 14
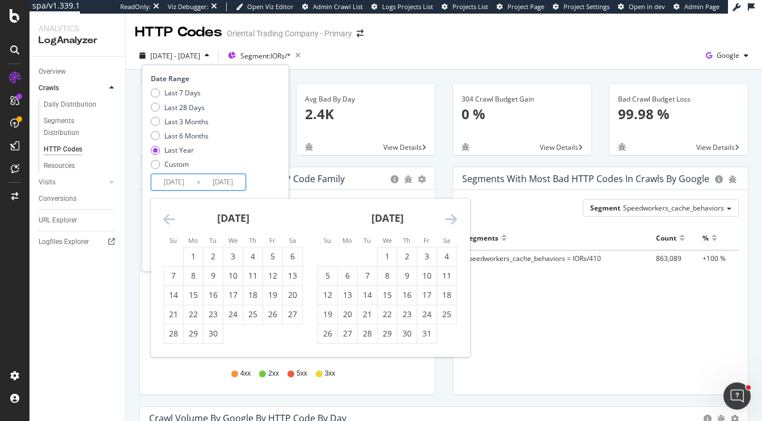
click at [168, 221] on icon "Move backward to switch to the previous month." at bounding box center [169, 219] width 12 height 14
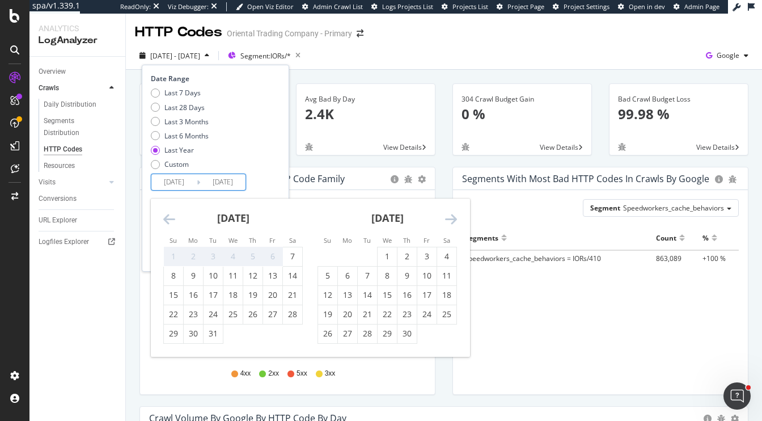
click at [168, 221] on icon "Move backward to switch to the previous month." at bounding box center [169, 219] width 12 height 14
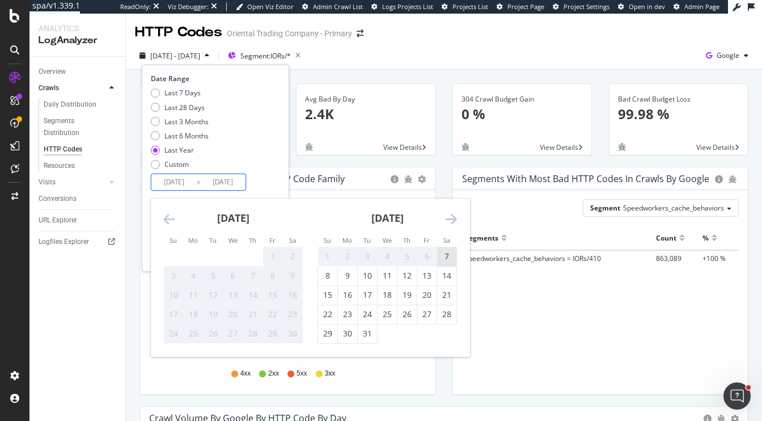
click at [441, 249] on div "7" at bounding box center [446, 256] width 19 height 19
type input "2023/10/07"
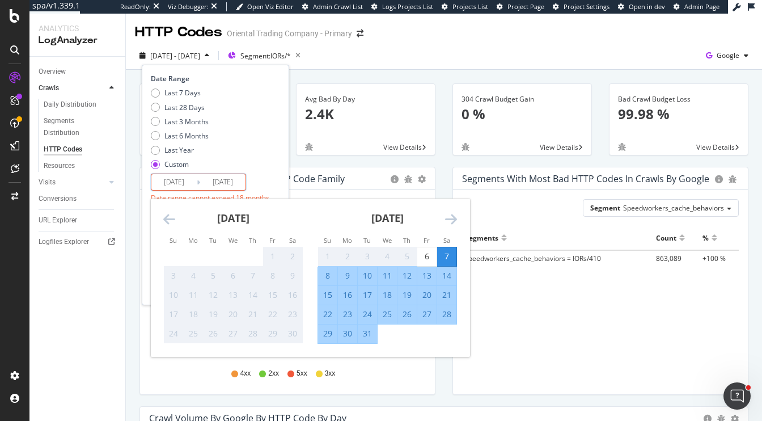
click at [236, 182] on input "2025/10/07" at bounding box center [222, 182] width 45 height 16
click at [448, 221] on icon "Move forward to switch to the next month." at bounding box center [451, 219] width 12 height 14
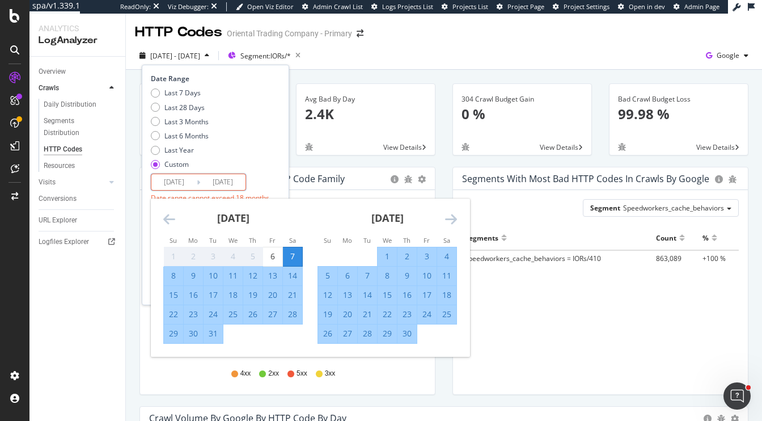
click at [448, 221] on icon "Move forward to switch to the next month." at bounding box center [451, 219] width 12 height 14
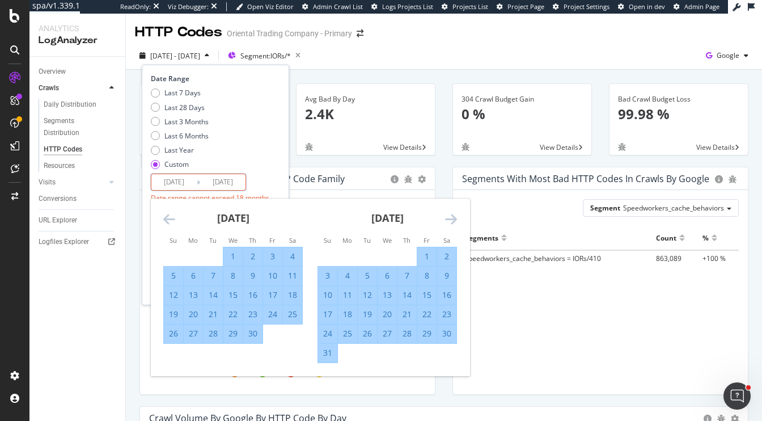
click at [448, 221] on icon "Move forward to switch to the next month." at bounding box center [451, 219] width 12 height 14
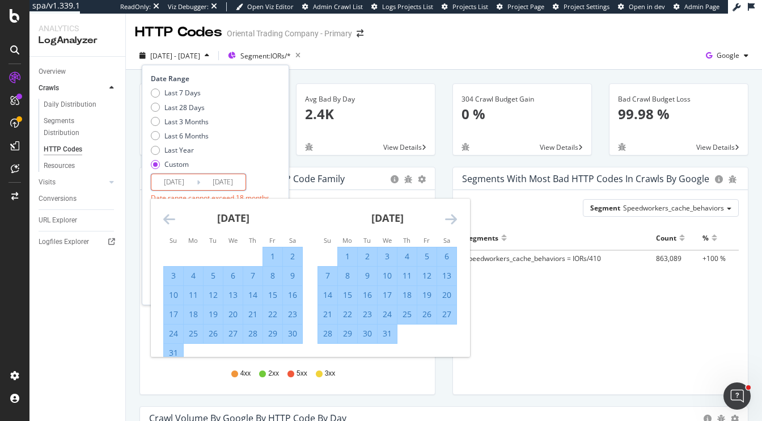
click at [448, 221] on icon "Move forward to switch to the next month." at bounding box center [451, 219] width 12 height 14
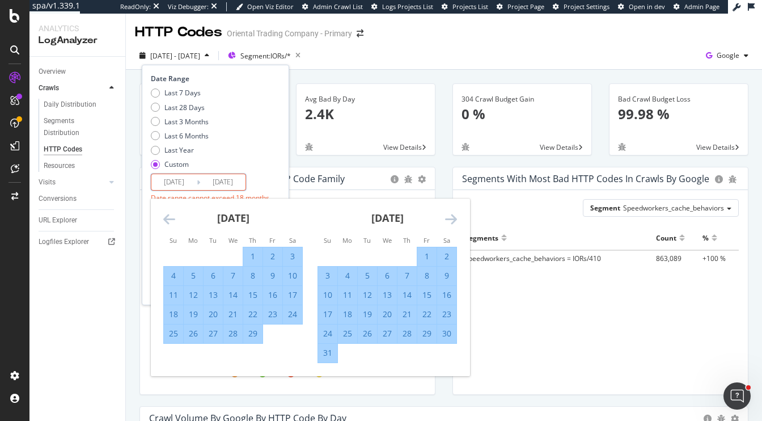
click at [448, 221] on icon "Move forward to switch to the next month." at bounding box center [451, 219] width 12 height 14
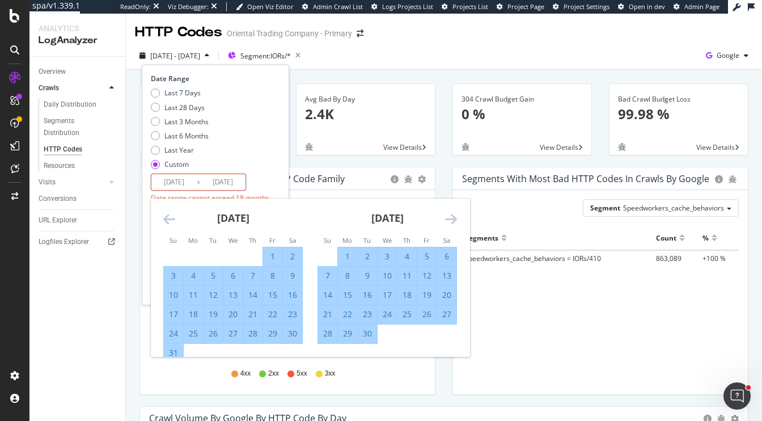
click at [448, 221] on icon "Move forward to switch to the next month." at bounding box center [451, 219] width 12 height 14
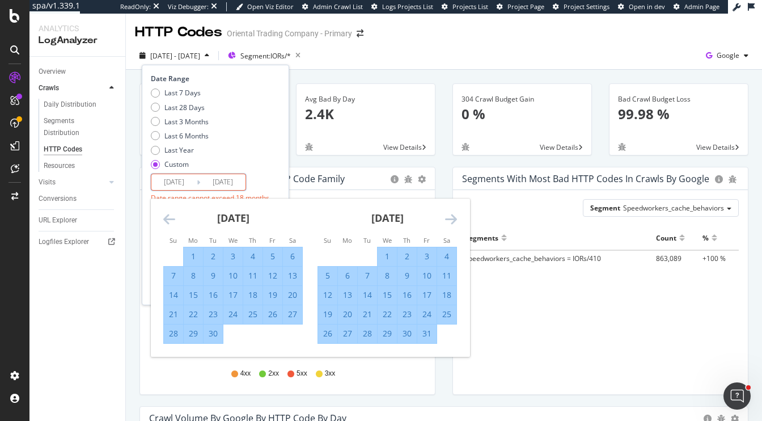
click at [448, 221] on icon "Move forward to switch to the next month." at bounding box center [451, 219] width 12 height 14
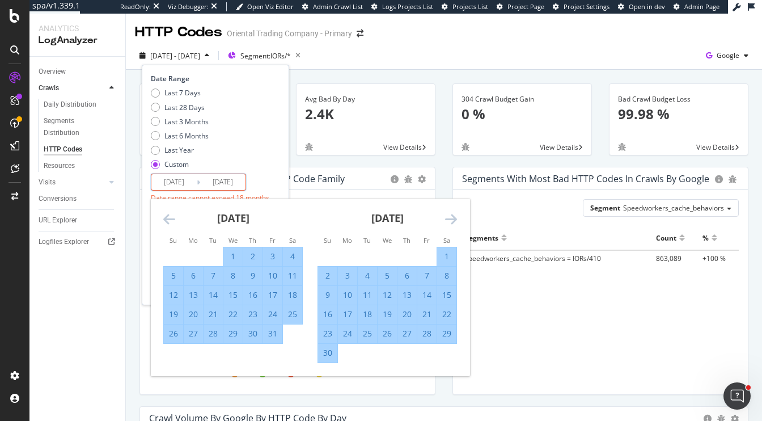
click at [448, 221] on icon "Move forward to switch to the next month." at bounding box center [451, 219] width 12 height 14
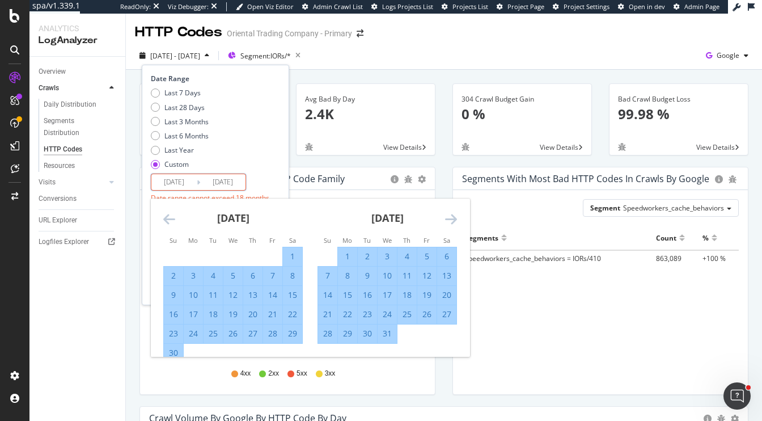
click at [448, 221] on icon "Move forward to switch to the next month." at bounding box center [451, 219] width 12 height 14
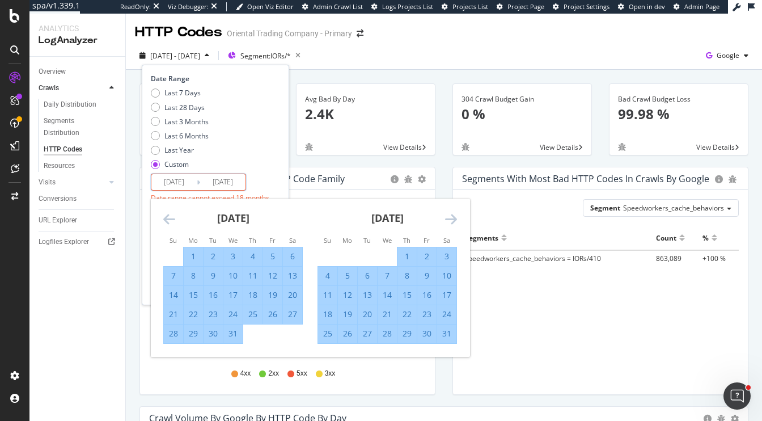
click at [448, 221] on icon "Move forward to switch to the next month." at bounding box center [451, 219] width 12 height 14
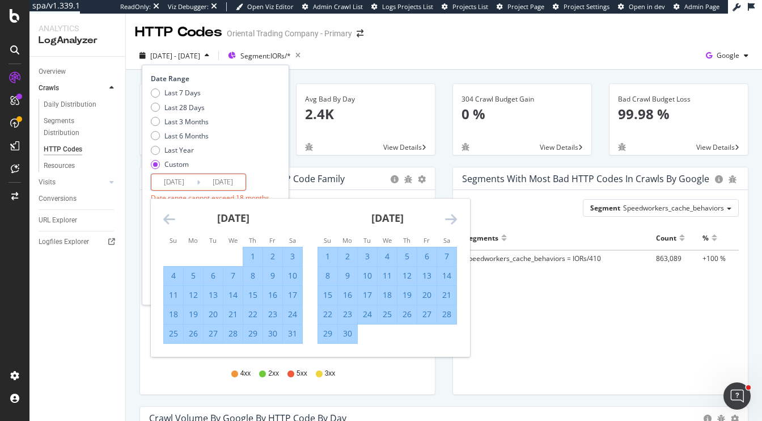
click at [448, 221] on icon "Move forward to switch to the next month." at bounding box center [451, 219] width 12 height 14
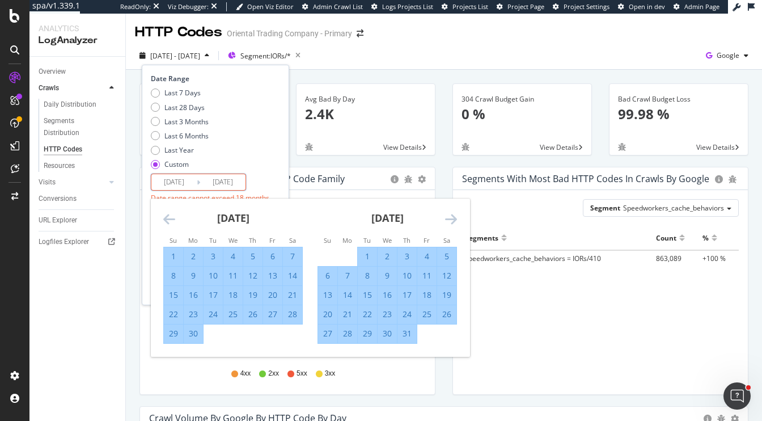
click at [448, 221] on icon "Move forward to switch to the next month." at bounding box center [451, 219] width 12 height 14
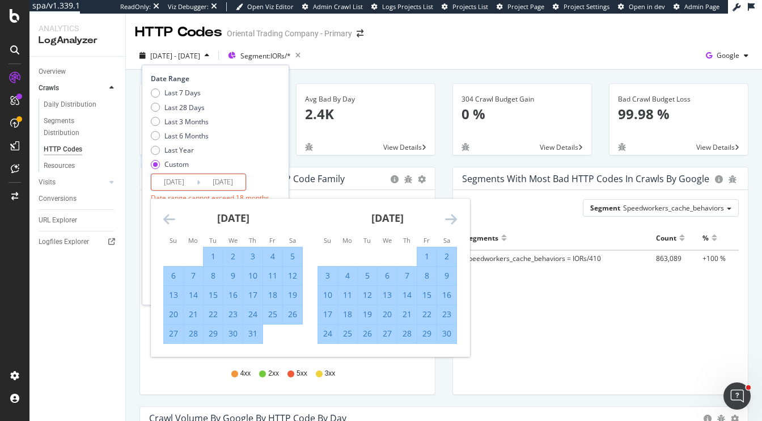
click at [247, 334] on div "31" at bounding box center [252, 333] width 19 height 11
type input "2024/10/31"
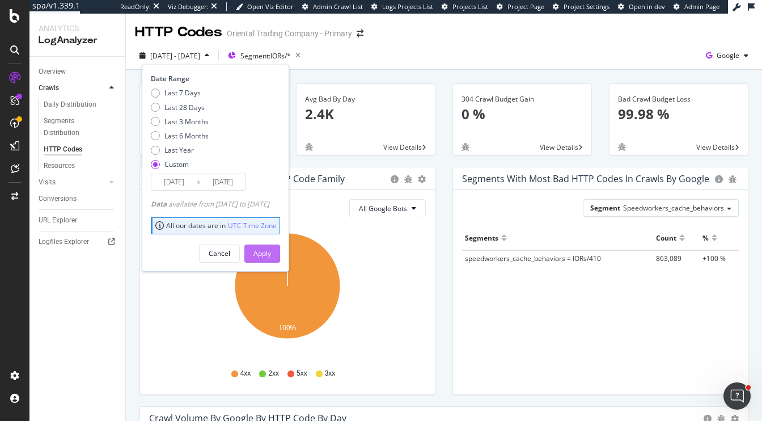
click at [271, 254] on div "Apply" at bounding box center [262, 253] width 18 height 10
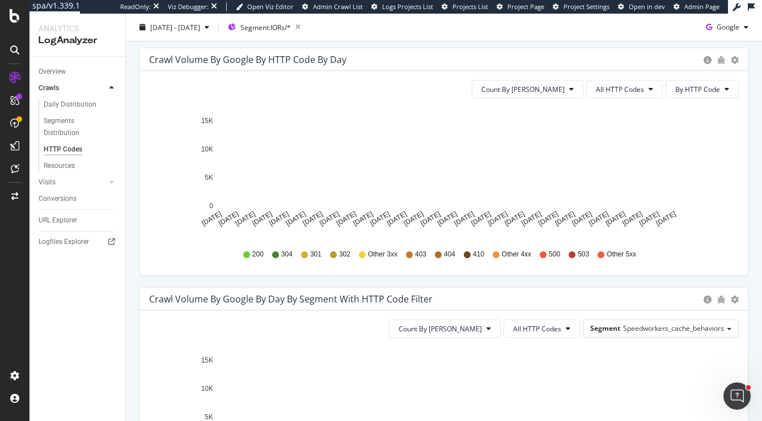
scroll to position [359, 0]
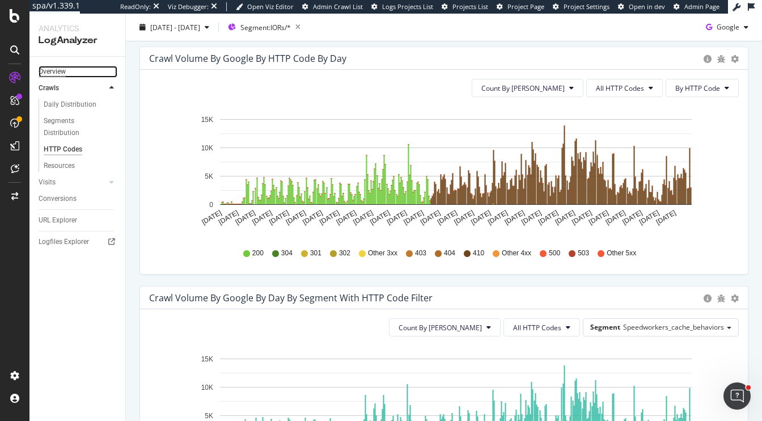
click at [55, 70] on div "Overview" at bounding box center [52, 72] width 27 height 12
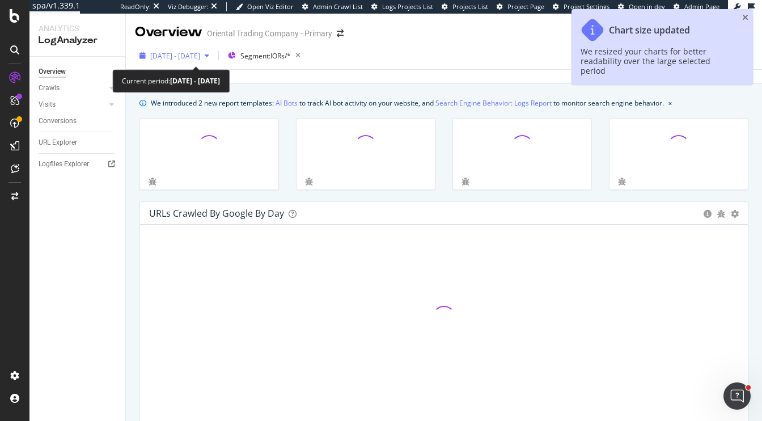
click at [168, 58] on span "2023 Oct. 7th - 2024 Oct. 31st" at bounding box center [175, 56] width 50 height 10
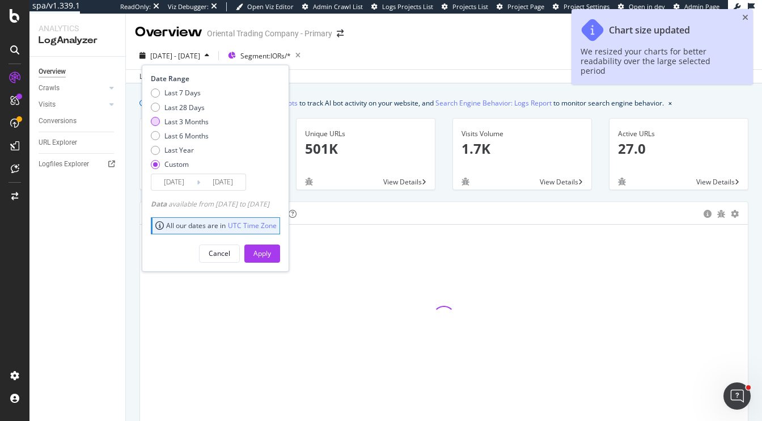
click at [183, 117] on div "Last 3 Months" at bounding box center [186, 122] width 44 height 10
type input "2025/07/08"
type input "2025/10/07"
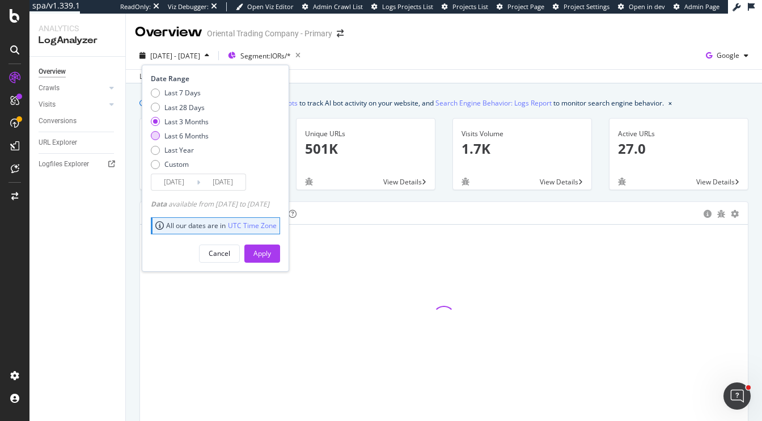
click at [180, 133] on div "Last 6 Months" at bounding box center [186, 136] width 44 height 10
click at [183, 142] on div "Last 7 Days Last 28 Days Last 3 Months Last 6 Months Last Year Custom" at bounding box center [180, 131] width 58 height 86
click at [184, 150] on div "Last Year" at bounding box center [178, 150] width 29 height 10
type input "2024/10/08"
click at [271, 249] on div "Apply" at bounding box center [262, 253] width 18 height 10
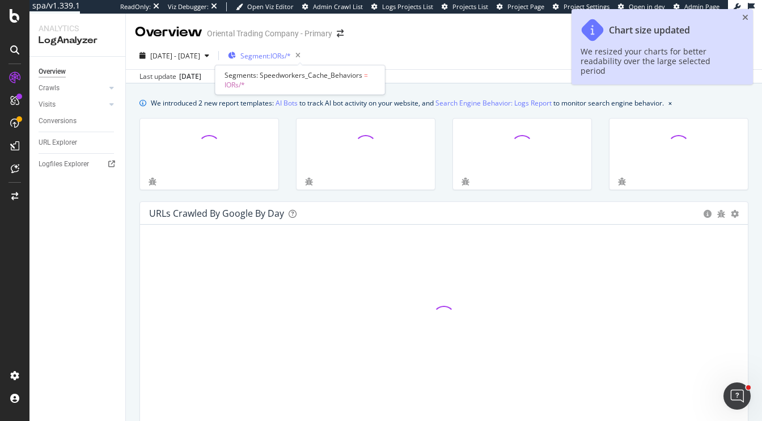
click at [291, 55] on span "Segment: IORs/*" at bounding box center [265, 56] width 50 height 10
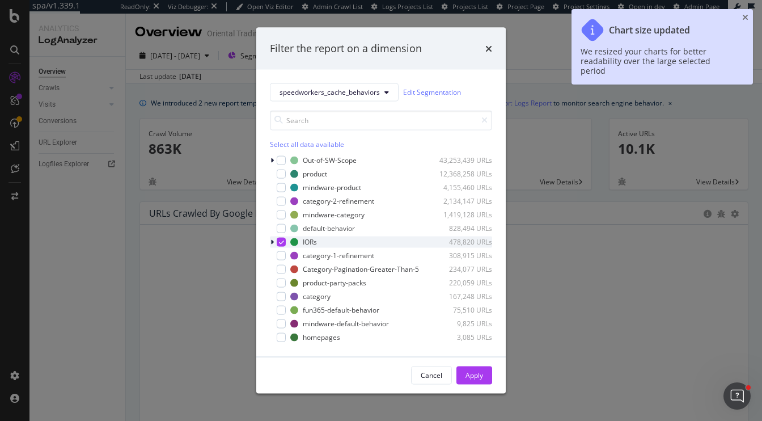
click at [280, 240] on icon "modal" at bounding box center [281, 242] width 5 height 6
click at [271, 160] on icon "modal" at bounding box center [271, 159] width 3 height 7
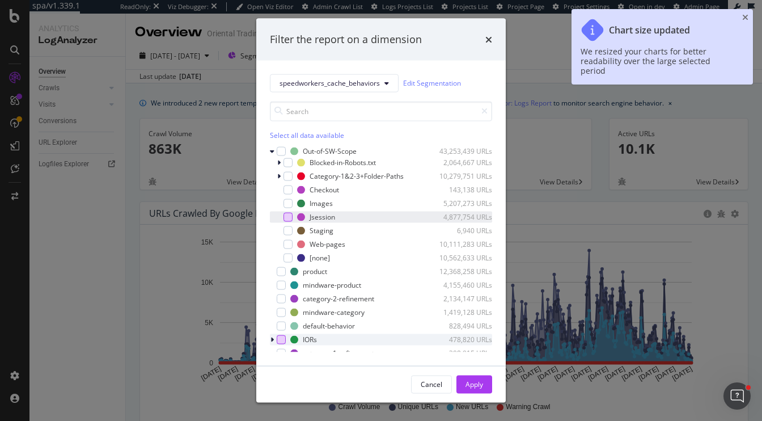
click at [288, 216] on div "modal" at bounding box center [287, 216] width 9 height 9
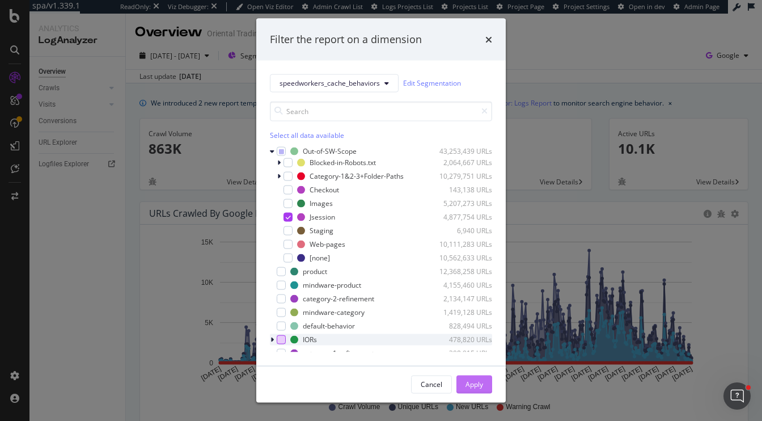
click at [473, 384] on div "Apply" at bounding box center [474, 384] width 18 height 10
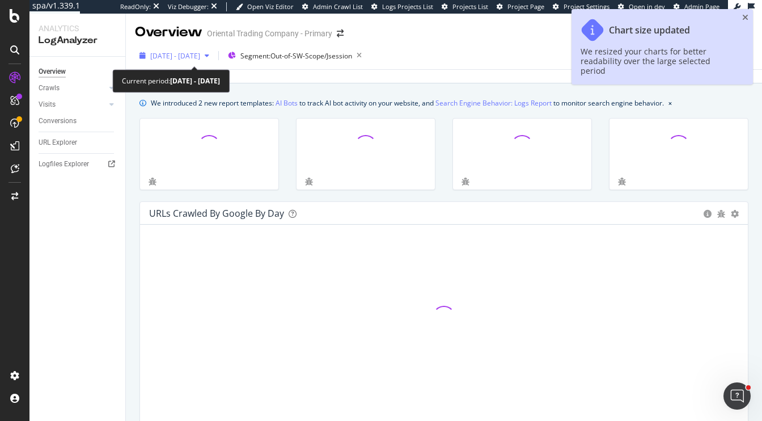
click at [196, 62] on div "2024 Oct. 8th - 2025 Oct. 7th" at bounding box center [174, 55] width 79 height 17
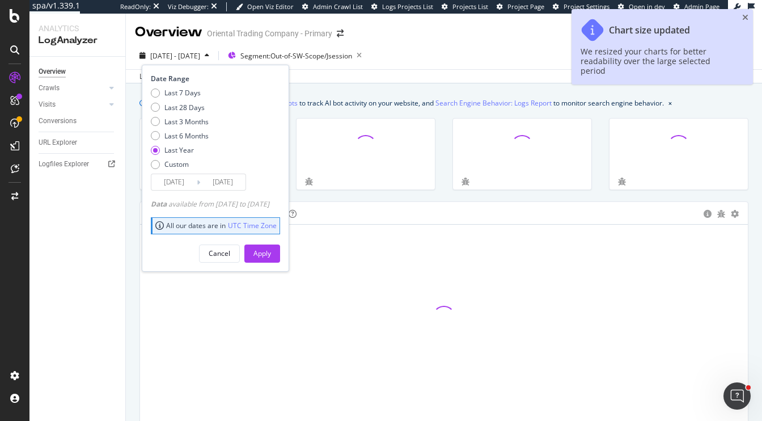
click at [171, 112] on div "Last 7 Days Last 28 Days Last 3 Months Last 6 Months Last Year Custom" at bounding box center [180, 131] width 58 height 86
click at [182, 108] on div "Last 28 Days" at bounding box center [184, 108] width 40 height 10
type input "2025/09/10"
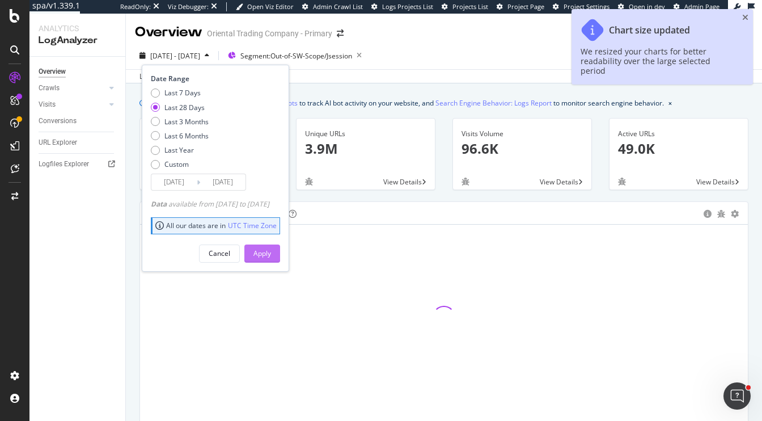
click at [271, 252] on div "Apply" at bounding box center [262, 253] width 18 height 10
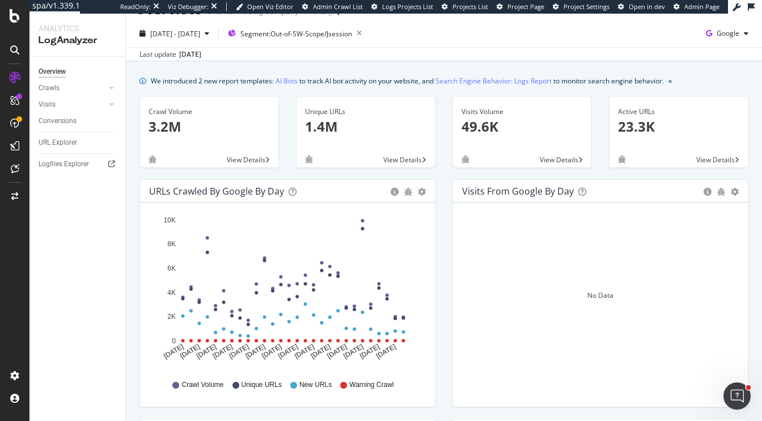
scroll to position [18, 0]
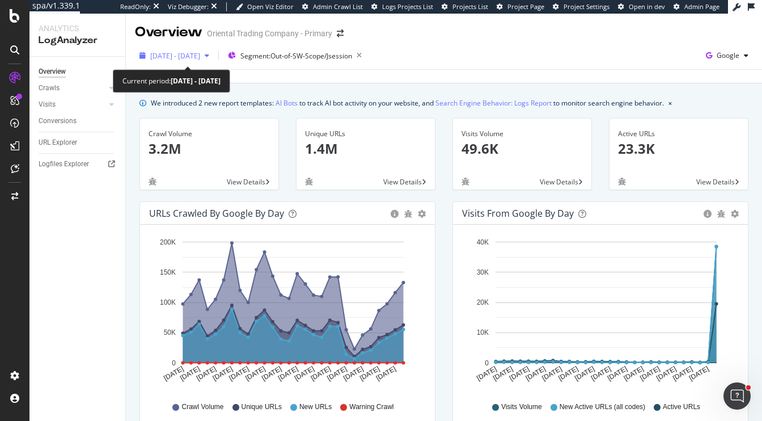
click at [187, 52] on span "[DATE] - [DATE]" at bounding box center [175, 56] width 50 height 10
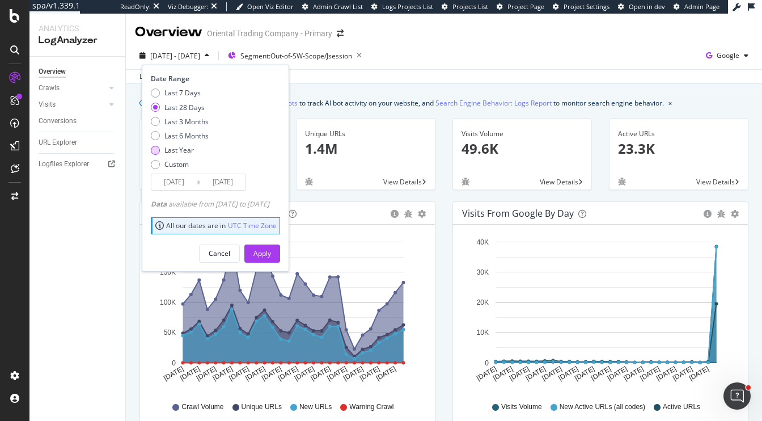
click at [178, 150] on div "Last Year" at bounding box center [178, 150] width 29 height 10
type input "[DATE]"
click at [271, 245] on div "Apply" at bounding box center [262, 253] width 18 height 17
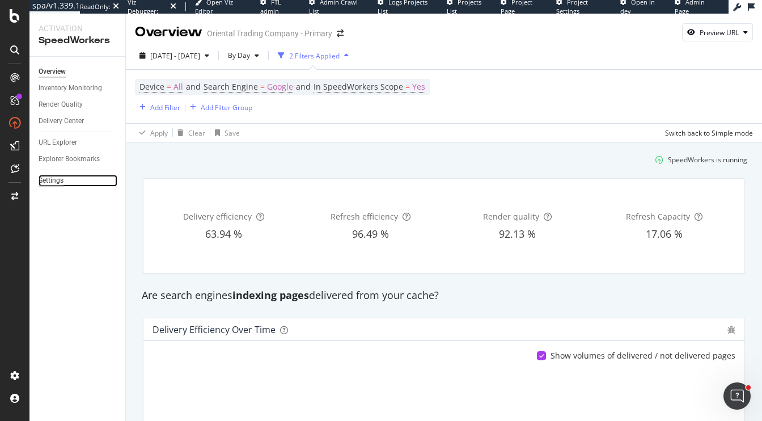
click at [50, 186] on div "Settings" at bounding box center [51, 181] width 25 height 12
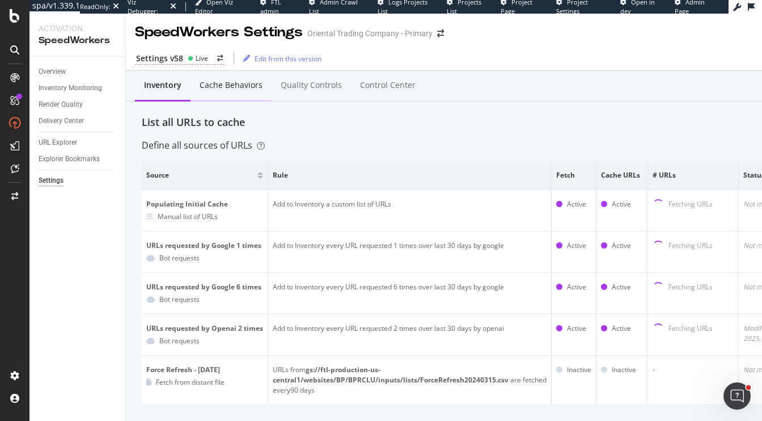
click at [229, 81] on div "Cache behaviors" at bounding box center [231, 84] width 63 height 11
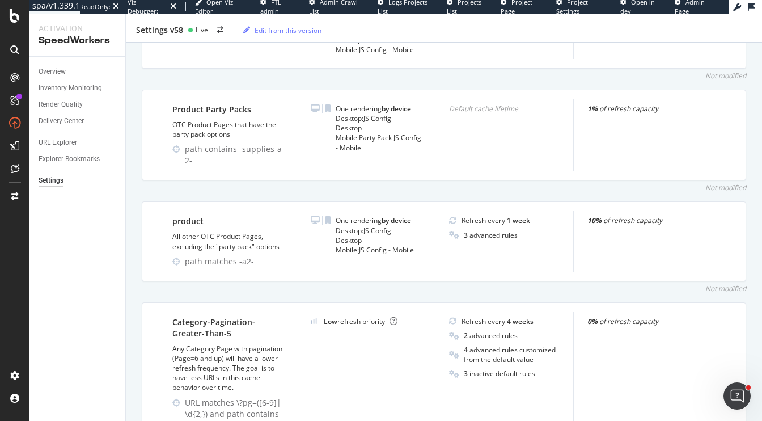
scroll to position [969, 0]
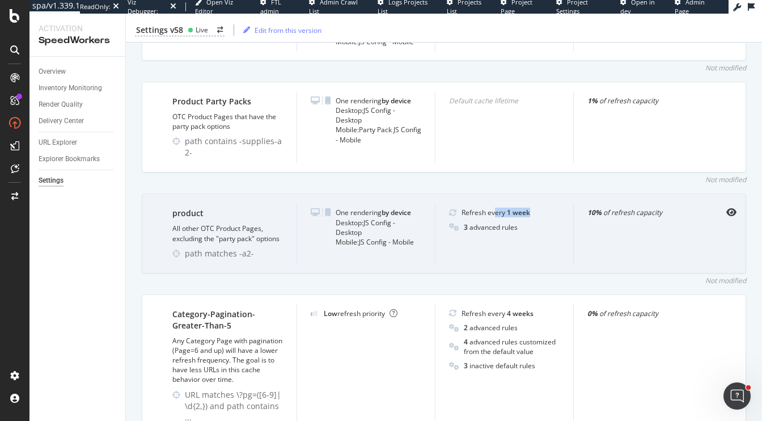
drag, startPoint x: 496, startPoint y: 207, endPoint x: 543, endPoint y: 207, distance: 47.0
click at [544, 207] on div "Refresh every 1 week" at bounding box center [504, 212] width 111 height 10
click at [732, 207] on icon "eye" at bounding box center [731, 211] width 10 height 9
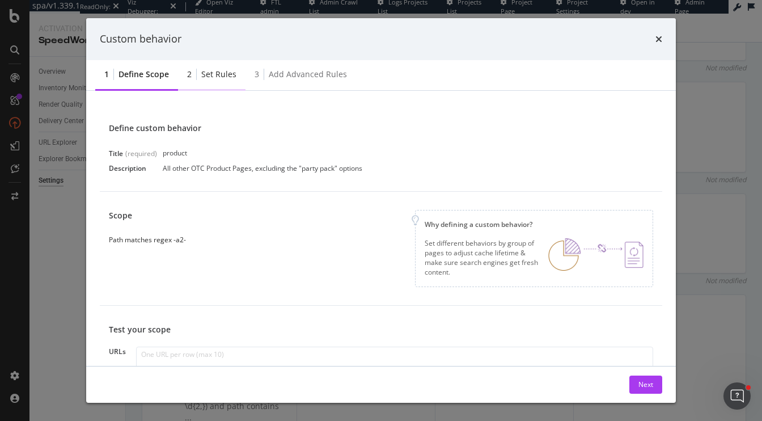
click at [200, 69] on div "2 Set rules" at bounding box center [211, 75] width 67 height 31
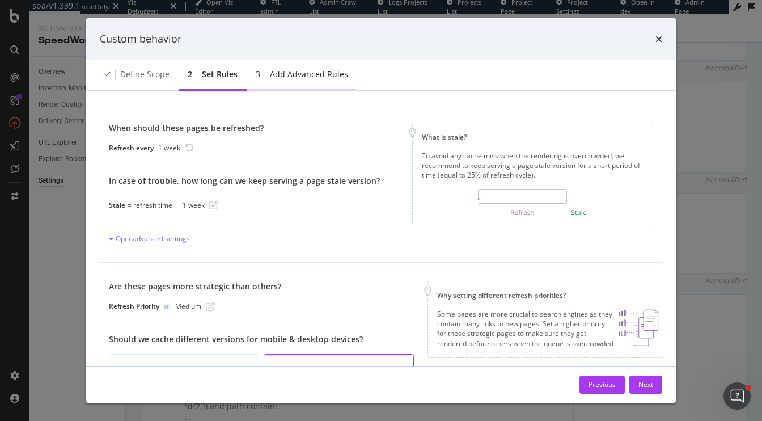
click at [298, 71] on div "Add advanced rules" at bounding box center [309, 74] width 78 height 11
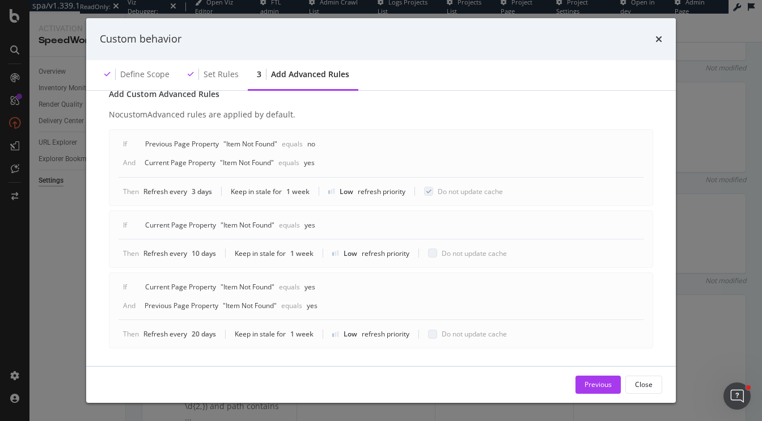
scroll to position [683, 0]
click at [745, 198] on div "Custom behavior Define scope Set rules 3 Add advanced rules Advanced rules allo…" at bounding box center [381, 210] width 762 height 421
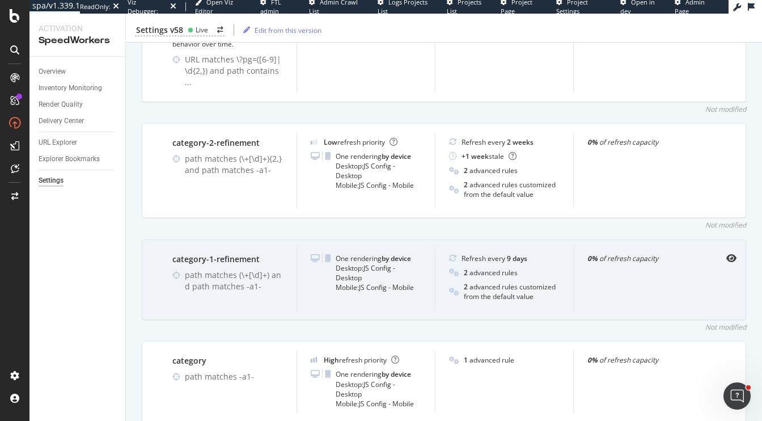
scroll to position [1305, 0]
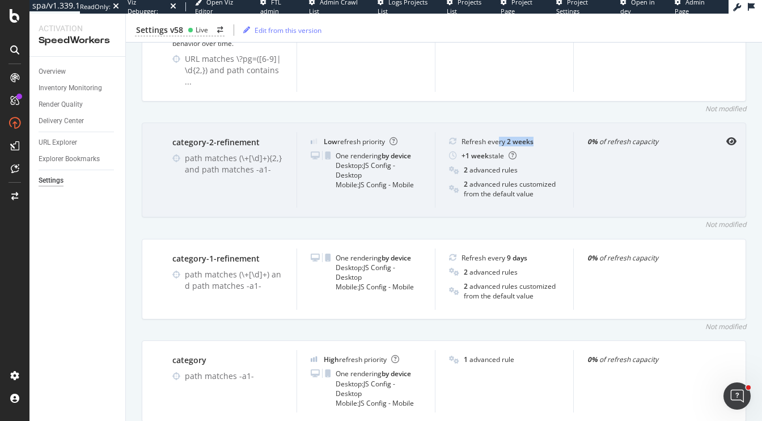
drag, startPoint x: 498, startPoint y: 124, endPoint x: 556, endPoint y: 124, distance: 58.4
click at [556, 137] on div "Refresh every 2 weeks" at bounding box center [504, 142] width 111 height 10
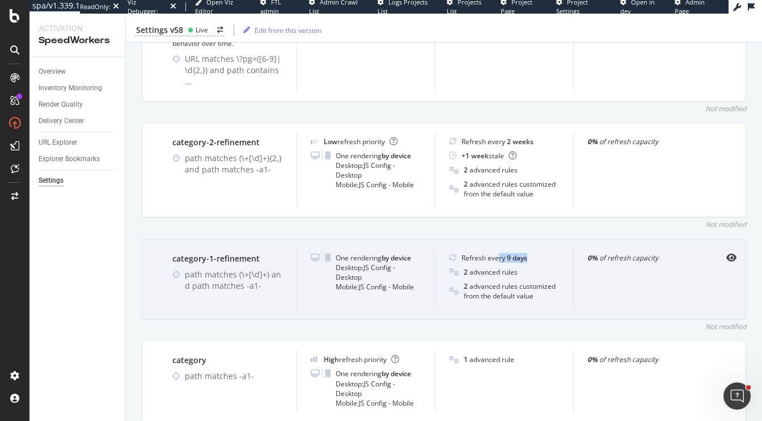
drag, startPoint x: 497, startPoint y: 245, endPoint x: 534, endPoint y: 244, distance: 37.4
click at [534, 253] on div "Refresh every 9 days" at bounding box center [504, 258] width 111 height 10
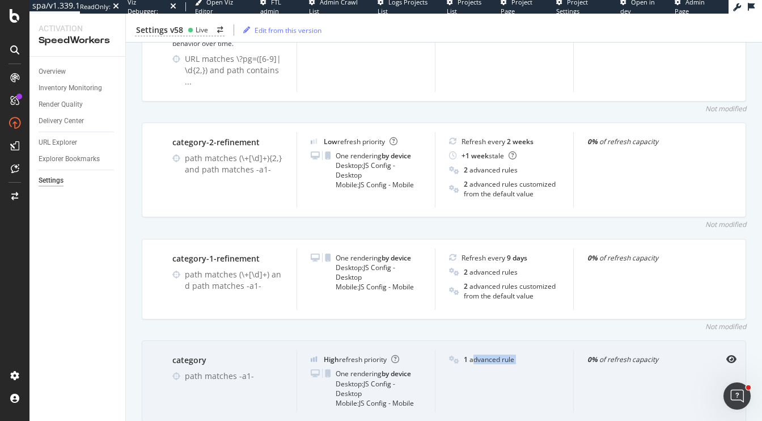
drag, startPoint x: 473, startPoint y: 344, endPoint x: 586, endPoint y: 344, distance: 112.2
click at [586, 344] on div "category path matches -a1- High refresh priority One rendering by device Deskto…" at bounding box center [444, 381] width 604 height 82
click at [732, 354] on icon "eye" at bounding box center [731, 358] width 10 height 9
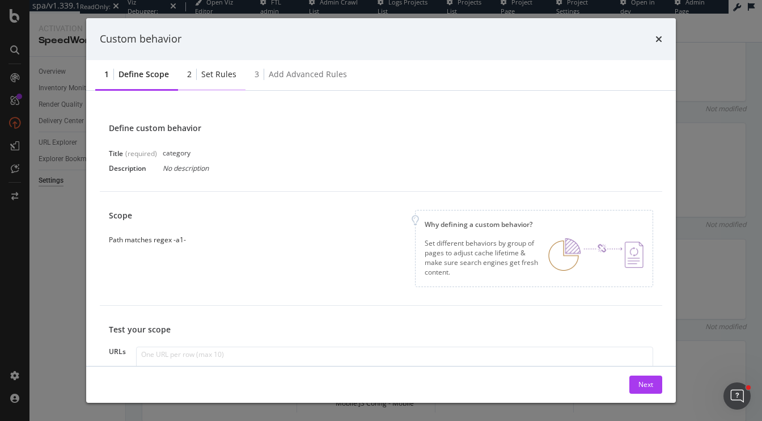
click at [223, 76] on div "Set rules" at bounding box center [218, 74] width 35 height 11
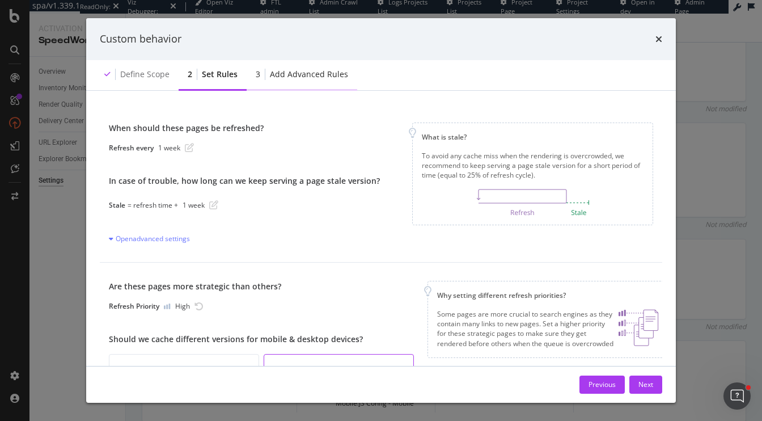
click at [311, 74] on div "Add advanced rules" at bounding box center [309, 74] width 78 height 11
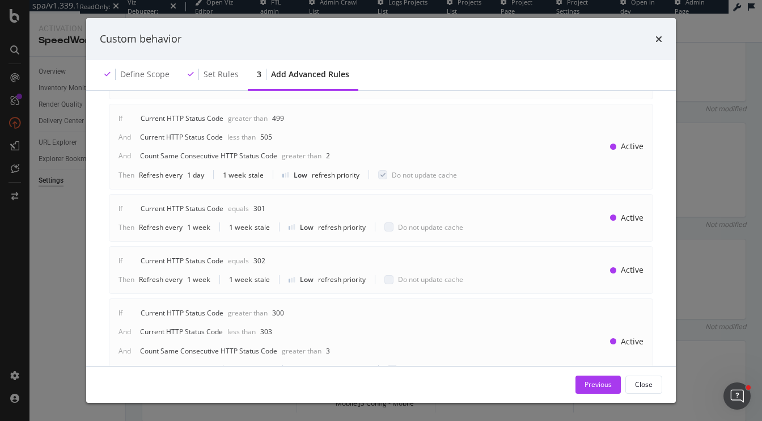
scroll to position [128, 0]
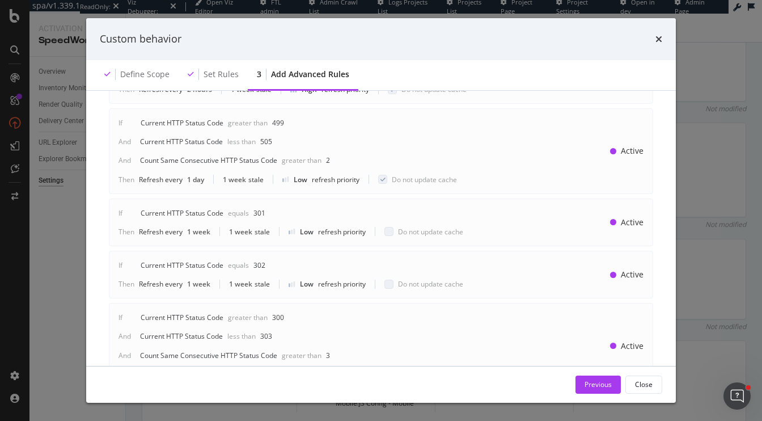
click at [652, 37] on div "Custom behavior" at bounding box center [381, 39] width 562 height 15
click at [662, 37] on icon "times" at bounding box center [658, 39] width 7 height 9
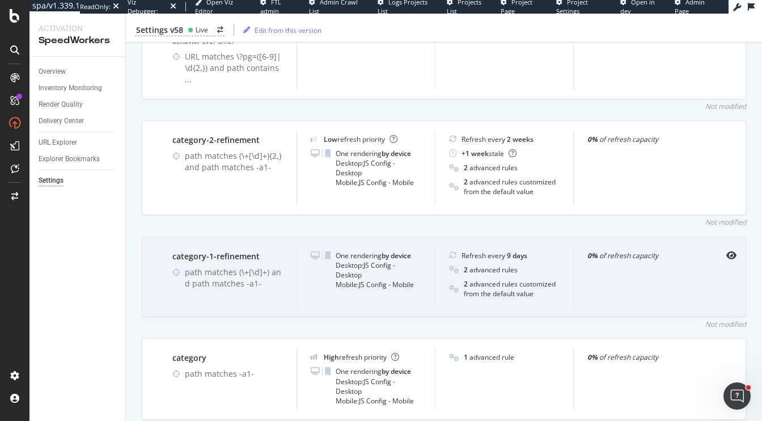
scroll to position [1300, 0]
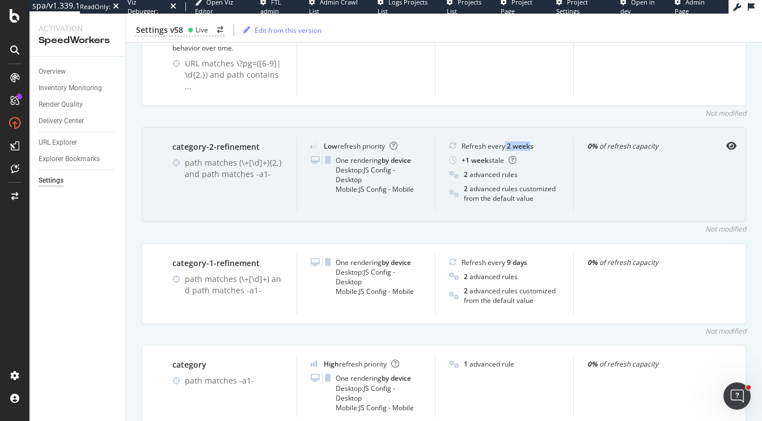
drag, startPoint x: 531, startPoint y: 127, endPoint x: 504, endPoint y: 127, distance: 26.6
click at [504, 141] on div "Refresh every 2 weeks" at bounding box center [497, 146] width 72 height 10
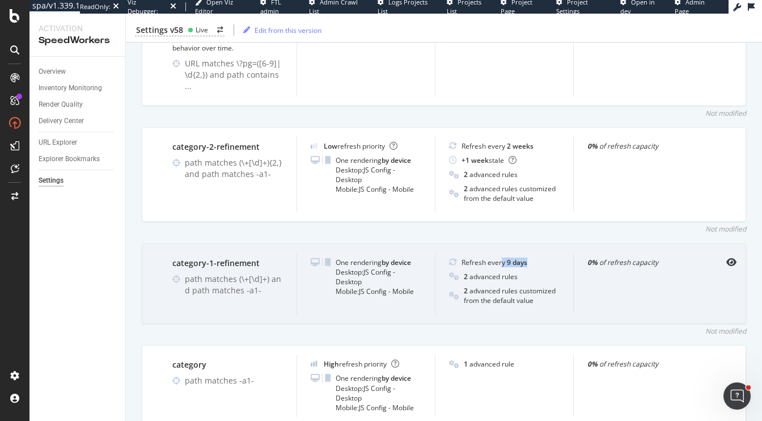
drag, startPoint x: 537, startPoint y: 242, endPoint x: 500, endPoint y: 242, distance: 36.8
click at [500, 257] on div "Refresh every 9 days" at bounding box center [504, 262] width 111 height 10
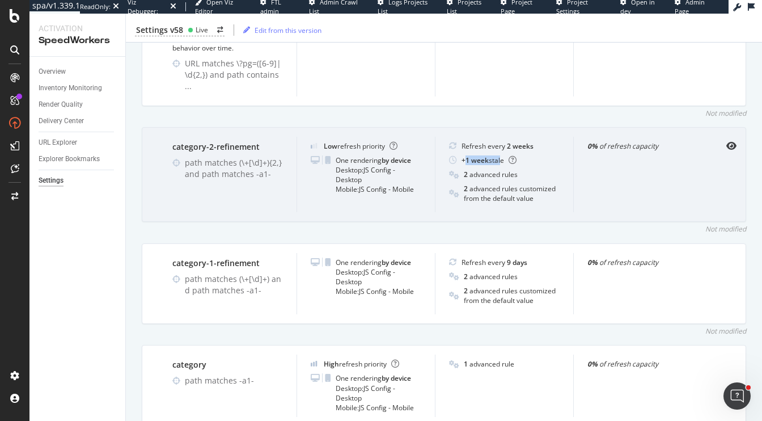
drag, startPoint x: 464, startPoint y: 146, endPoint x: 499, endPoint y: 148, distance: 34.7
click at [499, 155] on div "+ 1 week stale" at bounding box center [488, 160] width 55 height 10
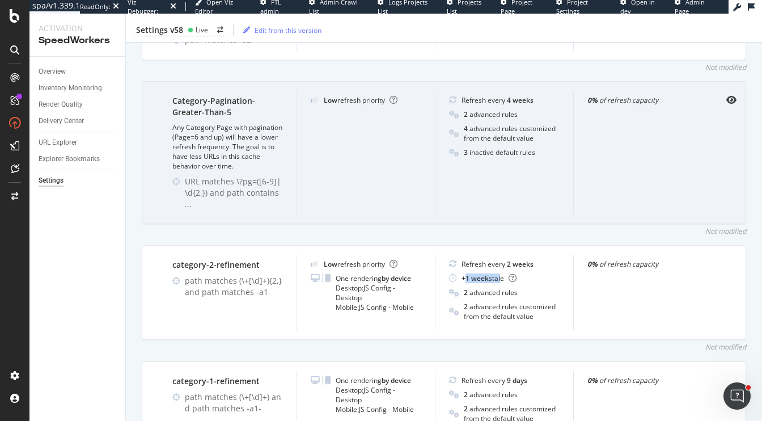
scroll to position [1176, 0]
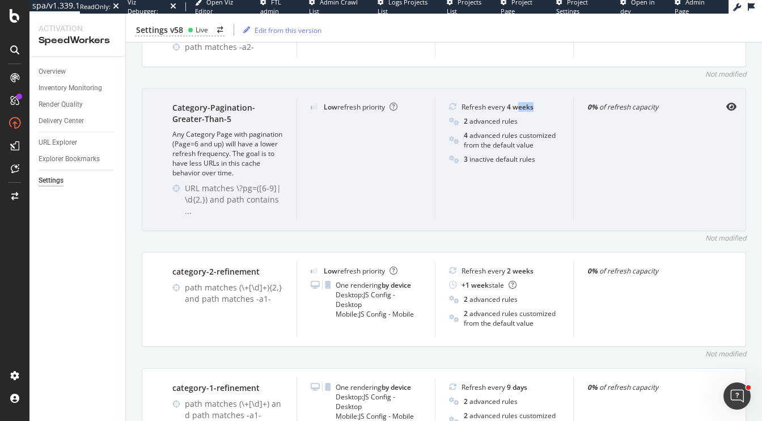
drag, startPoint x: 536, startPoint y: 106, endPoint x: 507, endPoint y: 106, distance: 28.9
click at [507, 106] on div "Refresh every 4 weeks" at bounding box center [504, 107] width 111 height 10
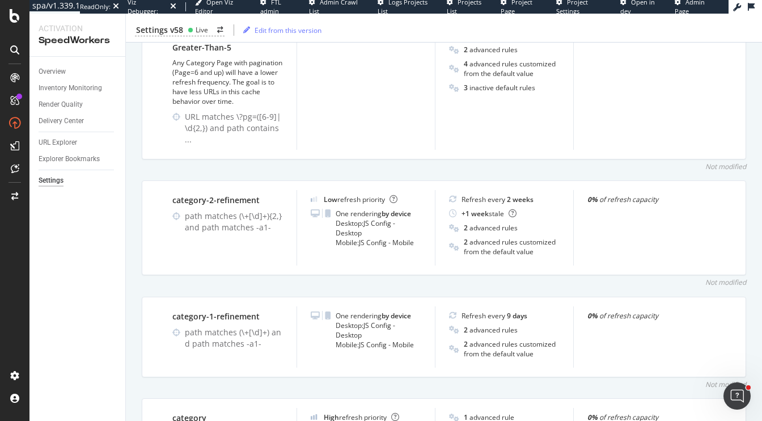
scroll to position [1293, 0]
